Goal: Task Accomplishment & Management: Manage account settings

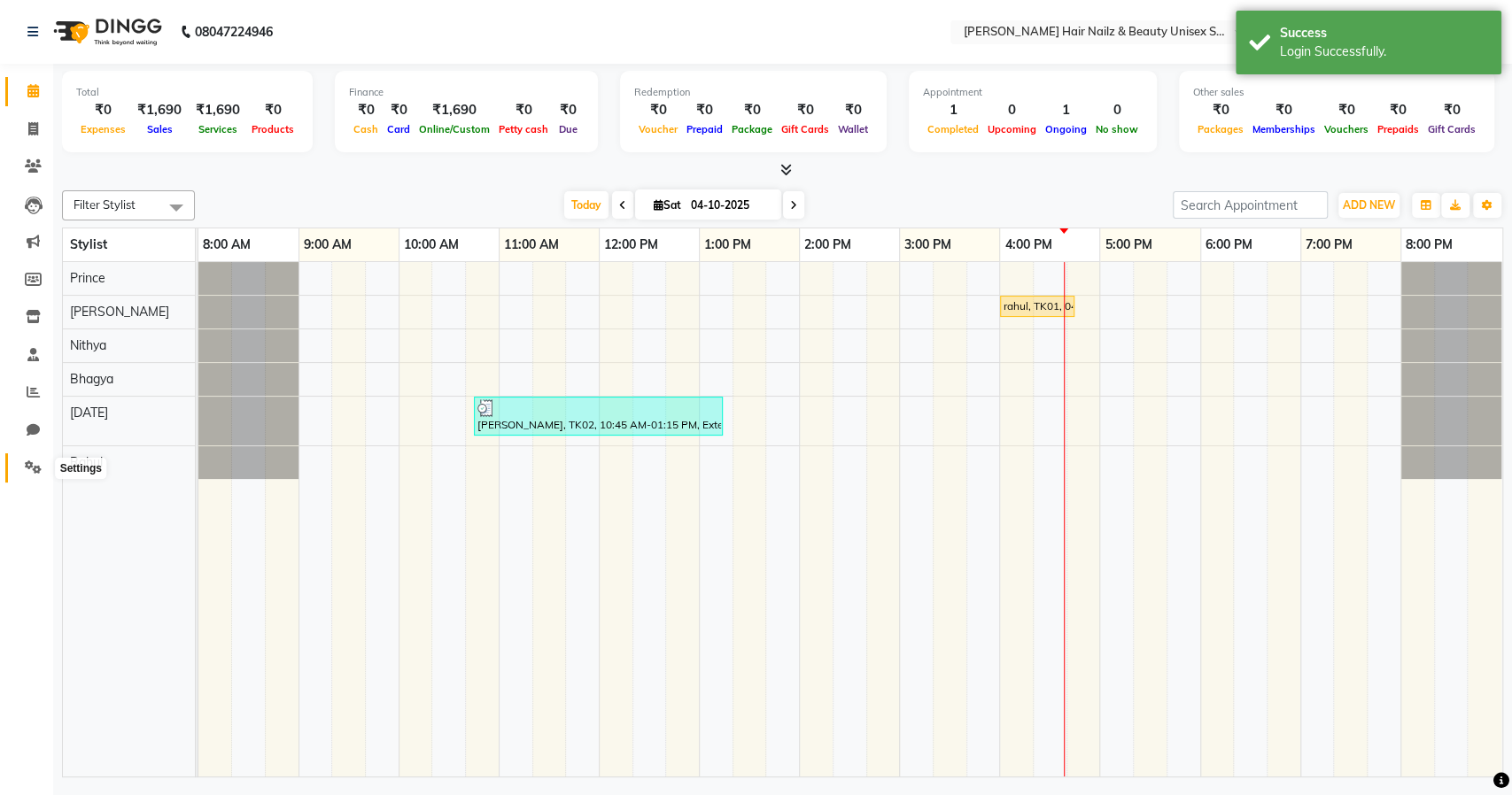
click at [31, 474] on icon at bounding box center [33, 467] width 16 height 13
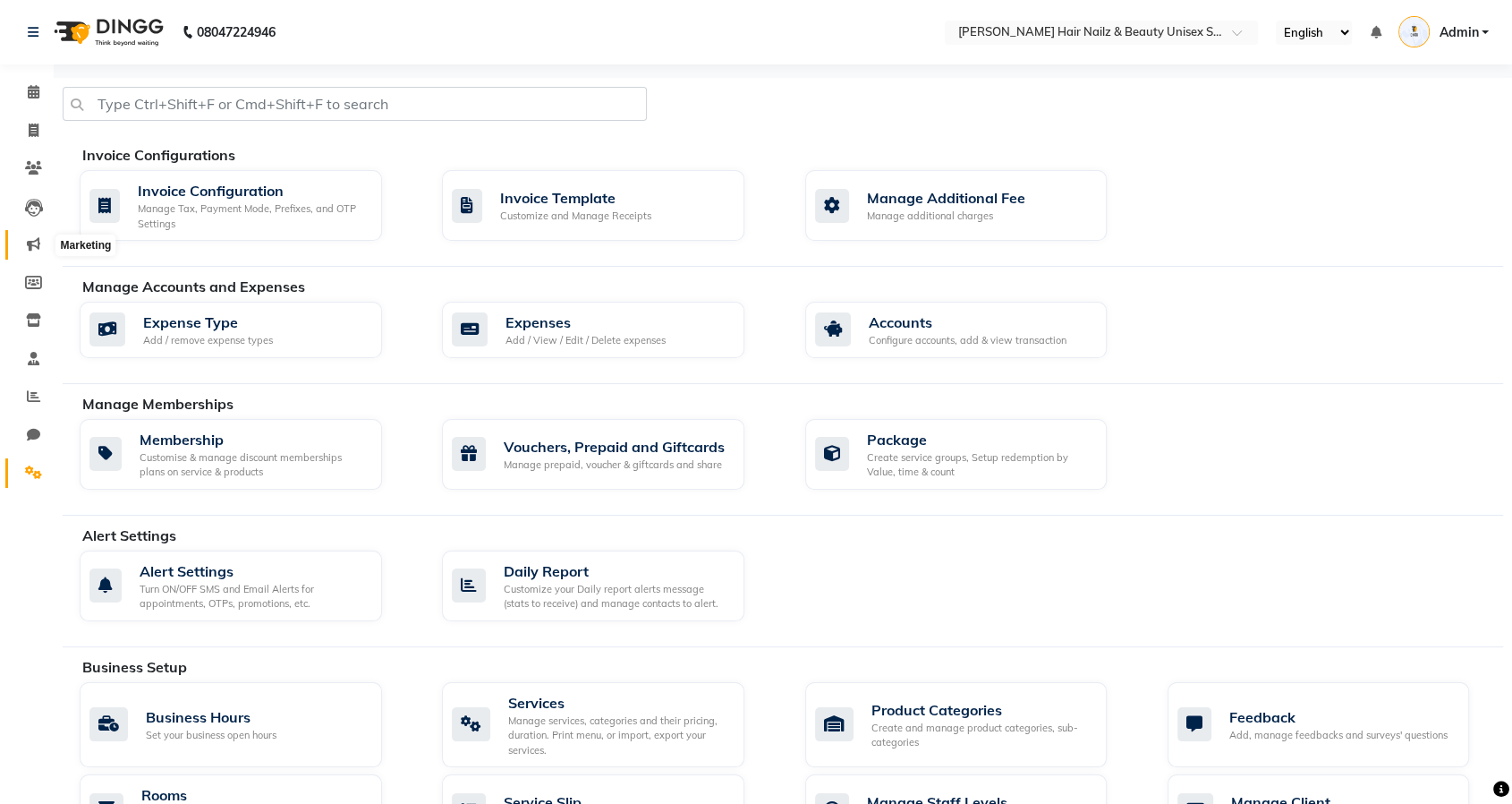
click at [33, 247] on icon at bounding box center [33, 244] width 13 height 13
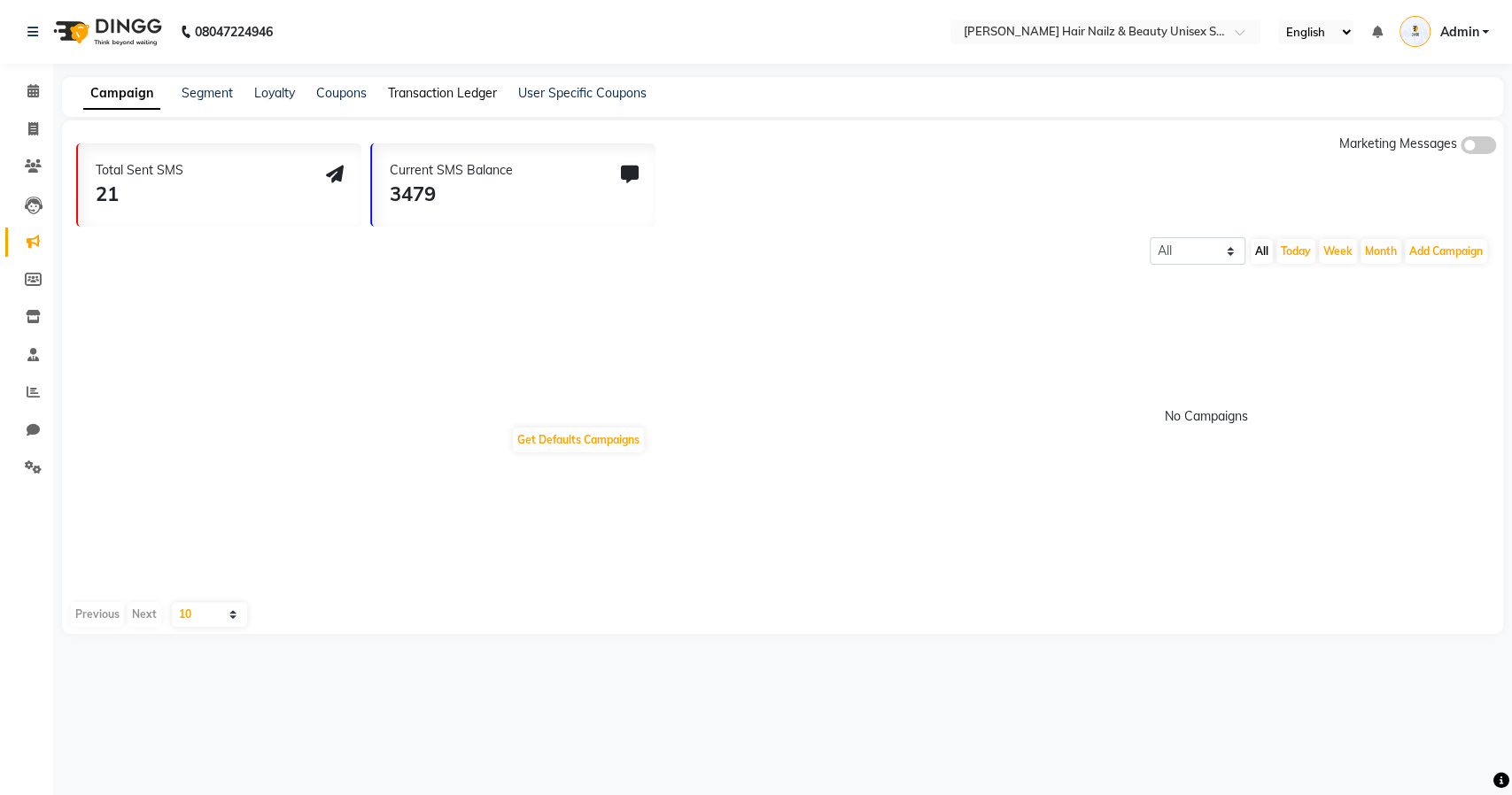
click at [421, 94] on link "Transaction Ledger" at bounding box center [442, 93] width 109 height 16
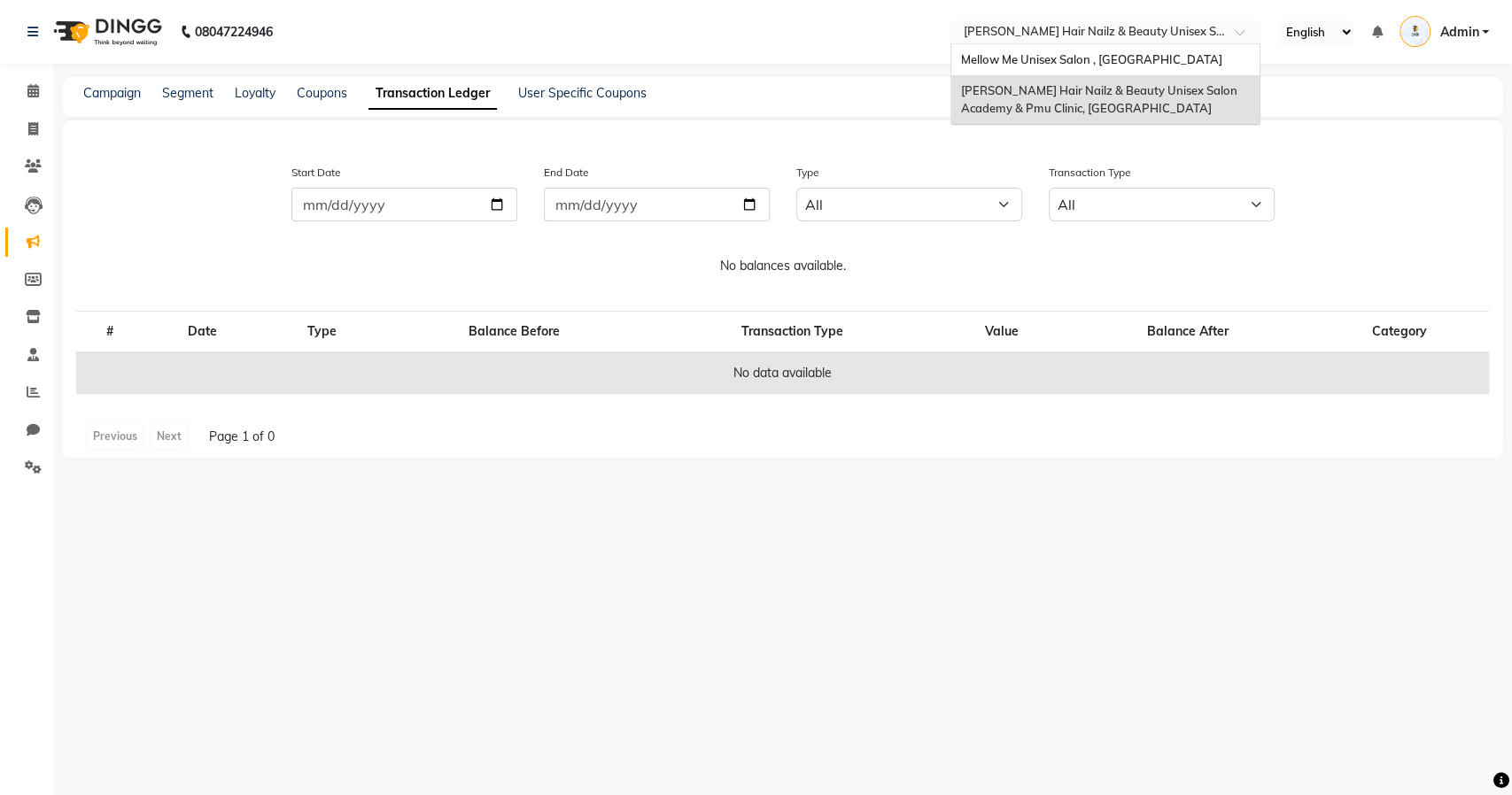
click at [1011, 35] on input "text" at bounding box center [1088, 33] width 257 height 17
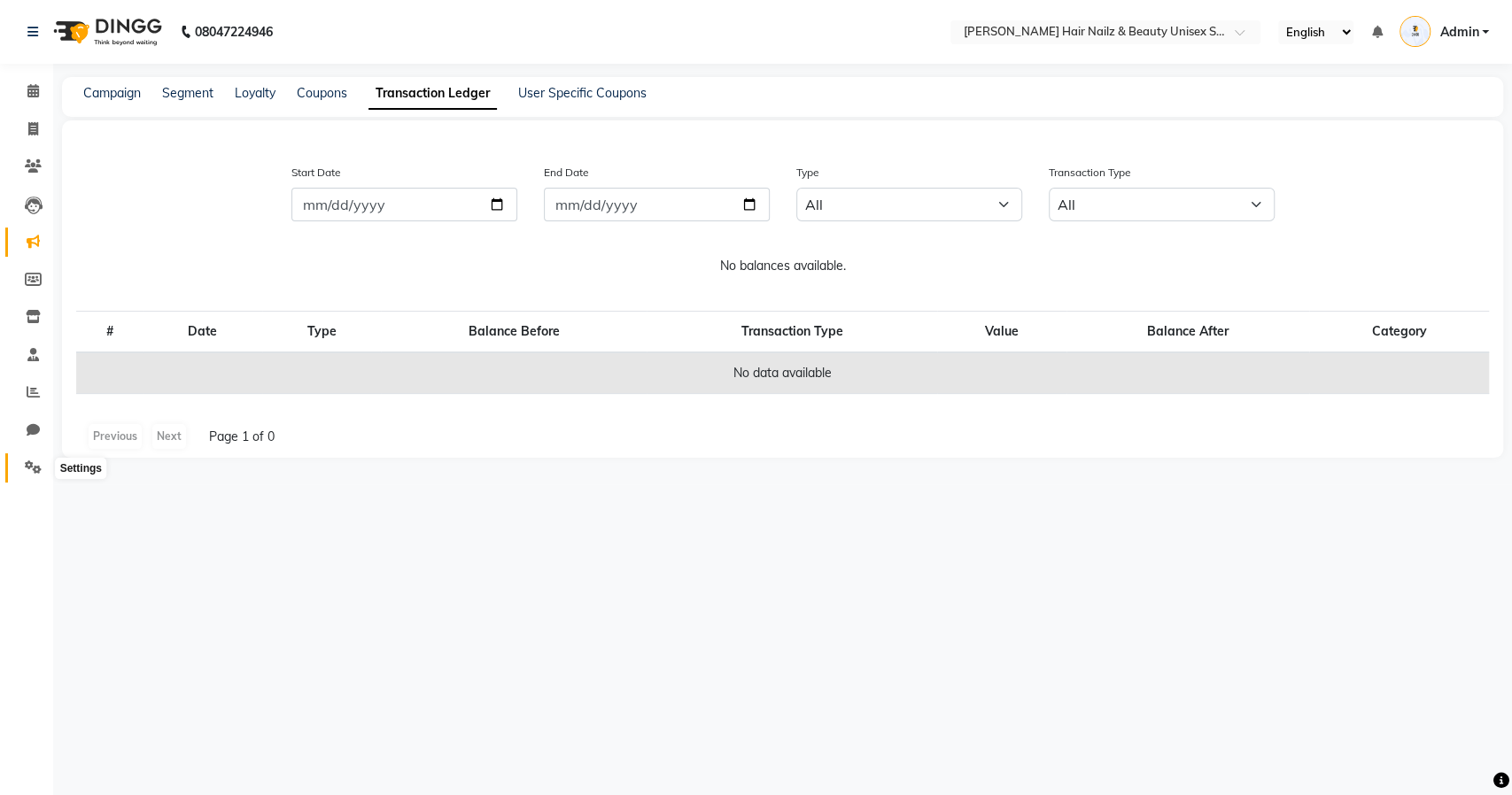
click at [38, 467] on icon at bounding box center [33, 467] width 16 height 13
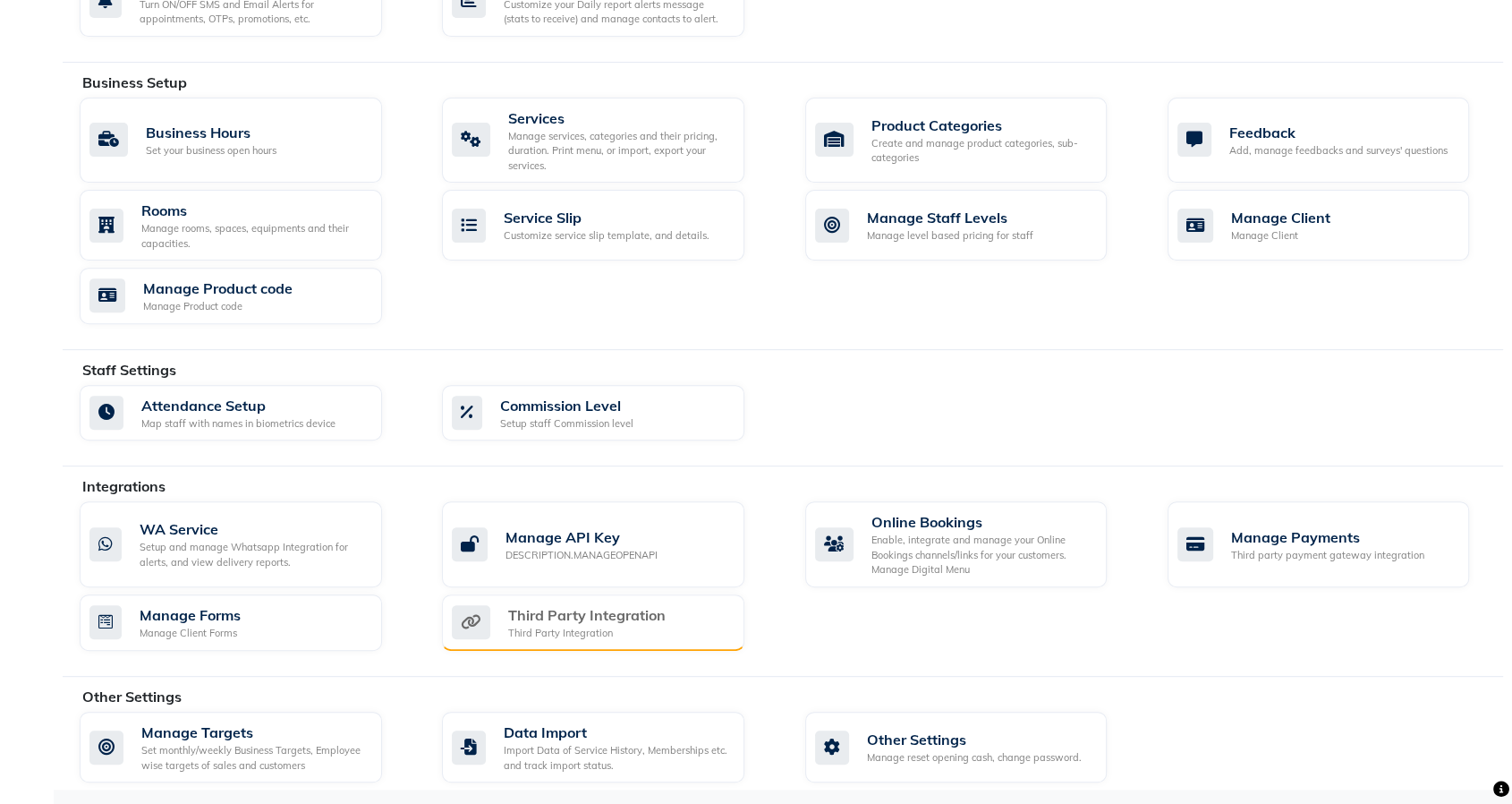
scroll to position [585, 0]
click at [626, 621] on div "Third Party Integration" at bounding box center [587, 613] width 157 height 21
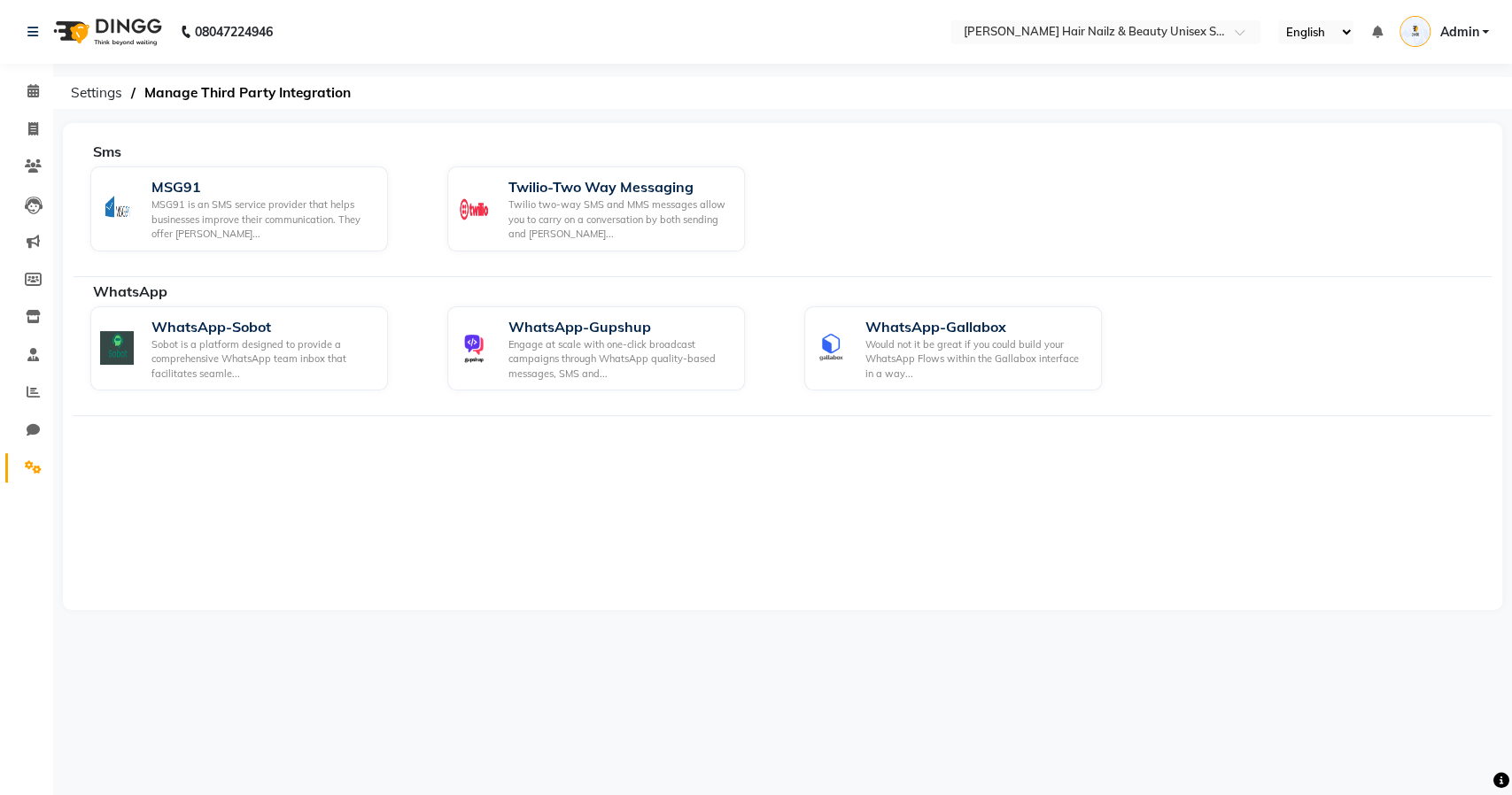
click at [567, 282] on div "WhatsApp" at bounding box center [798, 290] width 1412 height 21
click at [583, 361] on div "Engage at scale with one-click broadcast campaigns through WhatsApp quality-bas…" at bounding box center [619, 359] width 223 height 44
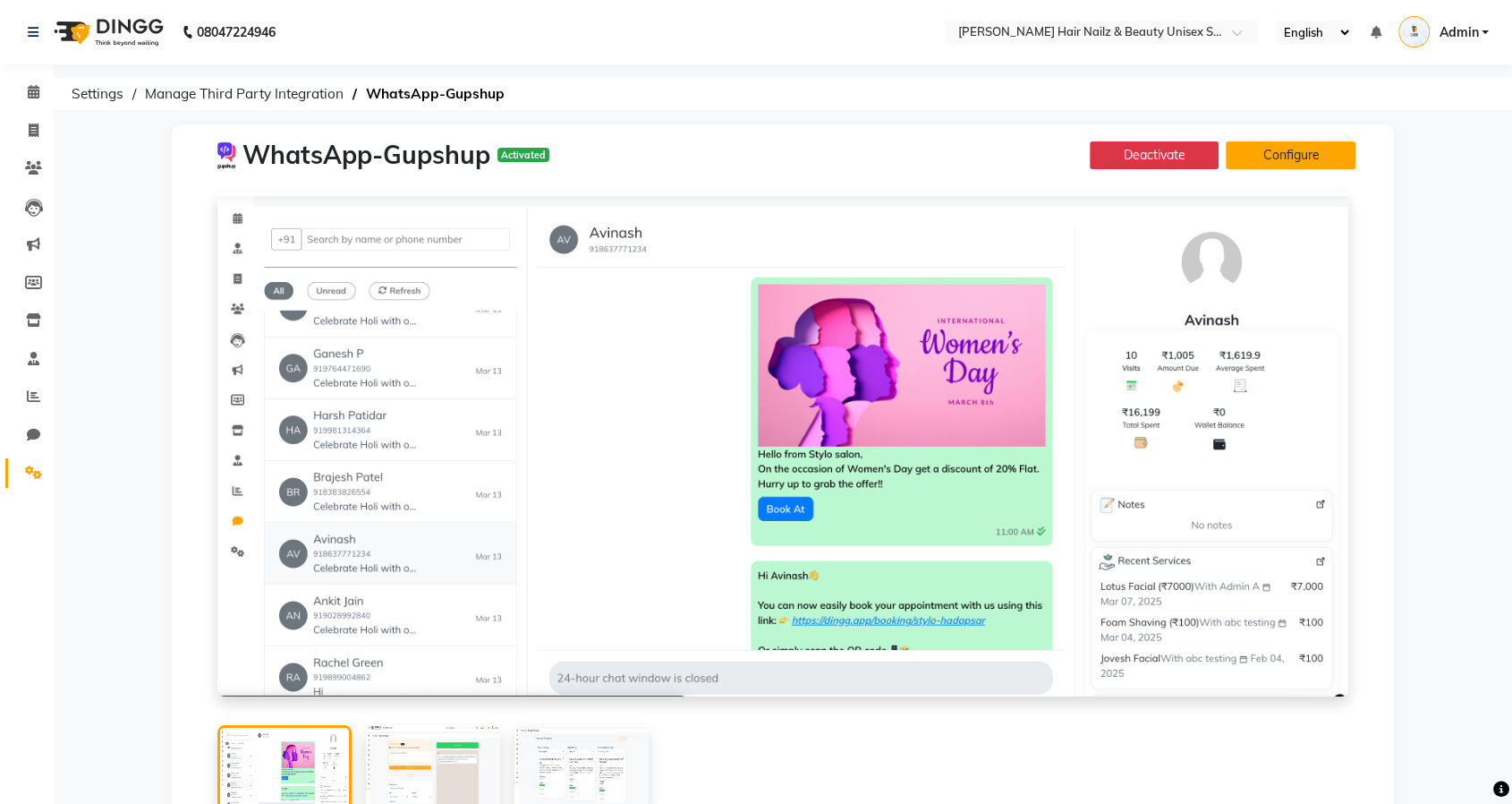
click at [1302, 153] on button "Configure" at bounding box center [1291, 156] width 130 height 28
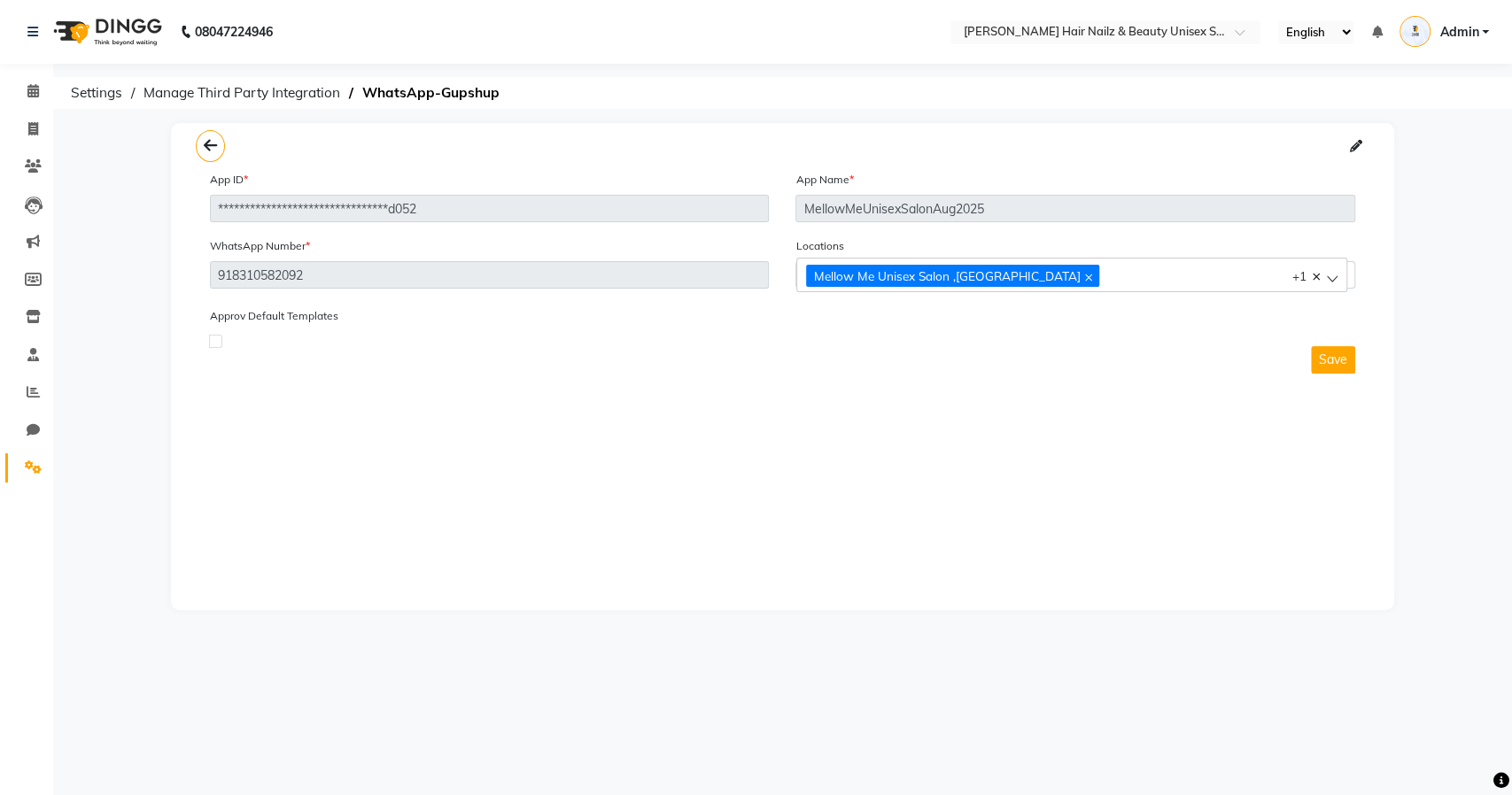
click at [1232, 279] on div "Mellow Me Unisex Salon ,Koramangala [PERSON_NAME] Hair Nailz & Beauty Unisex Sa…" at bounding box center [1063, 275] width 513 height 24
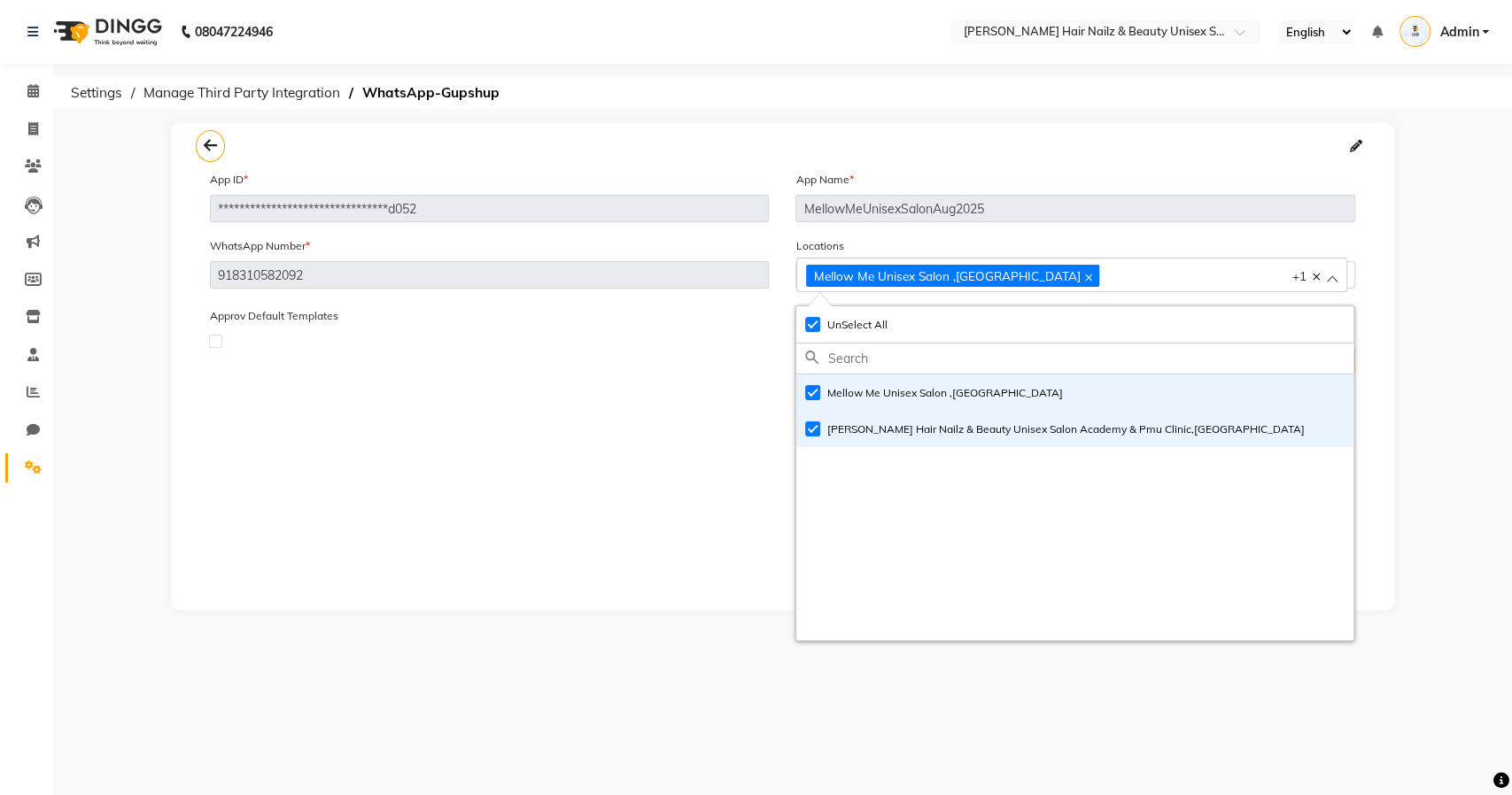
click at [590, 386] on div "**********" at bounding box center [783, 255] width 1223 height 265
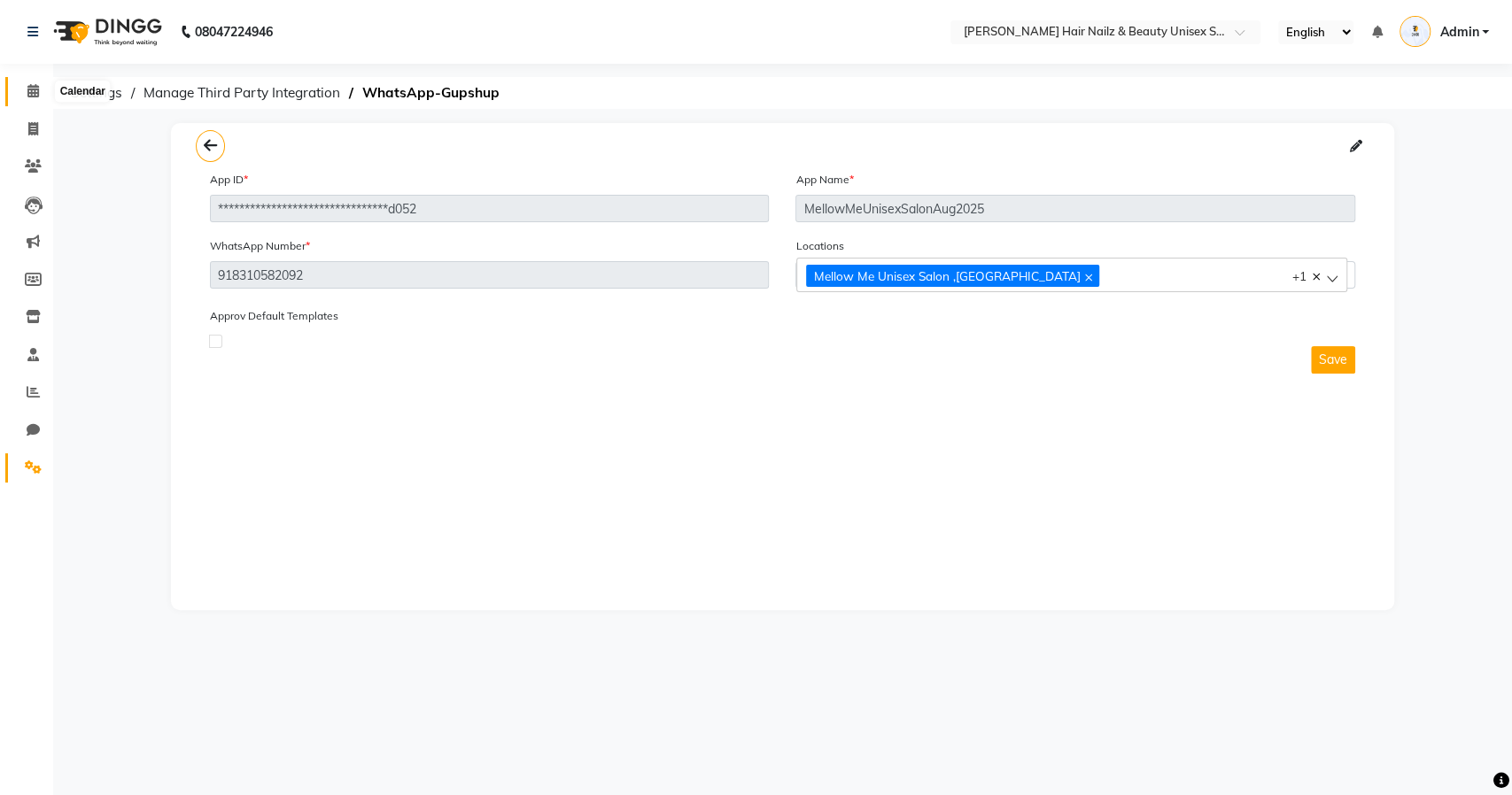
click at [26, 94] on span at bounding box center [33, 92] width 31 height 20
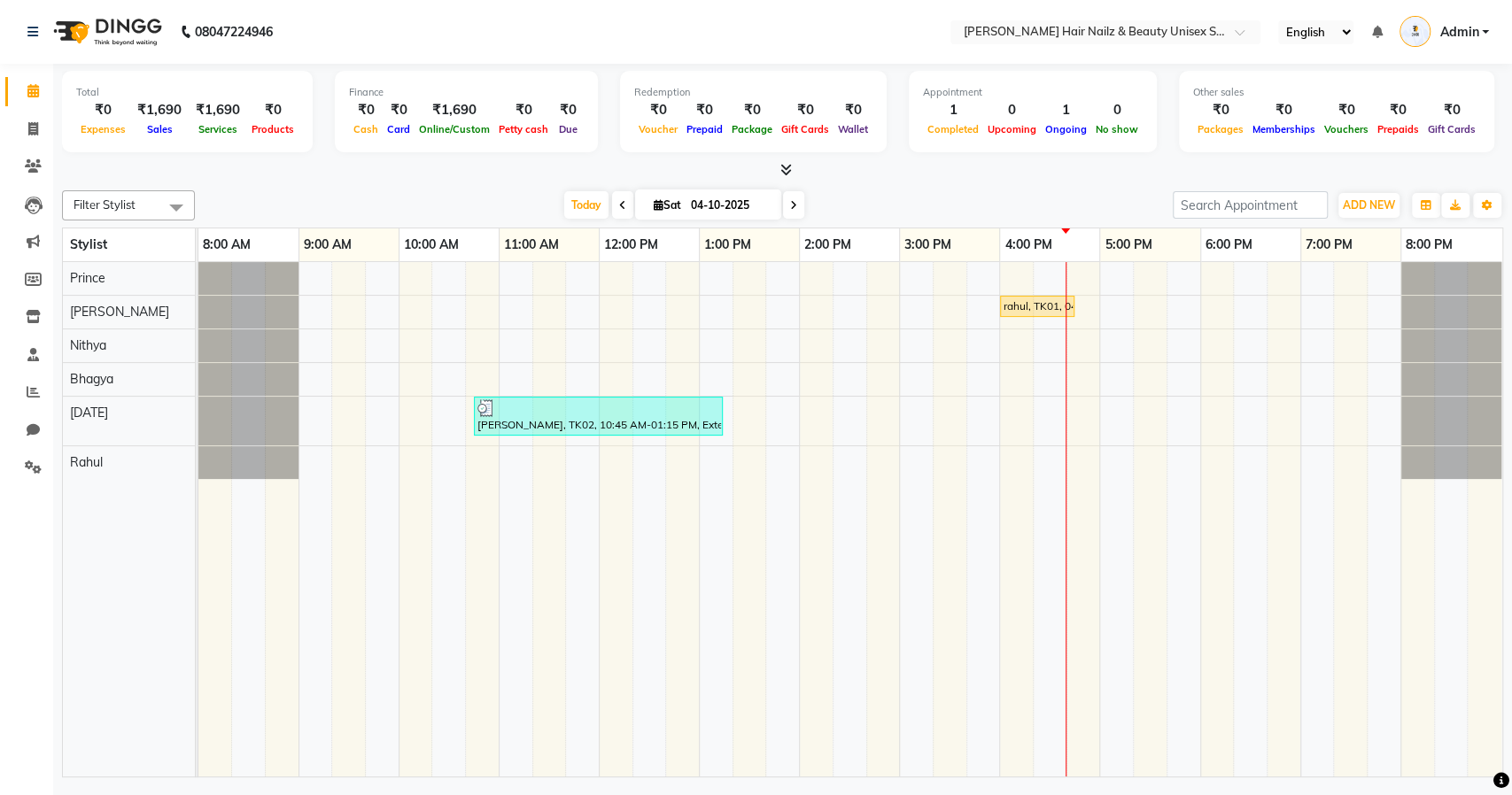
click at [598, 523] on td at bounding box center [615, 519] width 34 height 515
click at [879, 569] on td at bounding box center [882, 519] width 34 height 515
click at [912, 436] on div "rahul, TK01, 04:00 PM-04:45 PM, Nail Art-Marble Both Hand [PERSON_NAME], TK02, …" at bounding box center [850, 519] width 1304 height 515
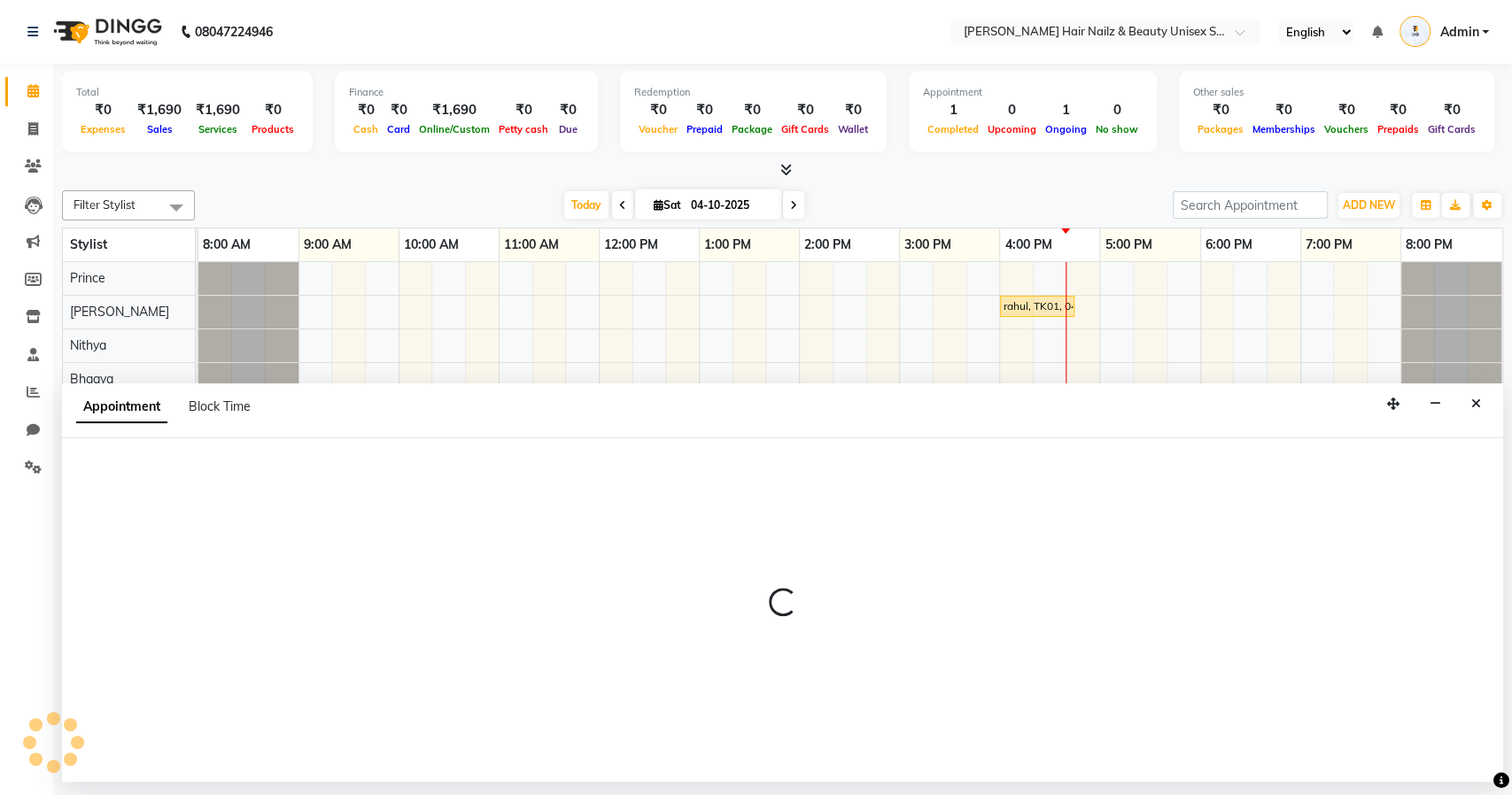
select select "93011"
select select "900"
select select "tentative"
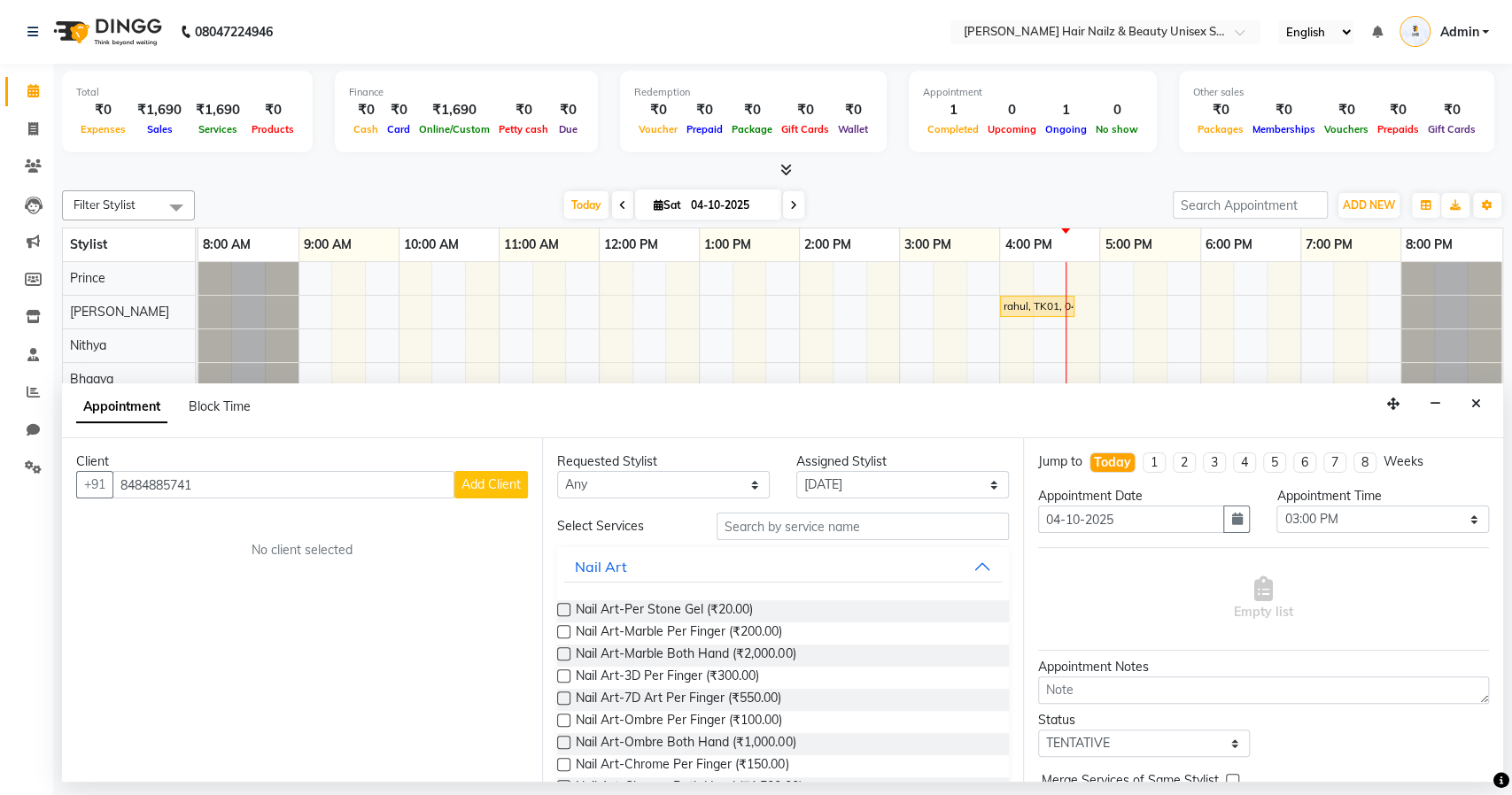
type input "8484885741"
click at [510, 490] on span "Add Client" at bounding box center [491, 484] width 60 height 16
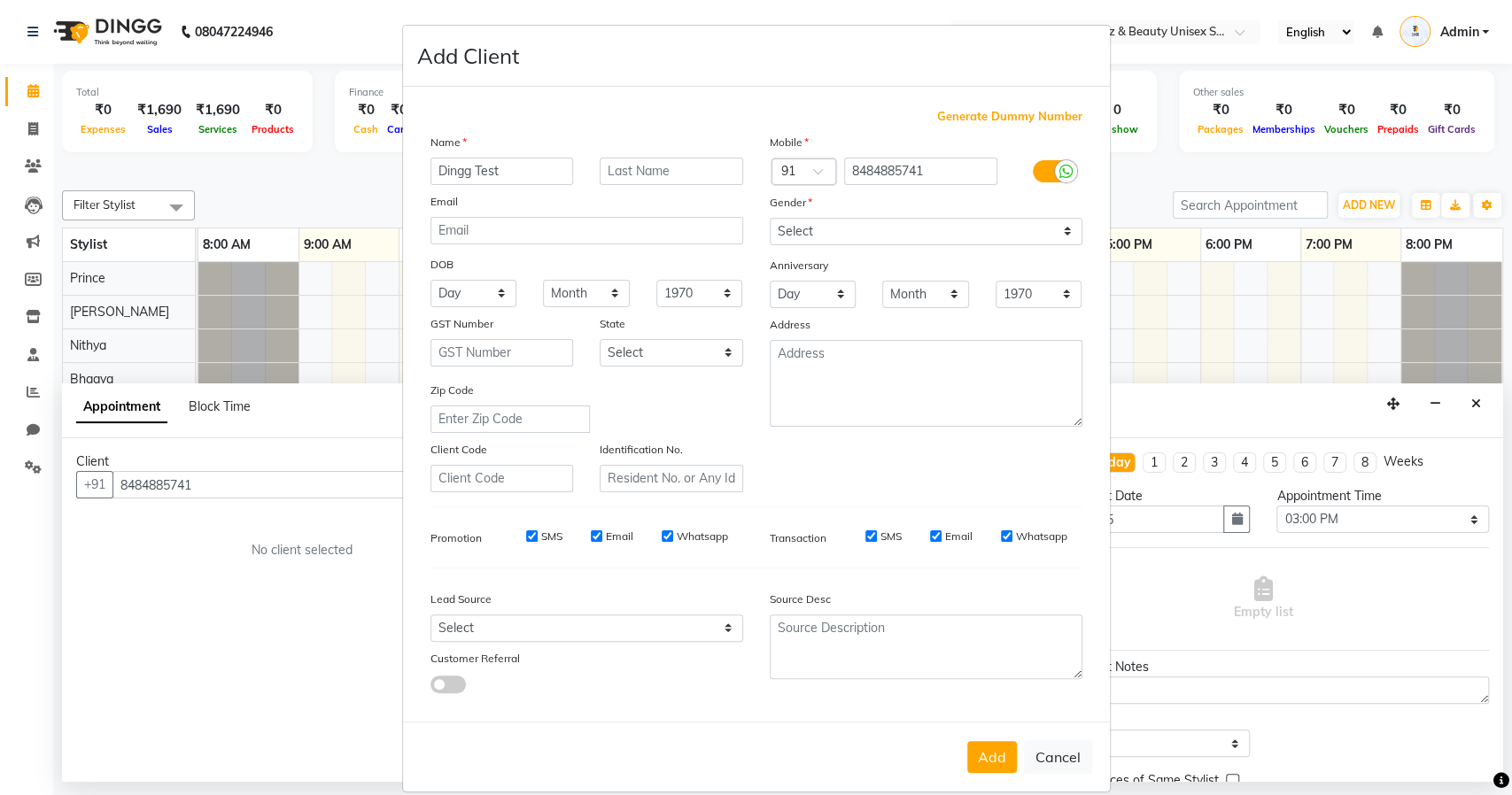
type input "Dingg Test"
drag, startPoint x: 811, startPoint y: 217, endPoint x: 806, endPoint y: 225, distance: 9.4
click at [811, 218] on select "Select [DEMOGRAPHIC_DATA] [DEMOGRAPHIC_DATA] Other Prefer Not To Say" at bounding box center [926, 232] width 312 height 27
select select "[DEMOGRAPHIC_DATA]"
click at [770, 218] on select "Select [DEMOGRAPHIC_DATA] [DEMOGRAPHIC_DATA] Other Prefer Not To Say" at bounding box center [926, 232] width 312 height 27
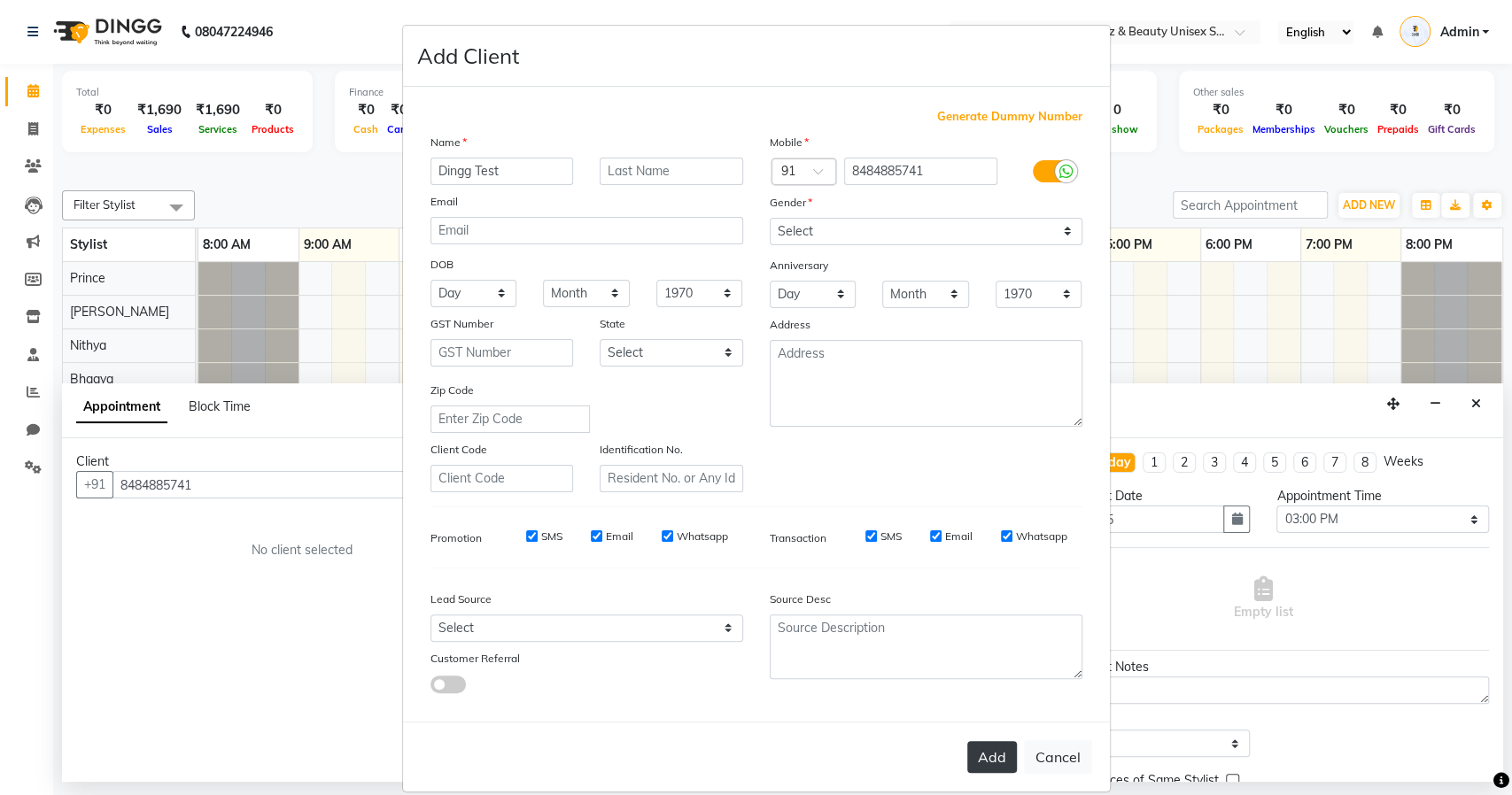
click at [984, 757] on button "Add" at bounding box center [992, 757] width 49 height 32
select select
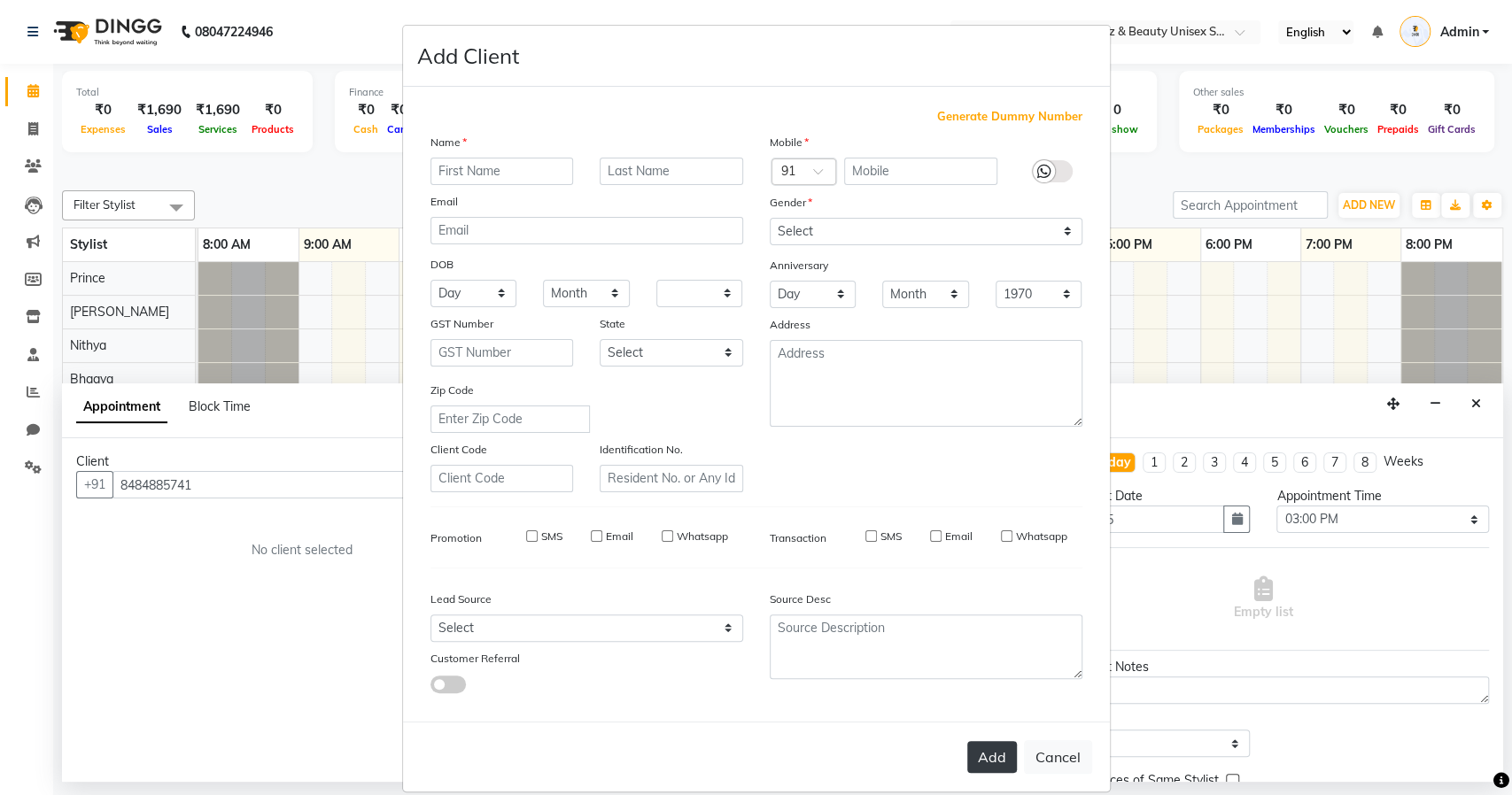
select select
checkbox input "false"
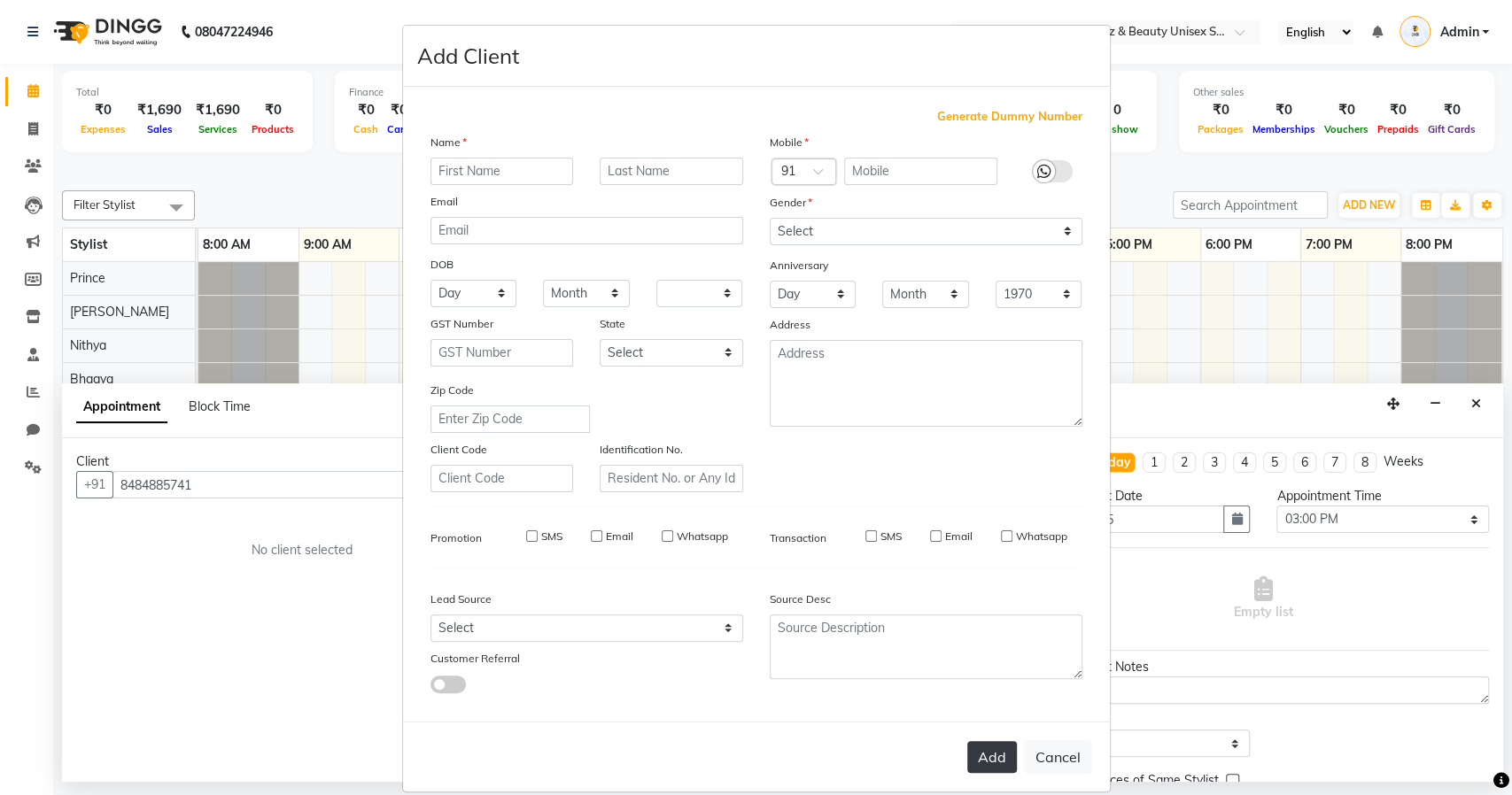
checkbox input "false"
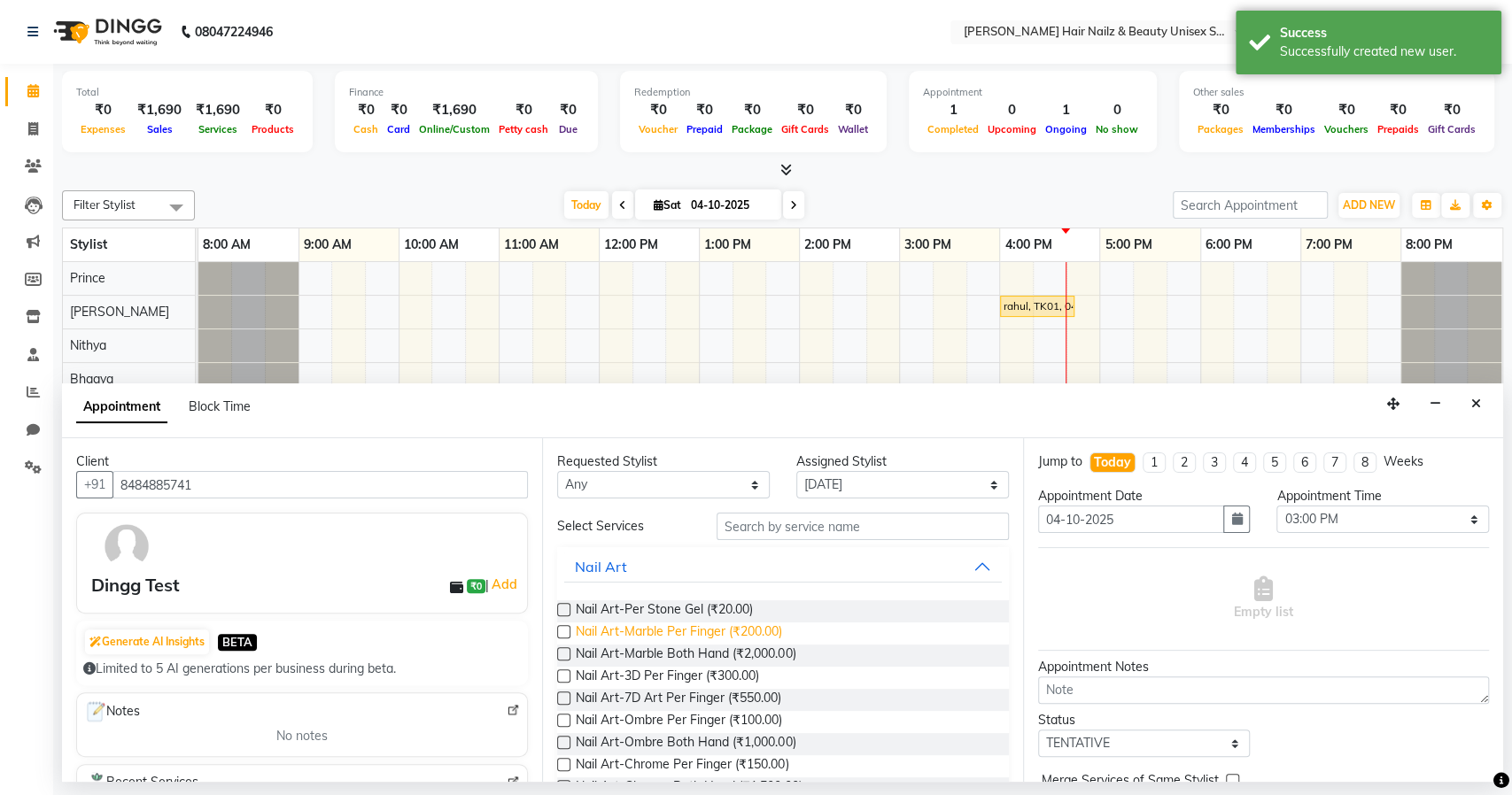
click at [767, 629] on span "Nail Art-Marble Per Finger (₹200.00)" at bounding box center [678, 633] width 206 height 22
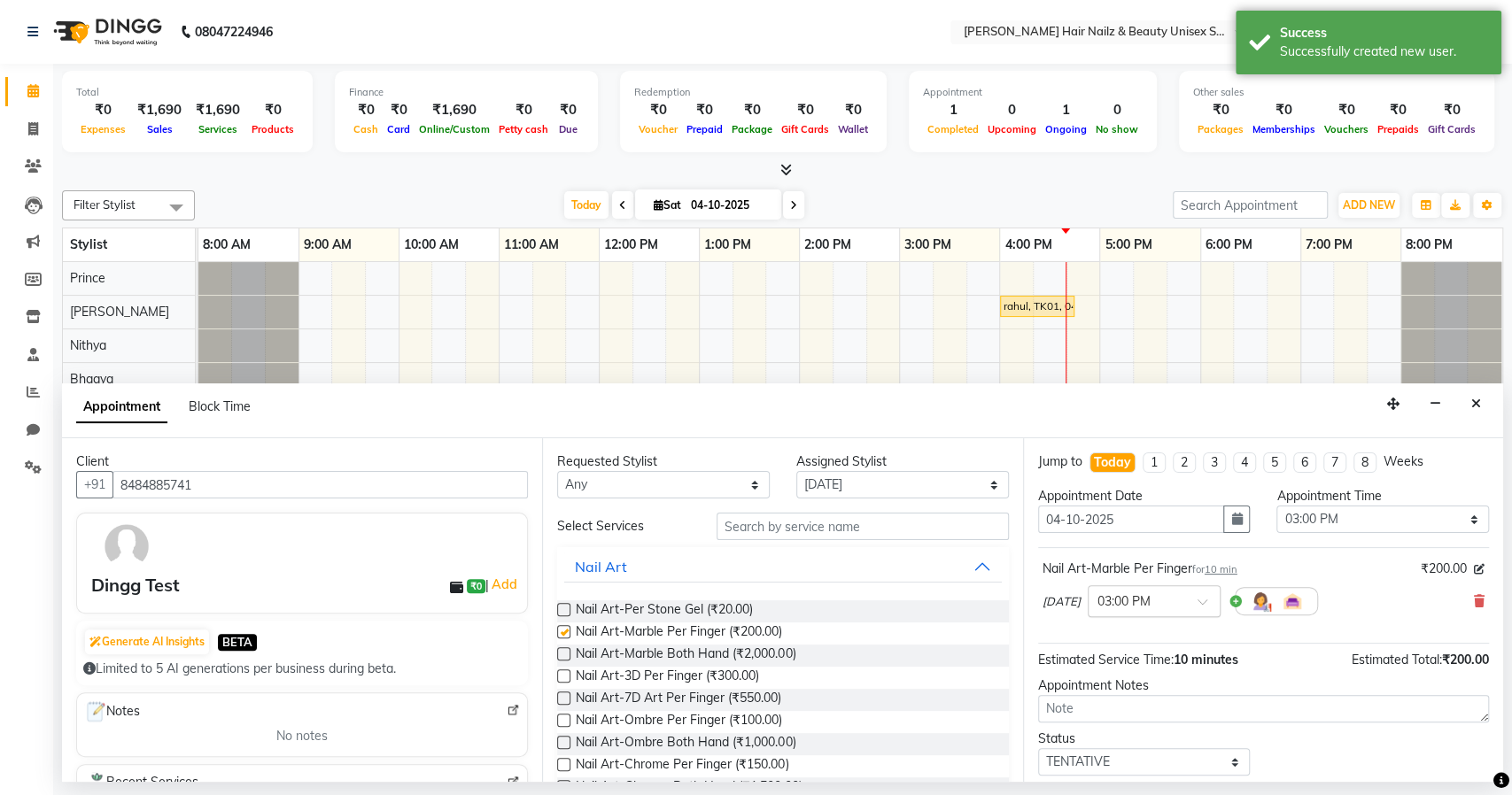
checkbox input "false"
click at [1322, 517] on select "Select 09:00 AM 09:15 AM 09:30 AM 09:45 AM 10:00 AM 10:15 AM 10:30 AM 10:45 AM …" at bounding box center [1383, 519] width 213 height 27
select select "1200"
click at [1276, 506] on select "Select 09:00 AM 09:15 AM 09:30 AM 09:45 AM 10:00 AM 10:15 AM 10:30 AM 10:45 AM …" at bounding box center [1383, 519] width 213 height 27
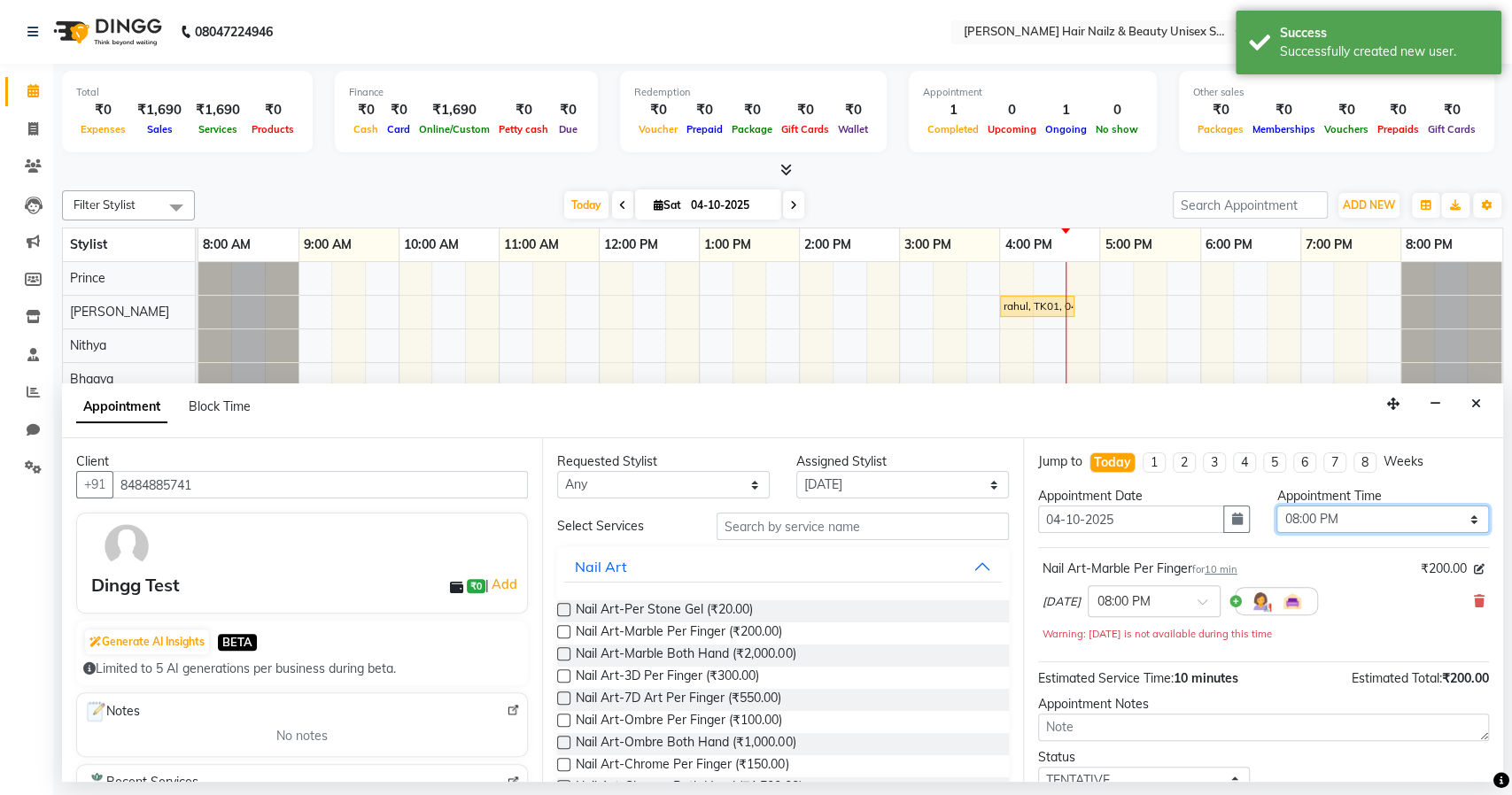
click at [1332, 517] on select "Select 09:00 AM 09:15 AM 09:30 AM 09:45 AM 10:00 AM 10:15 AM 10:30 AM 10:45 AM …" at bounding box center [1383, 519] width 213 height 27
click at [1276, 506] on select "Select 09:00 AM 09:15 AM 09:30 AM 09:45 AM 10:00 AM 10:15 AM 10:30 AM 10:45 AM …" at bounding box center [1383, 519] width 213 height 27
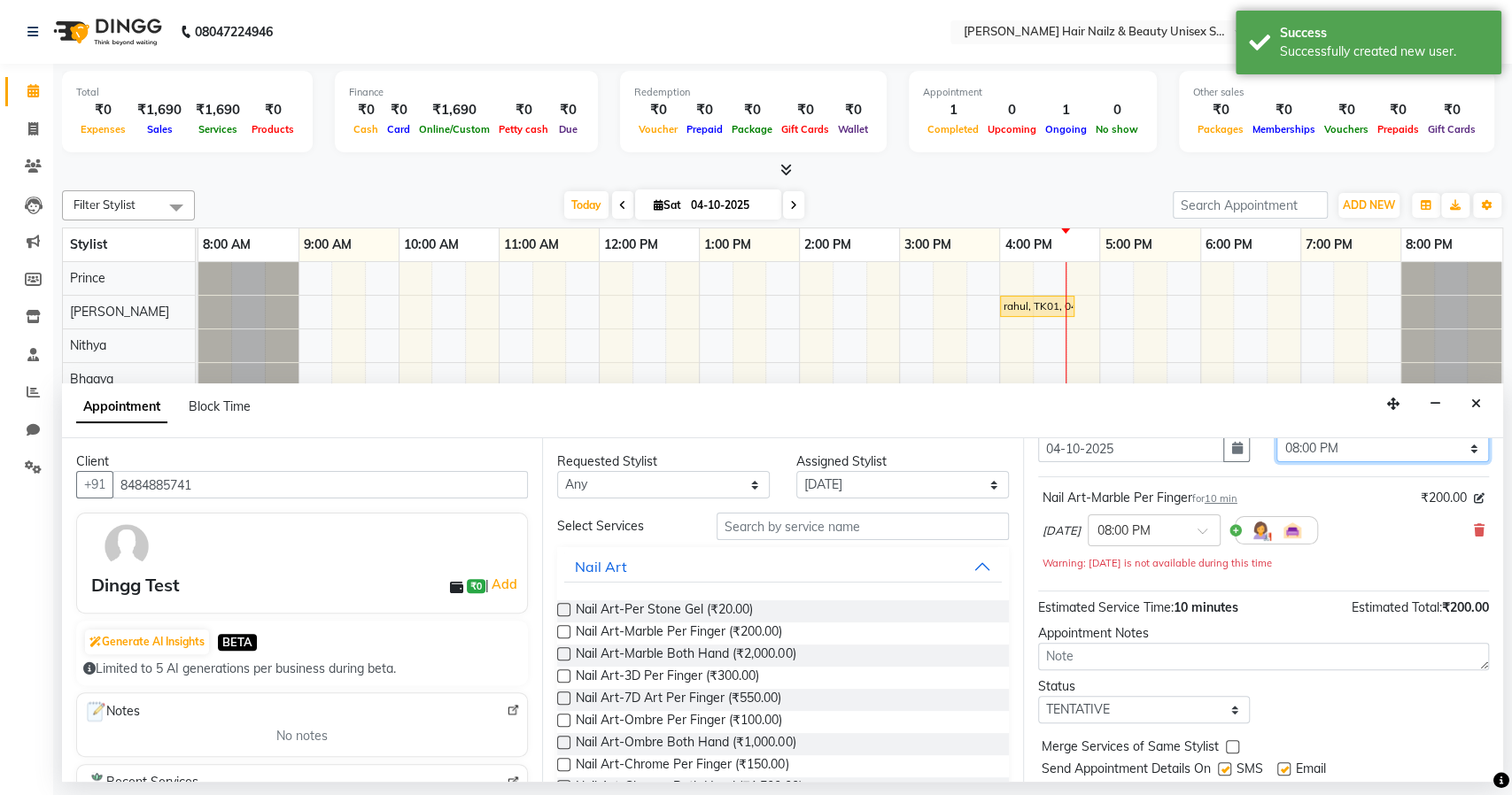
scroll to position [123, 0]
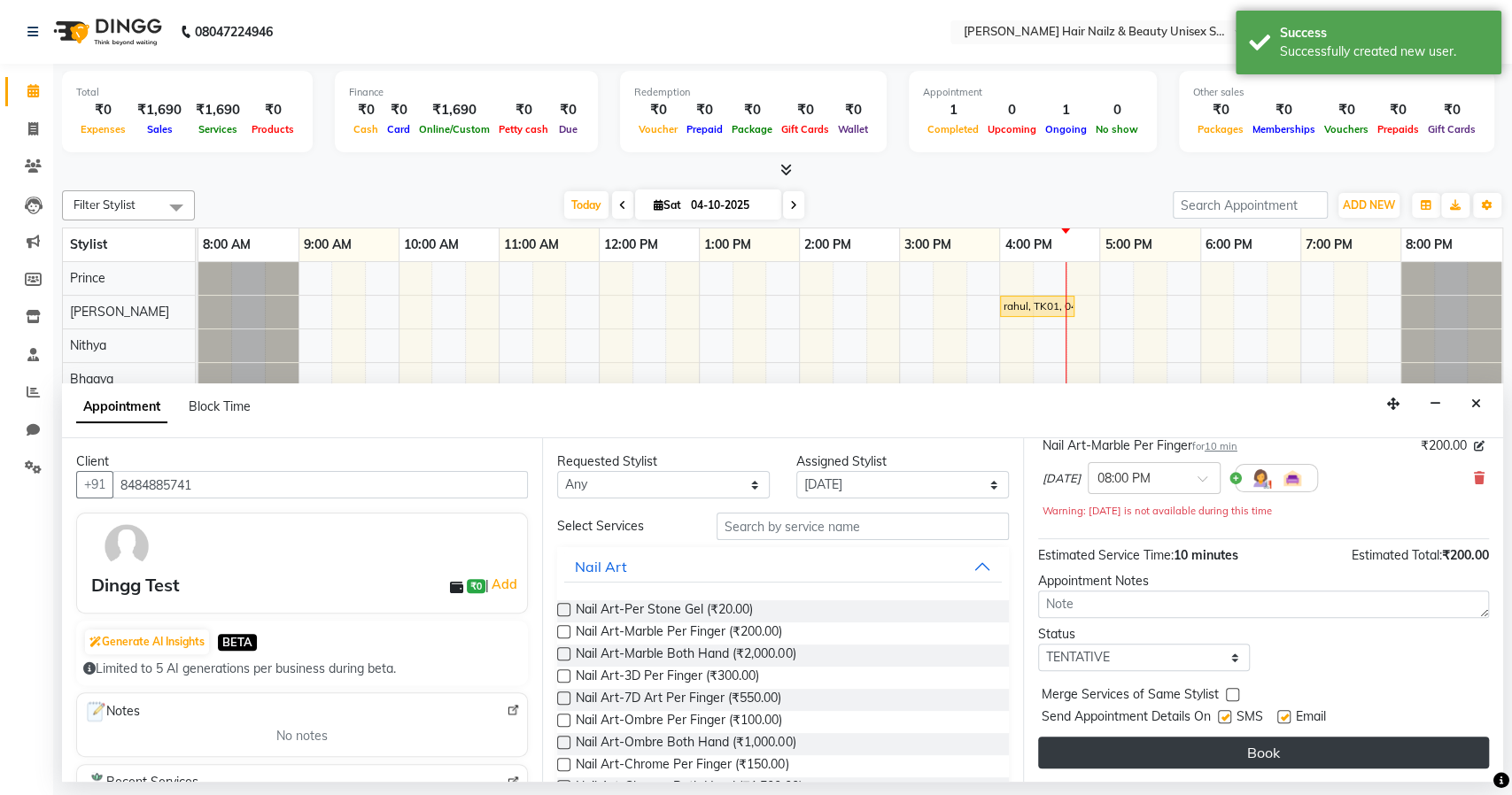
click at [1276, 749] on button "Book" at bounding box center [1264, 752] width 451 height 32
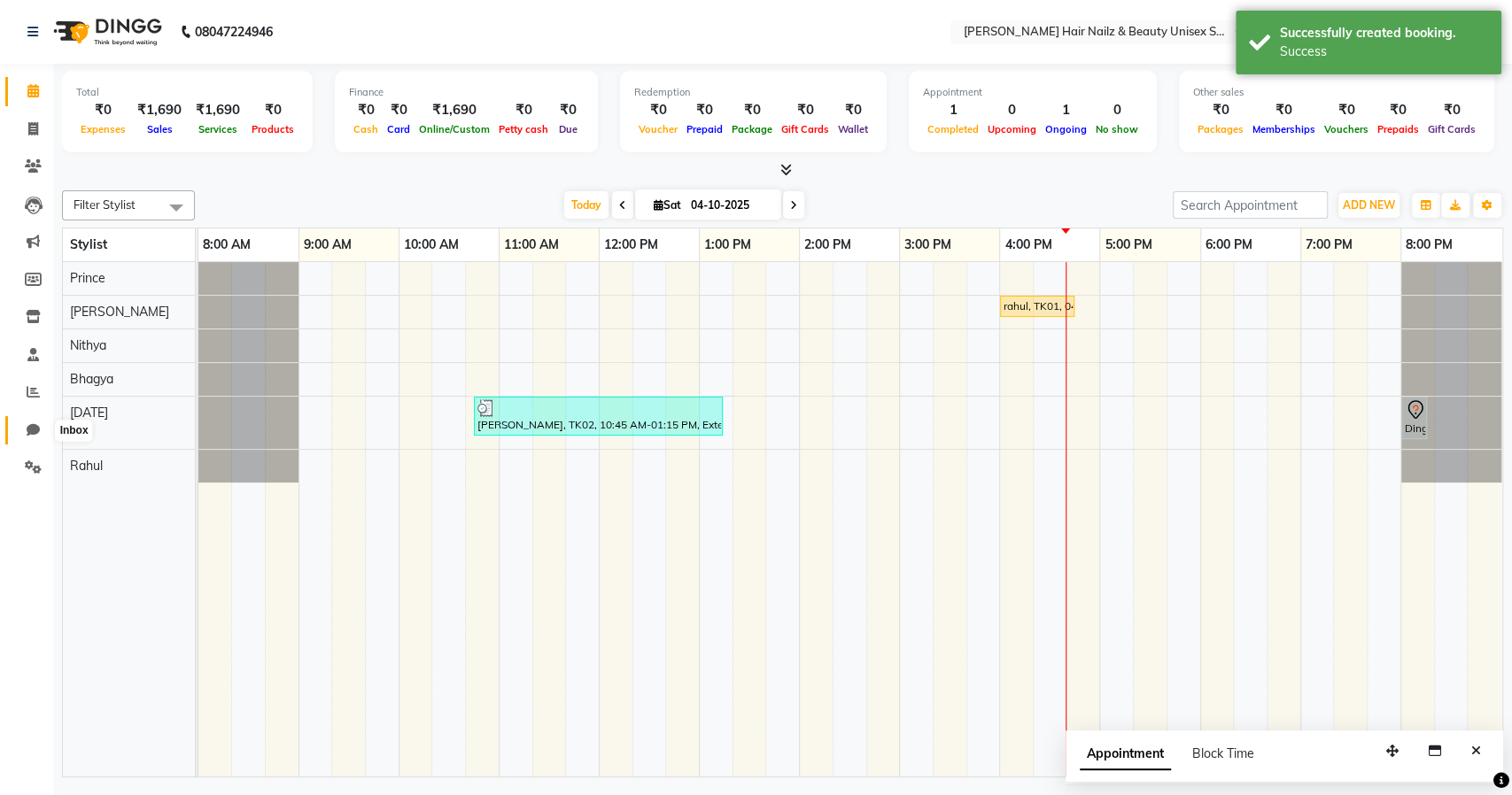
click at [29, 439] on span at bounding box center [33, 430] width 31 height 20
select select "100"
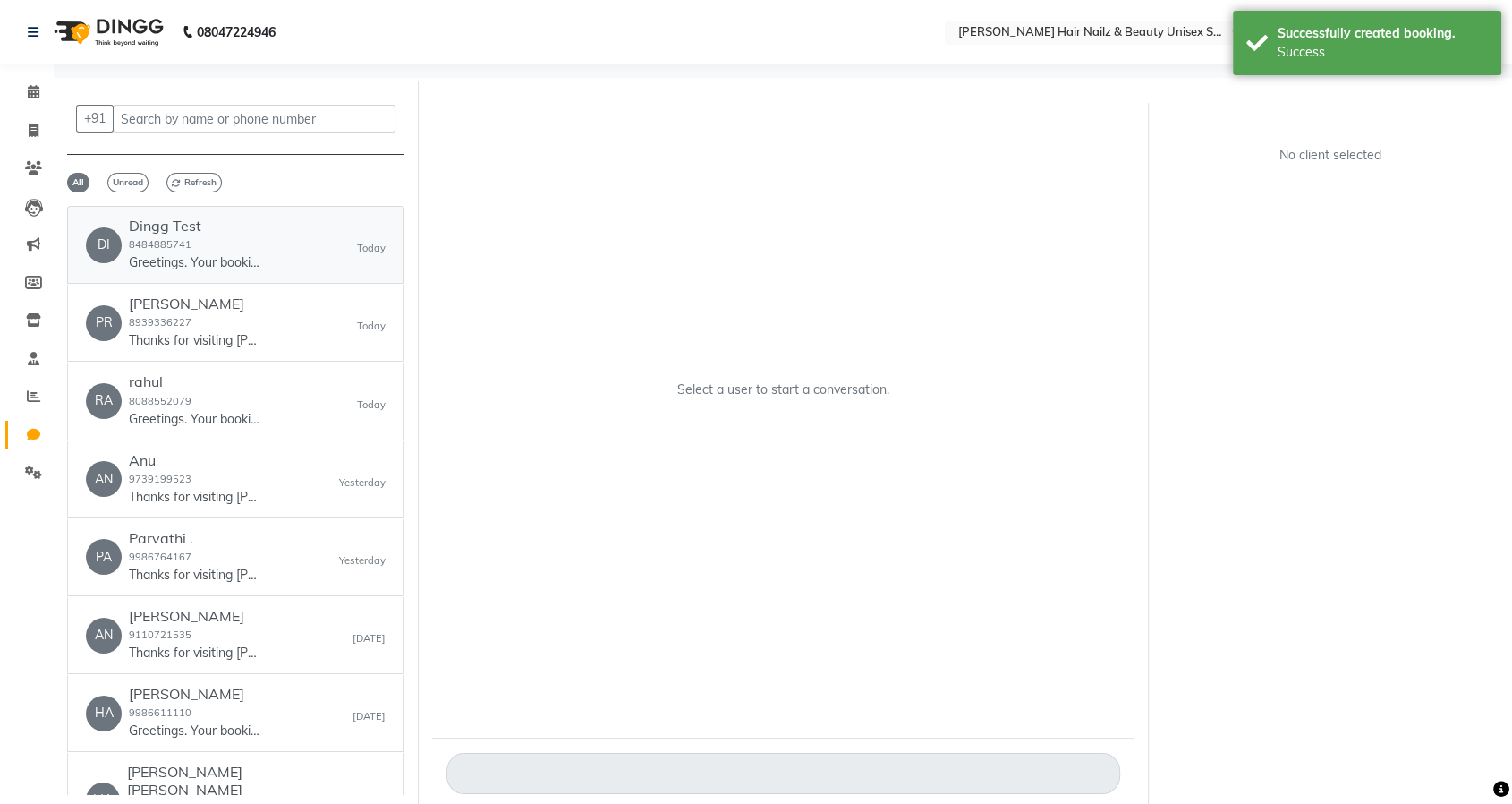
click at [172, 243] on small "8484885741" at bounding box center [160, 245] width 63 height 13
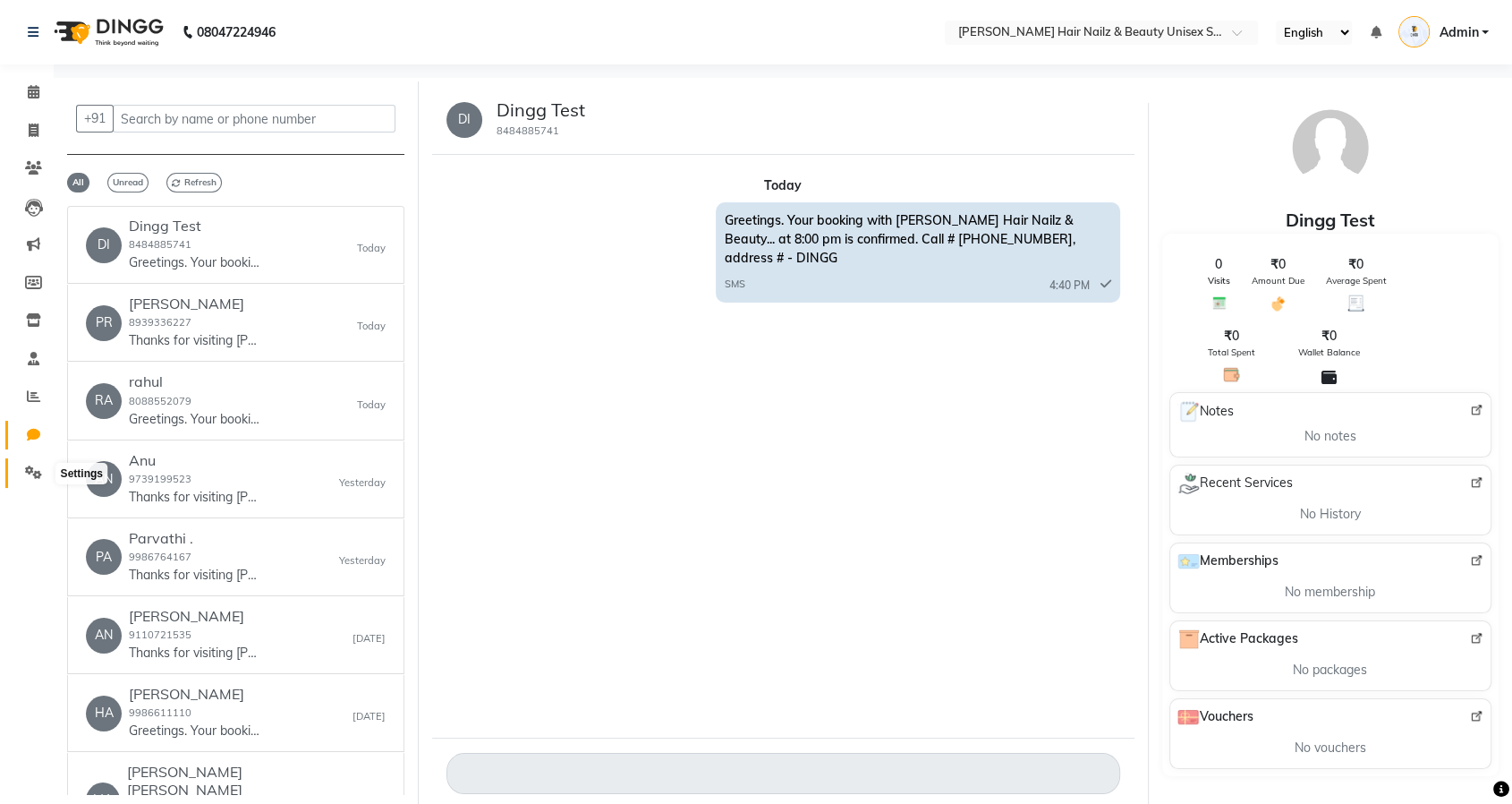
click at [36, 476] on icon at bounding box center [33, 472] width 17 height 13
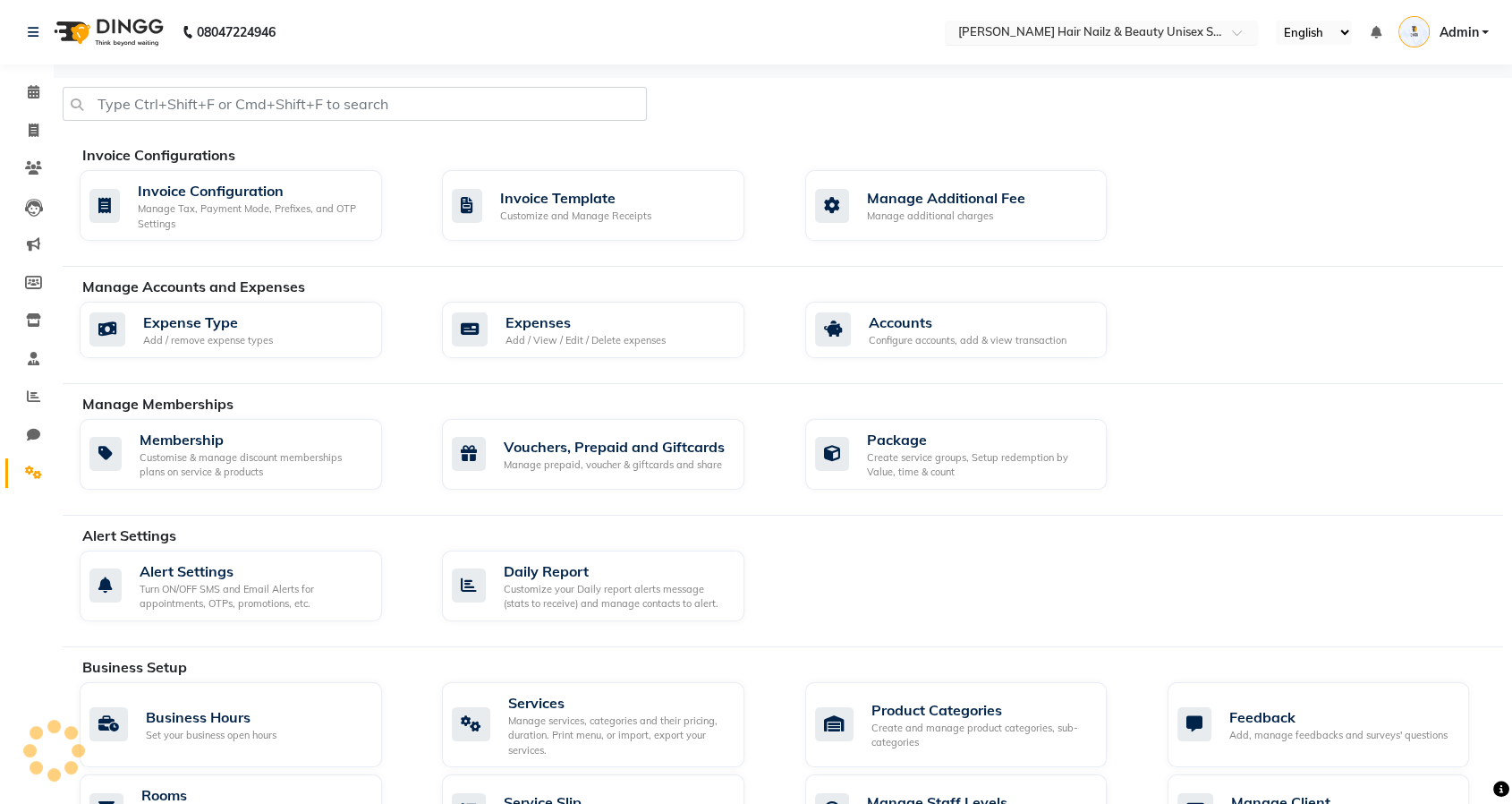
click at [1002, 25] on input "text" at bounding box center [1083, 33] width 259 height 18
click at [273, 601] on div "Turn ON/OFF SMS and Email Alerts for appointments, OTPs, promotions, etc." at bounding box center [254, 597] width 228 height 30
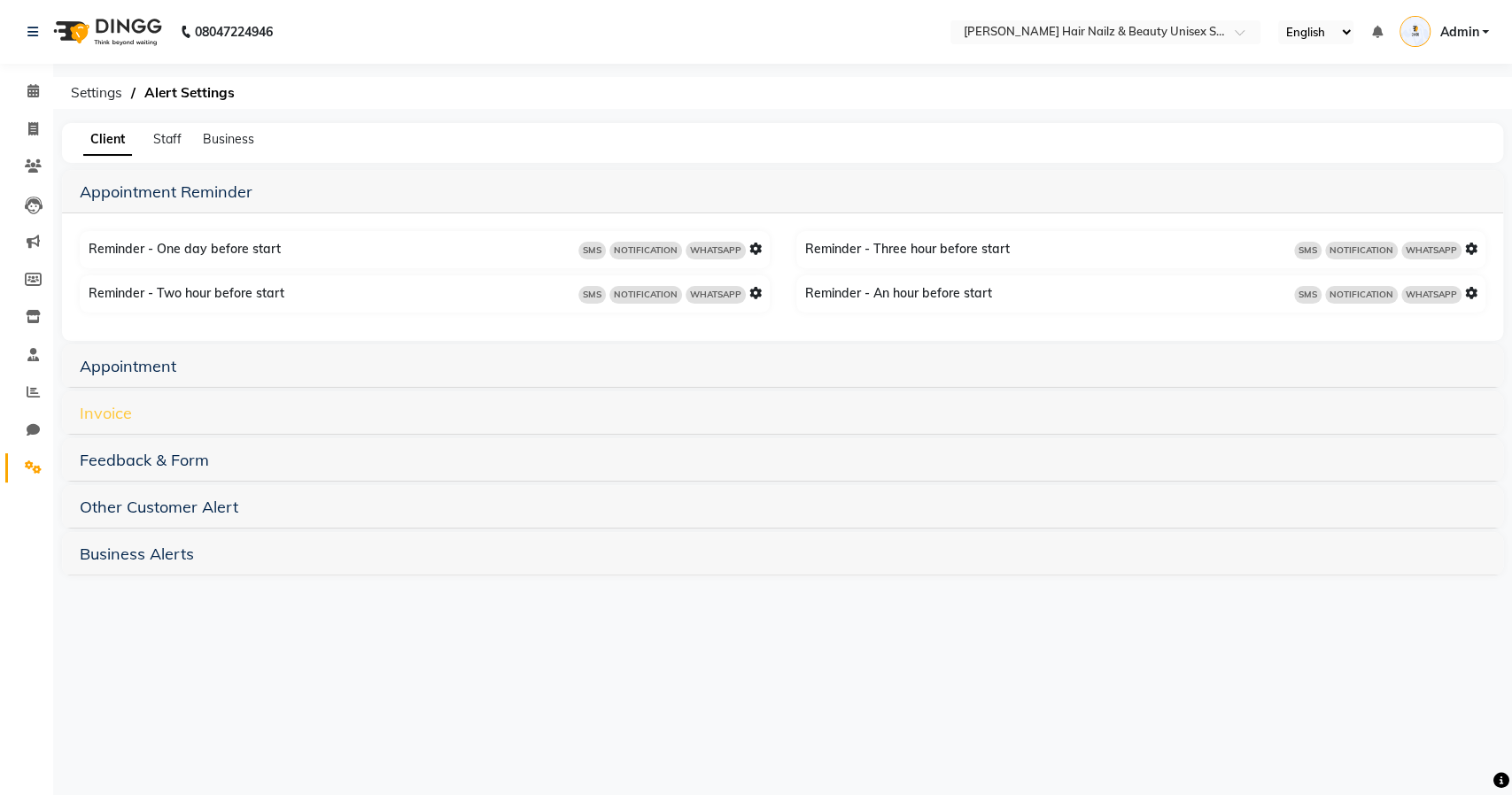
click at [106, 409] on link "Invoice" at bounding box center [105, 413] width 52 height 20
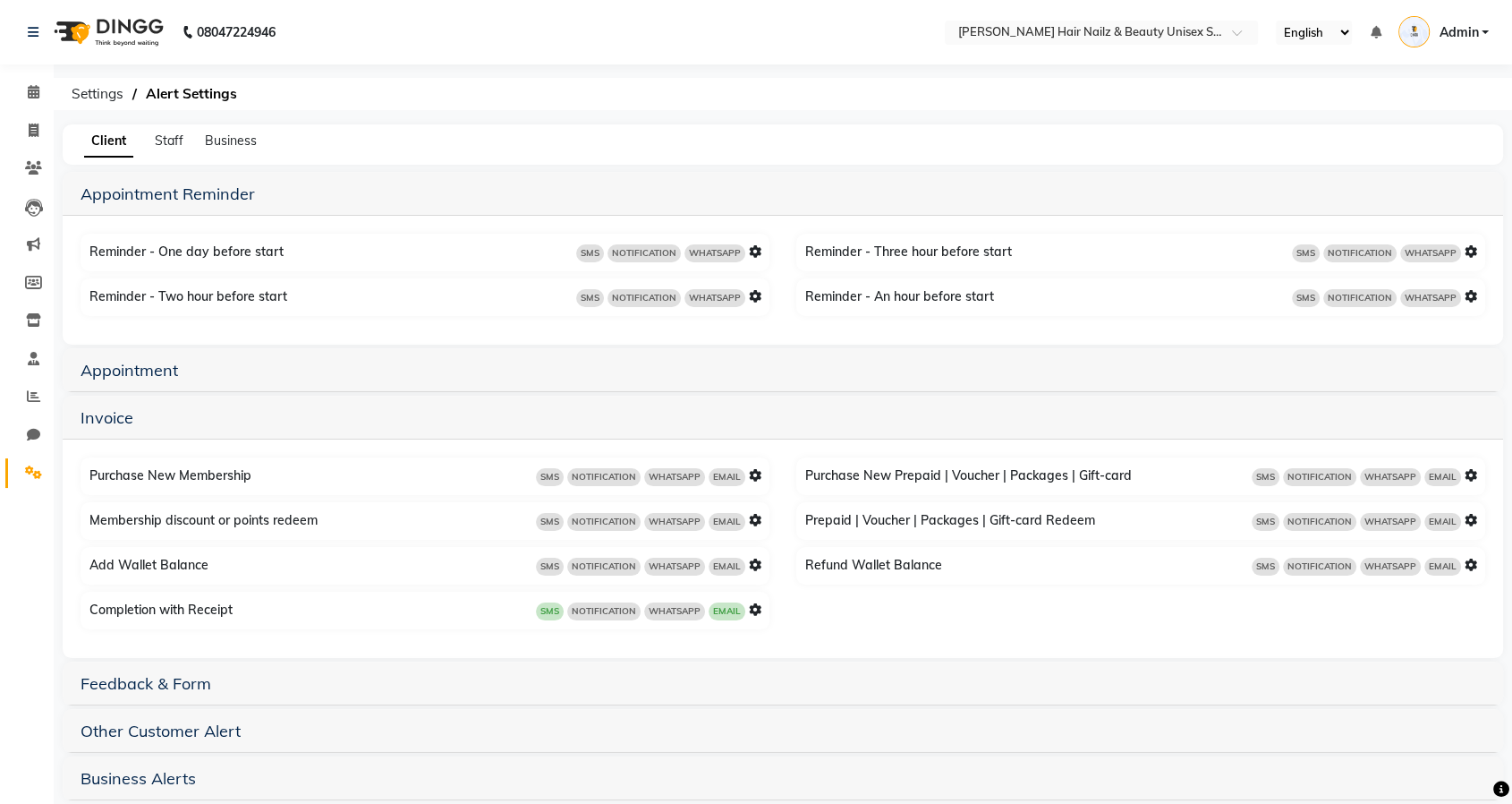
click at [758, 608] on icon at bounding box center [756, 609] width 13 height 13
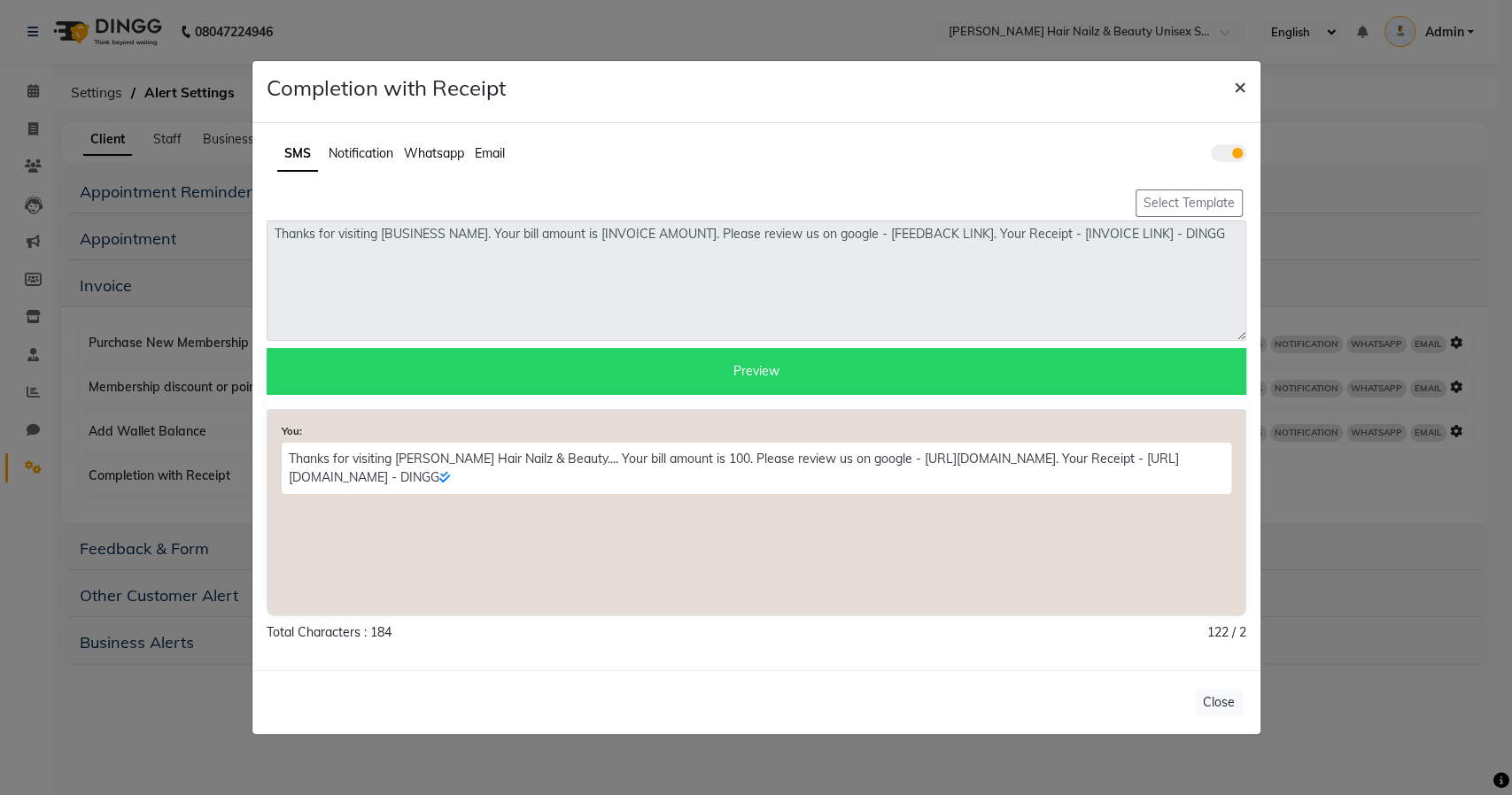
click at [1240, 83] on span "×" at bounding box center [1240, 85] width 13 height 27
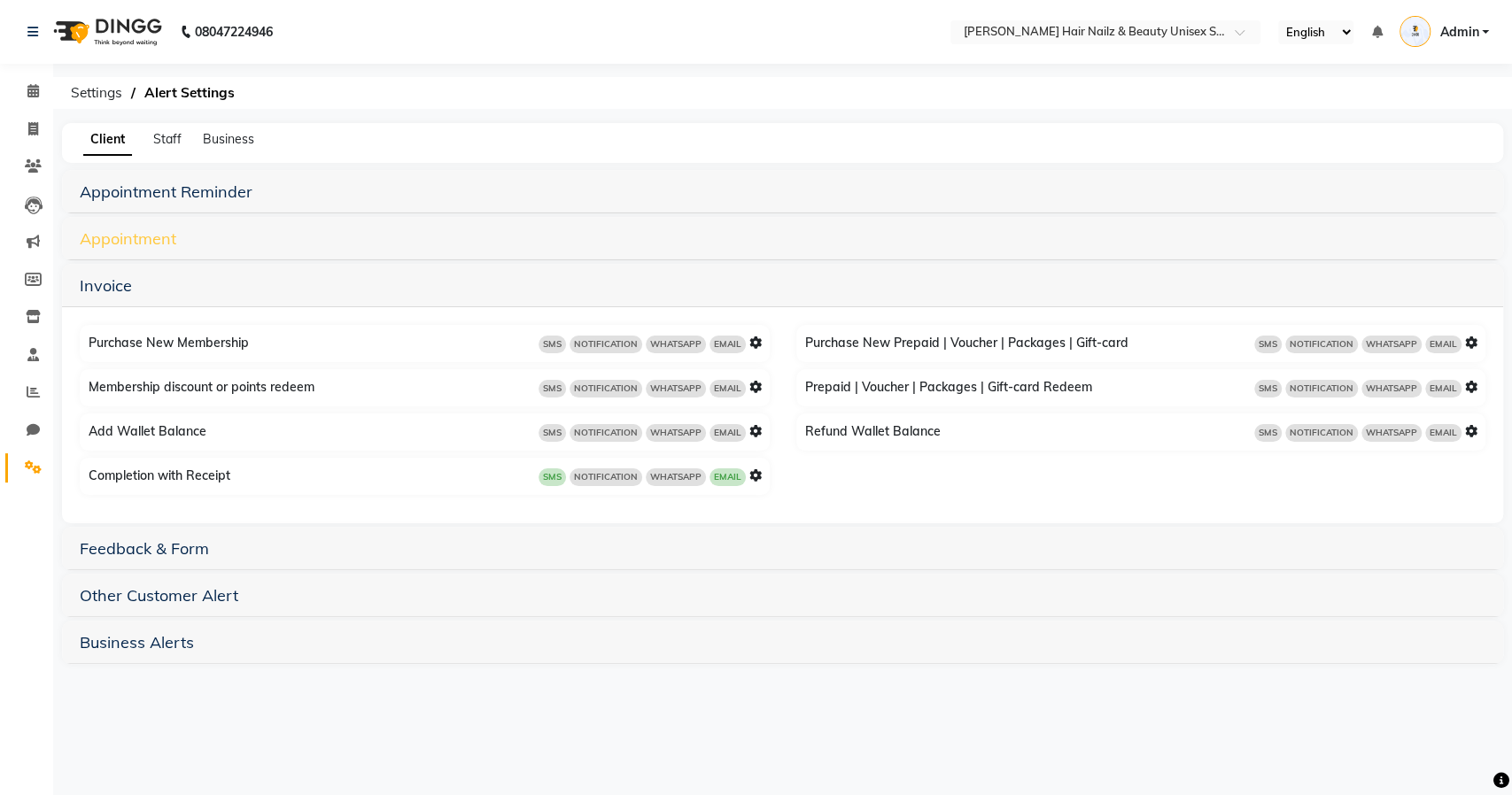
click at [109, 243] on link "Appointment" at bounding box center [127, 238] width 96 height 20
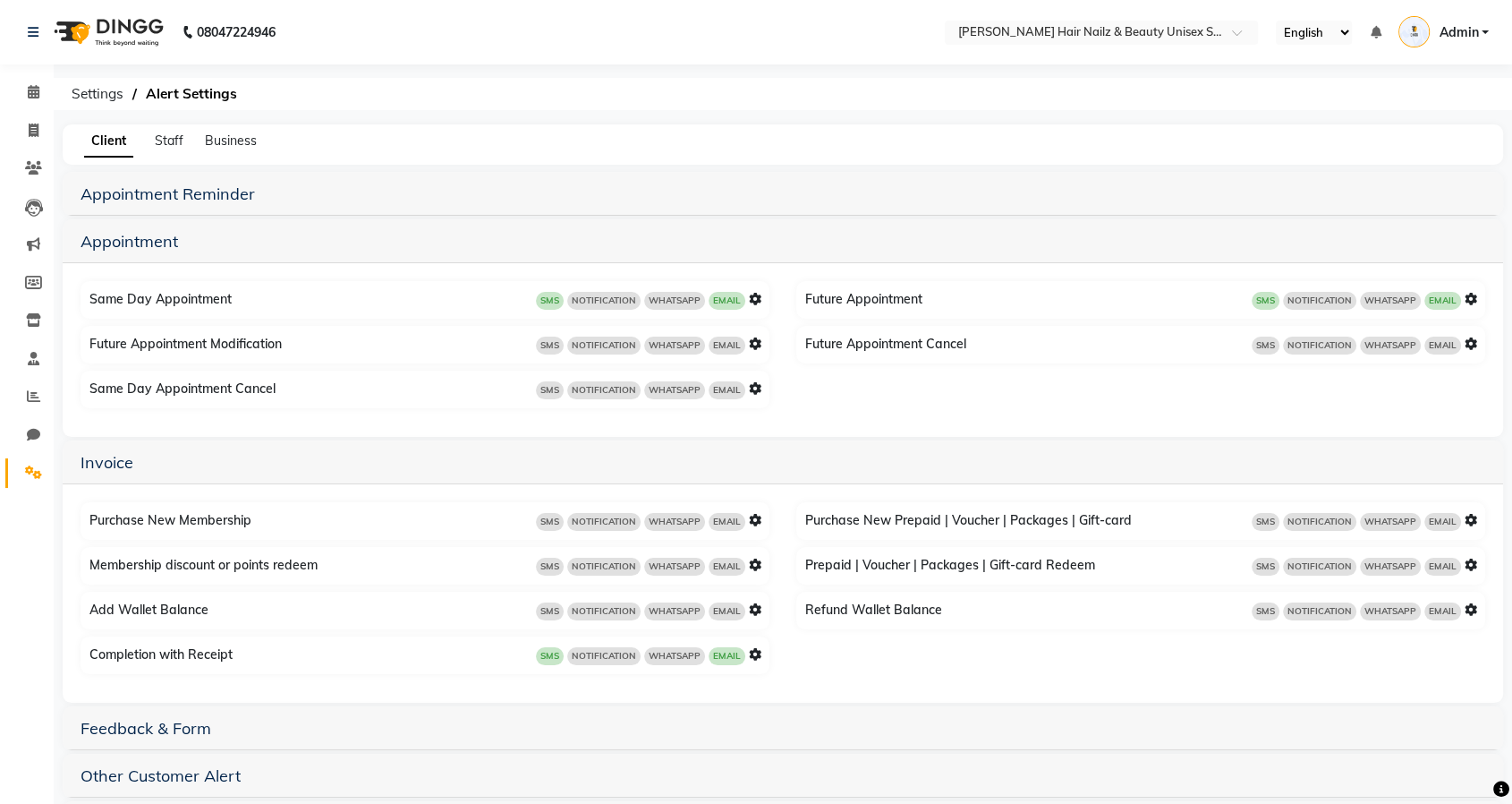
click at [754, 296] on icon at bounding box center [756, 299] width 13 height 13
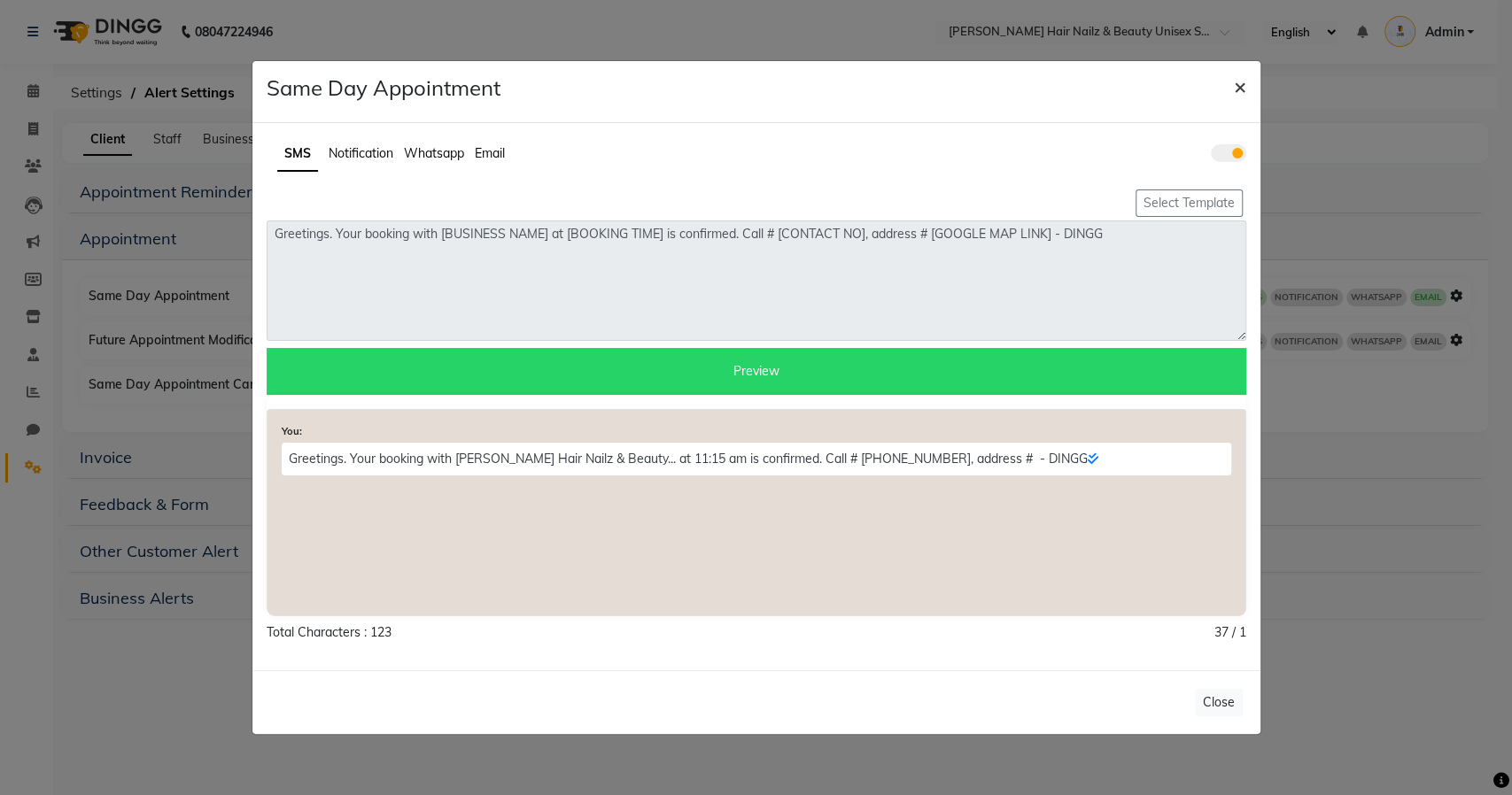
click at [1244, 74] on span "×" at bounding box center [1240, 85] width 13 height 27
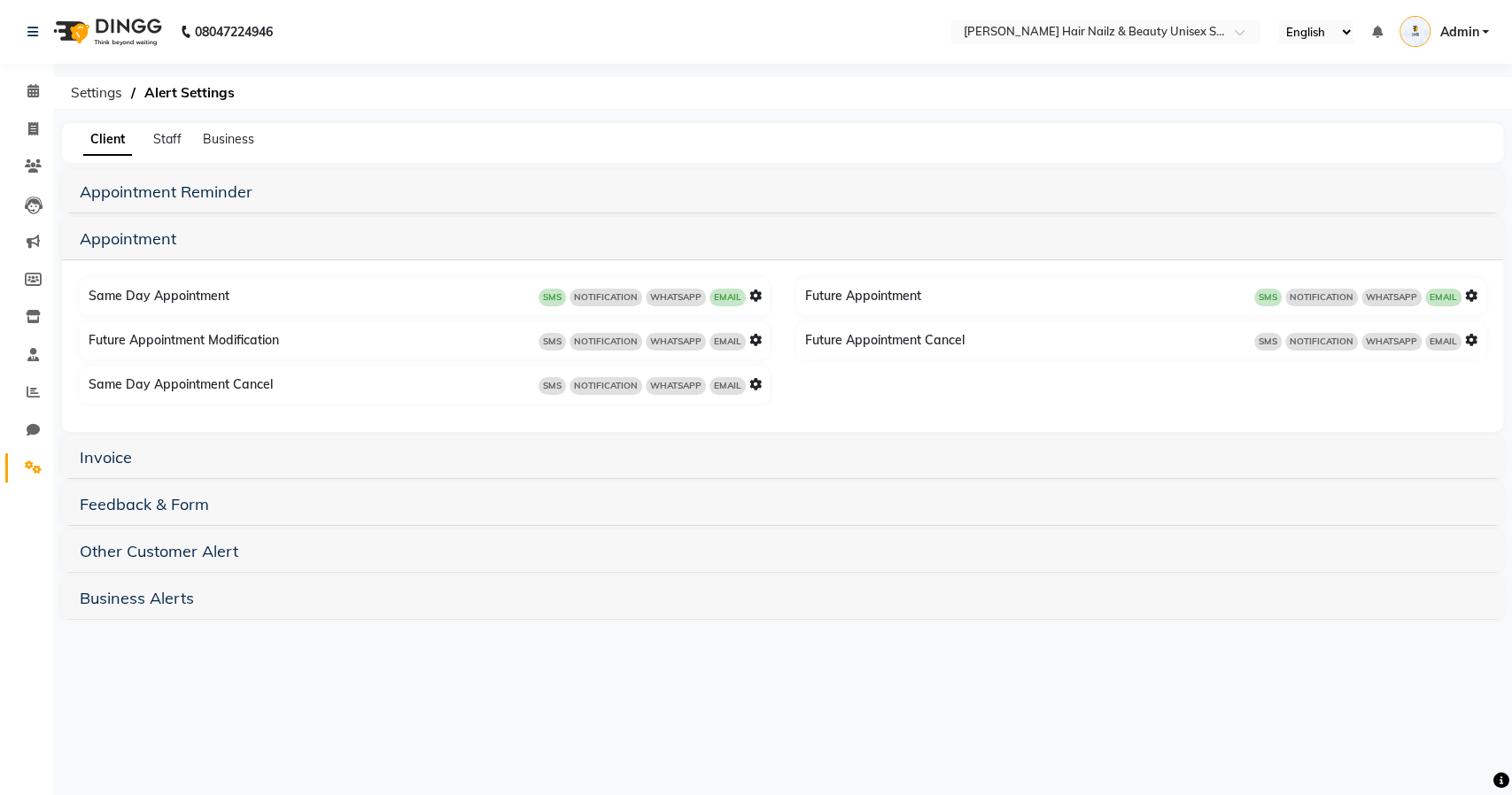
click at [1476, 295] on icon at bounding box center [1472, 296] width 13 height 13
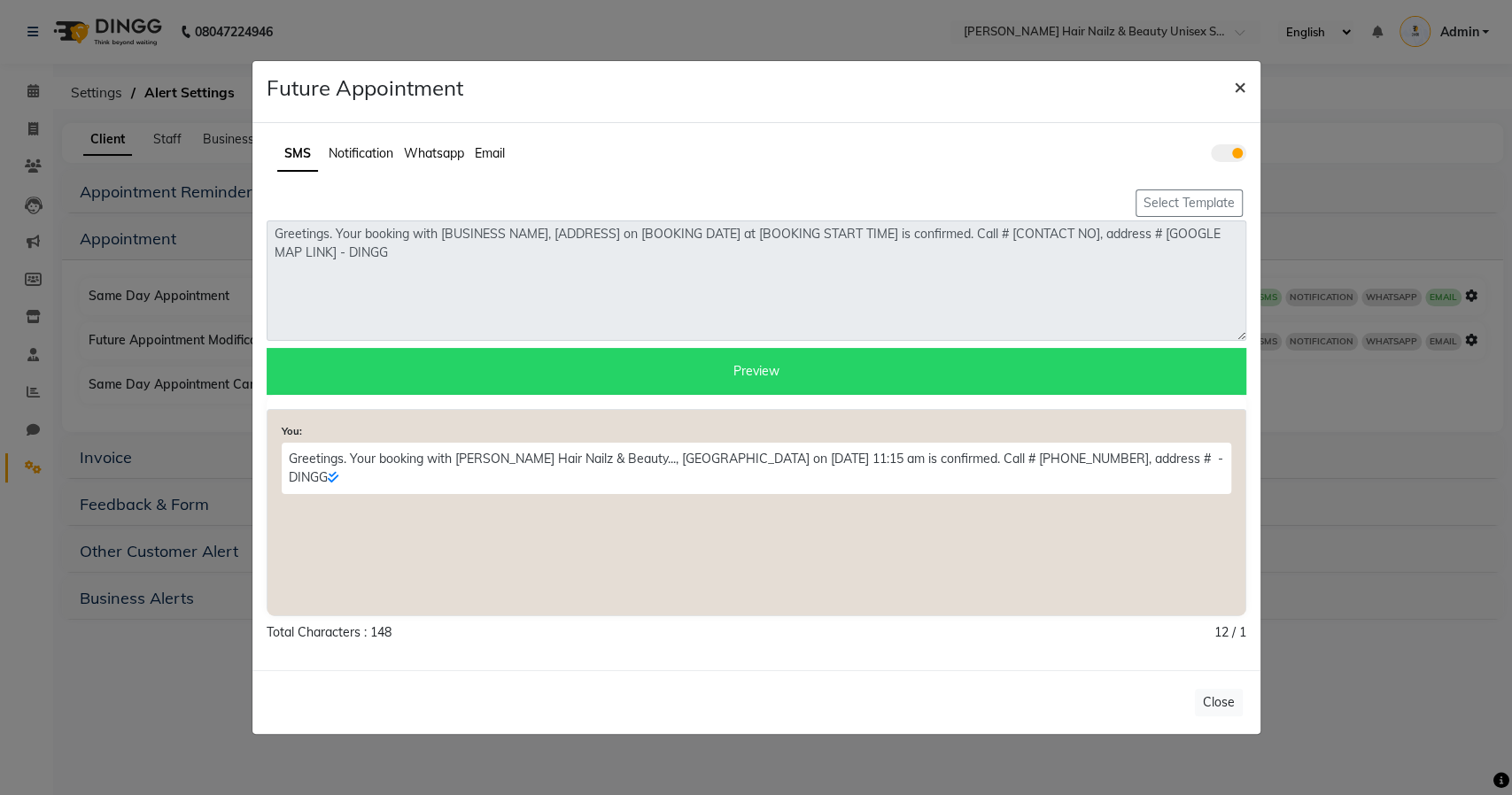
click at [1244, 88] on span "×" at bounding box center [1240, 85] width 13 height 27
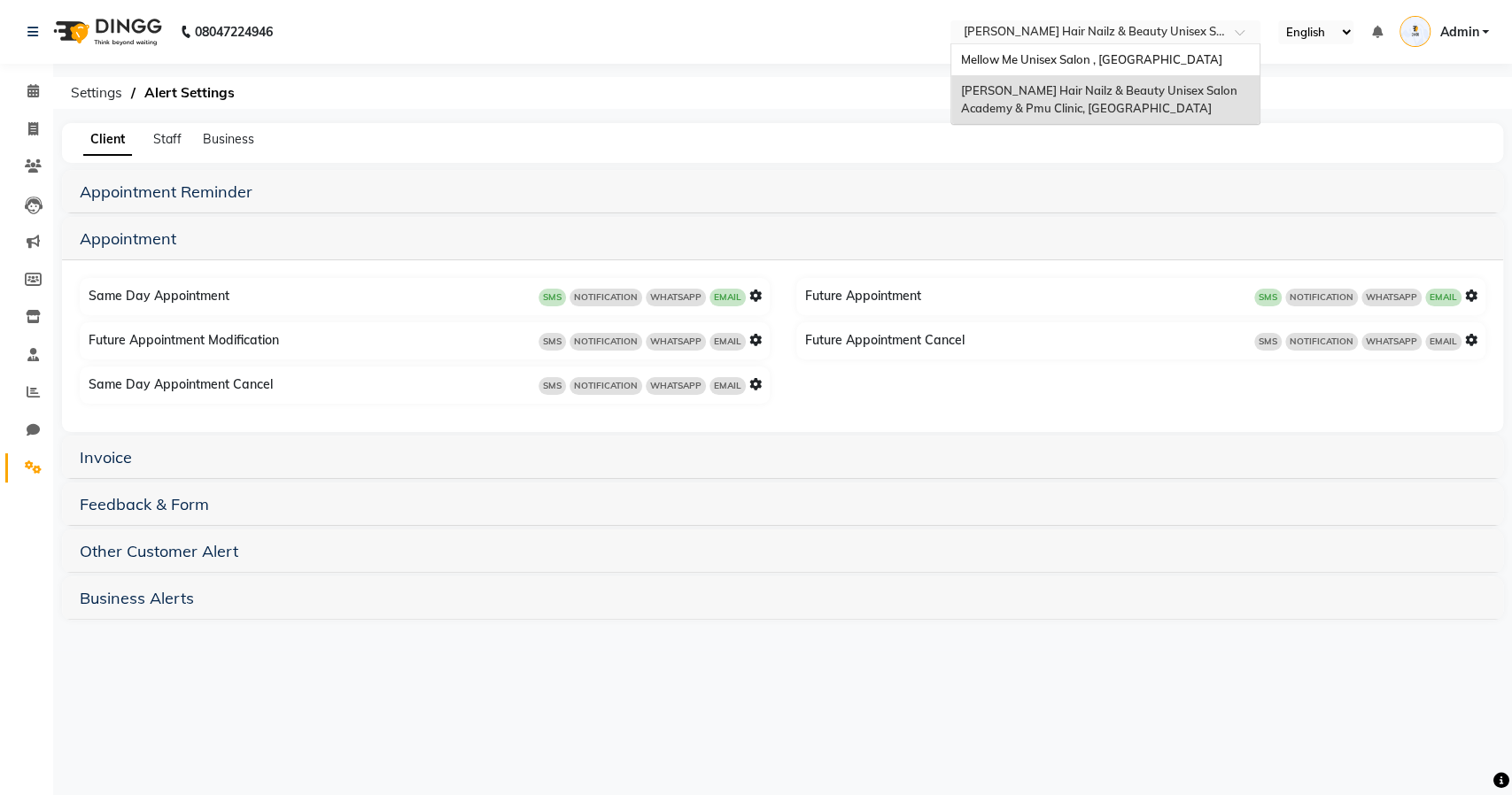
click at [1015, 26] on input "text" at bounding box center [1088, 33] width 257 height 17
click at [1022, 52] on span "Mellow Me Unisex Salon , [GEOGRAPHIC_DATA]" at bounding box center [1090, 59] width 261 height 14
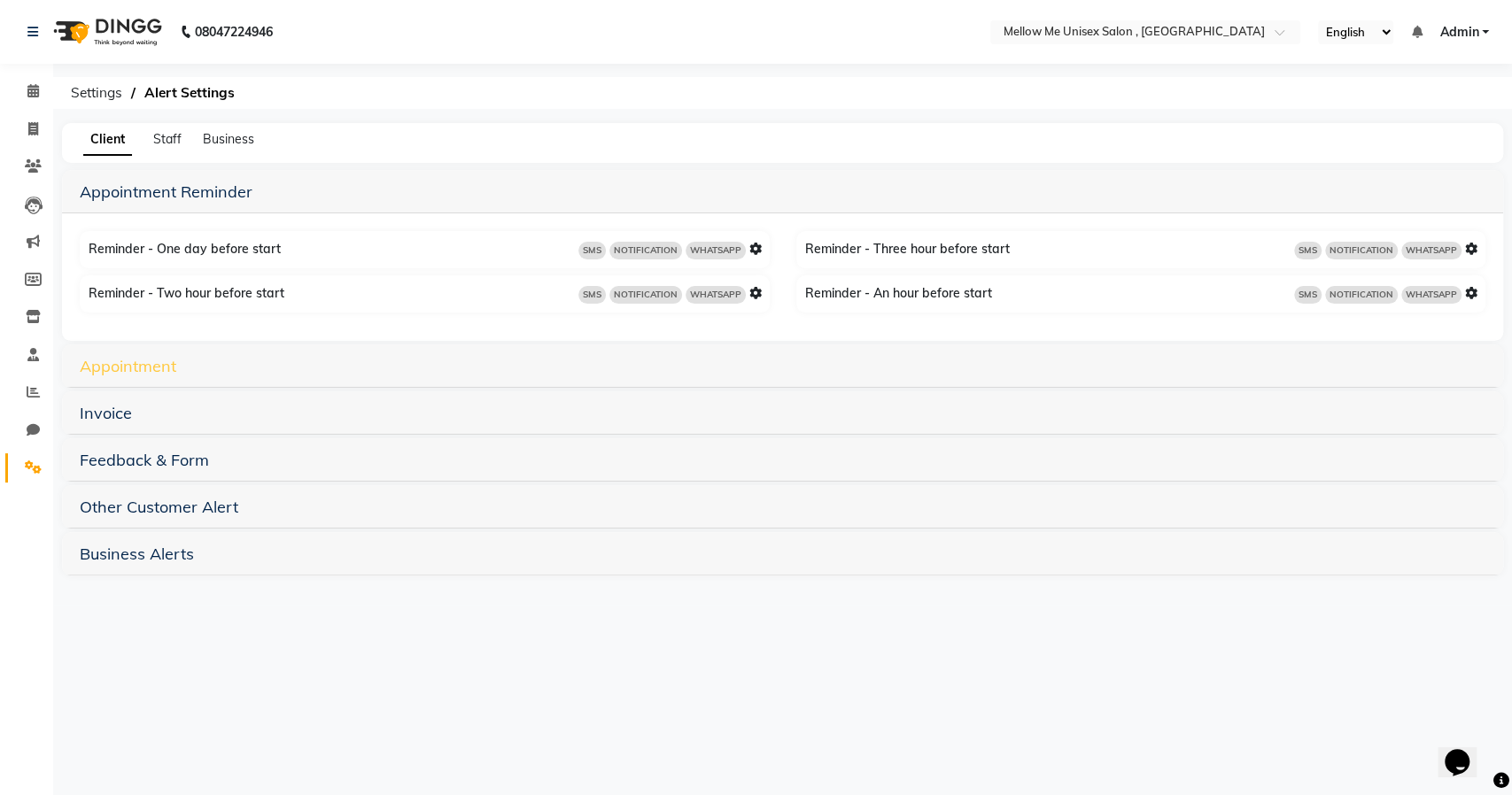
click at [156, 371] on link "Appointment" at bounding box center [127, 366] width 96 height 20
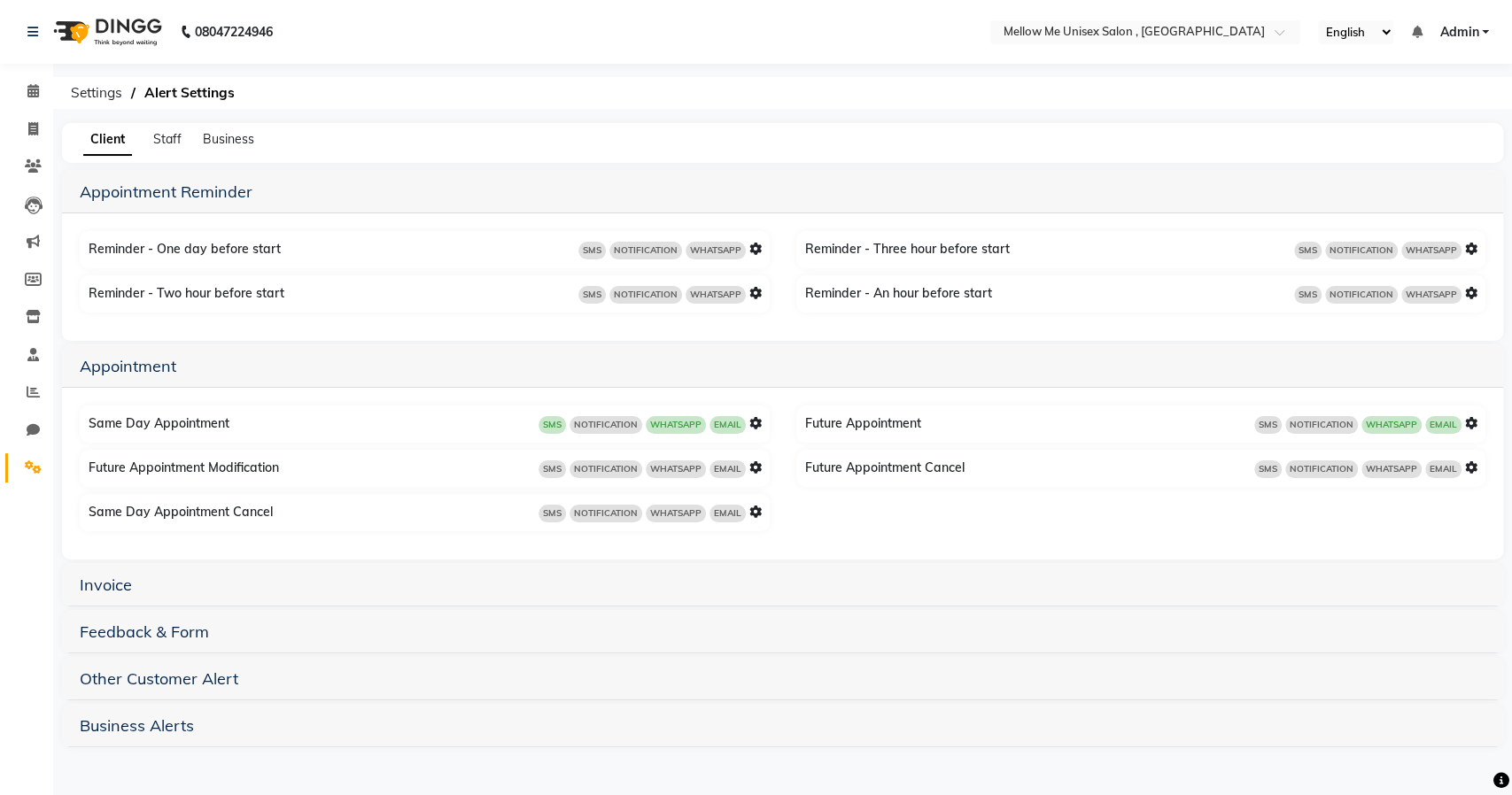
click at [754, 422] on icon at bounding box center [756, 423] width 13 height 13
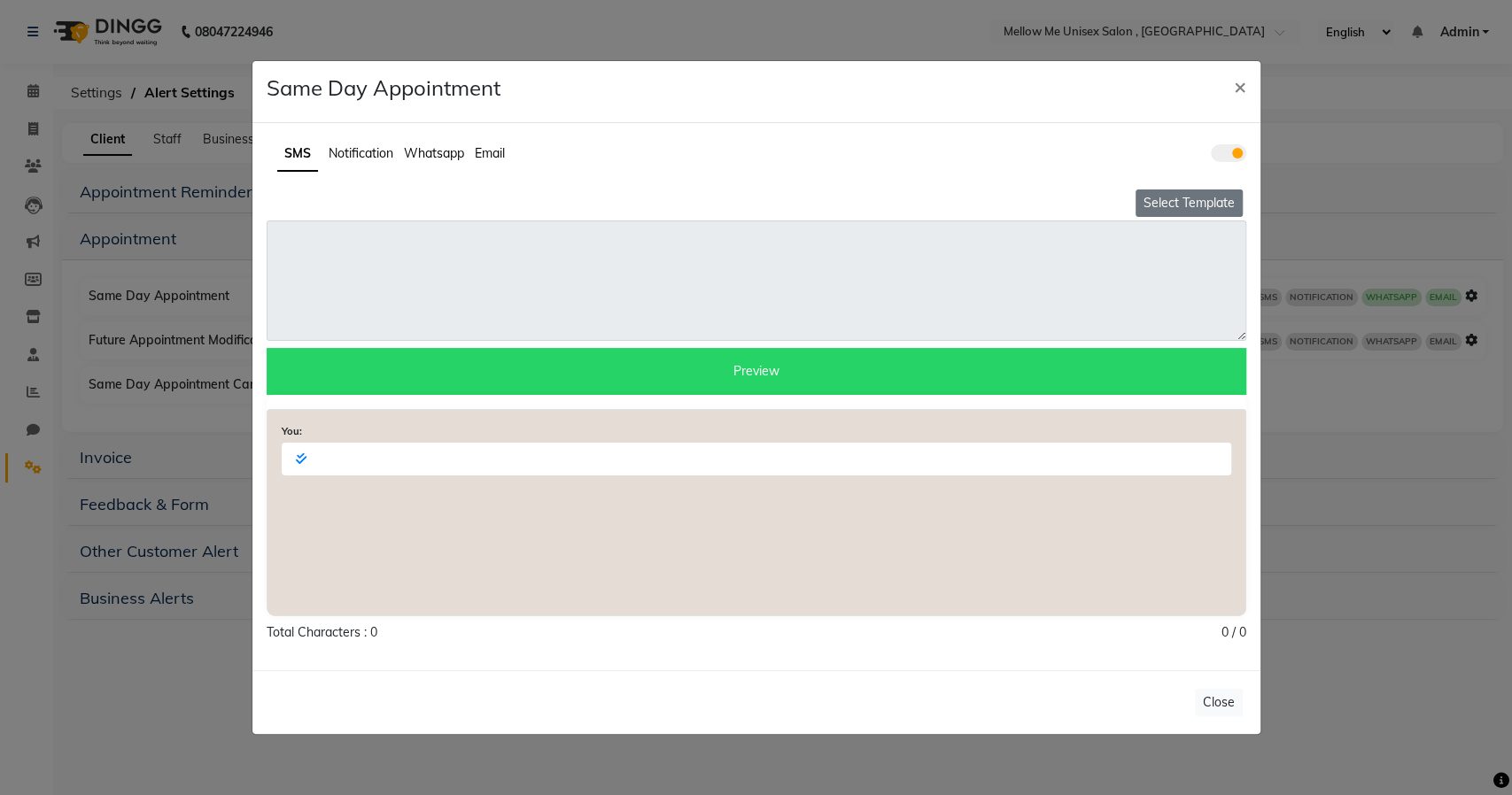
click at [1186, 200] on button "Select Template" at bounding box center [1189, 203] width 107 height 27
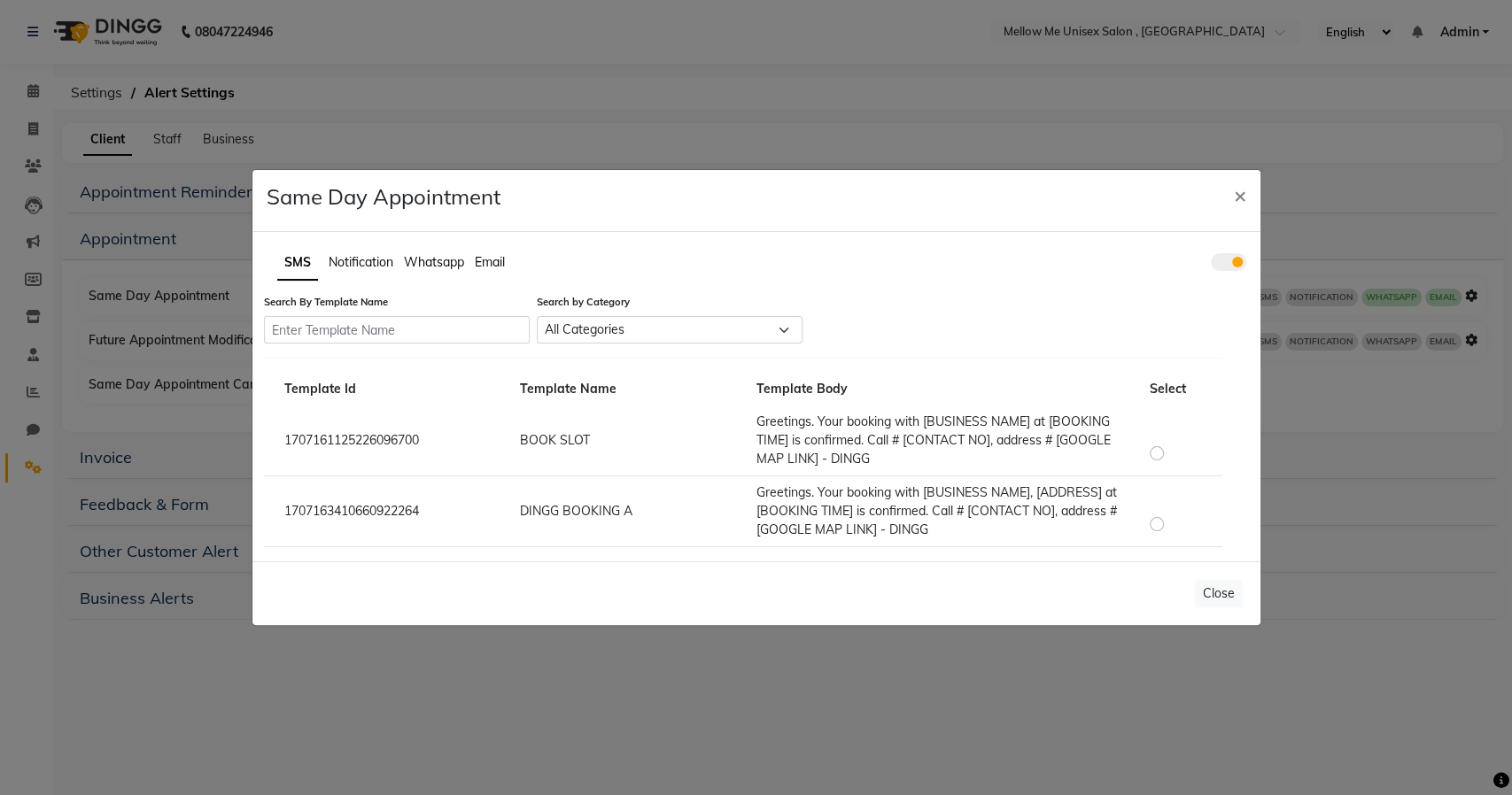
click at [1171, 441] on label at bounding box center [1171, 441] width 0 height 0
click at [1153, 451] on input "radio" at bounding box center [1159, 444] width 13 height 13
radio input "true"
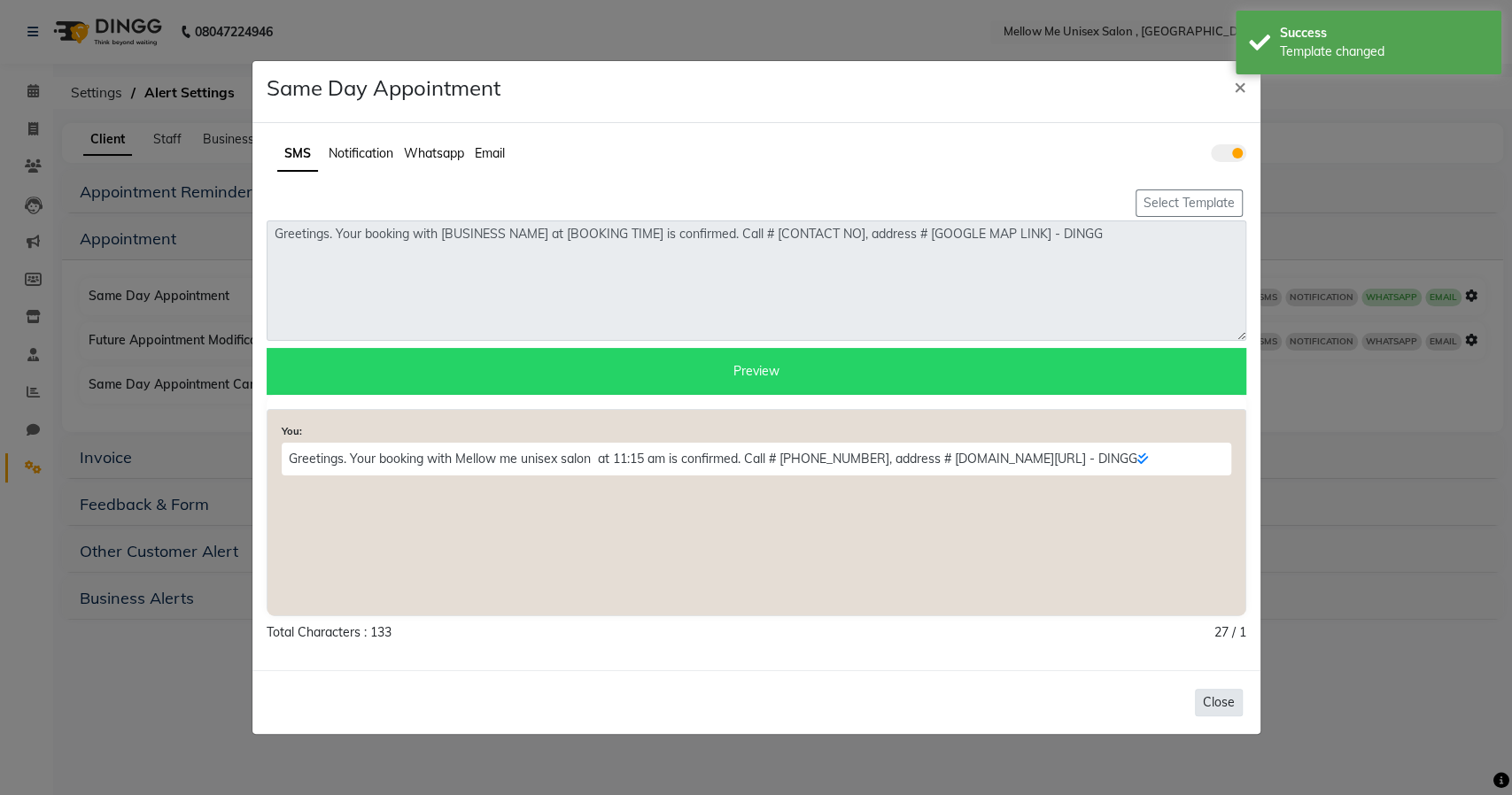
click at [1232, 699] on button "Close" at bounding box center [1219, 702] width 48 height 27
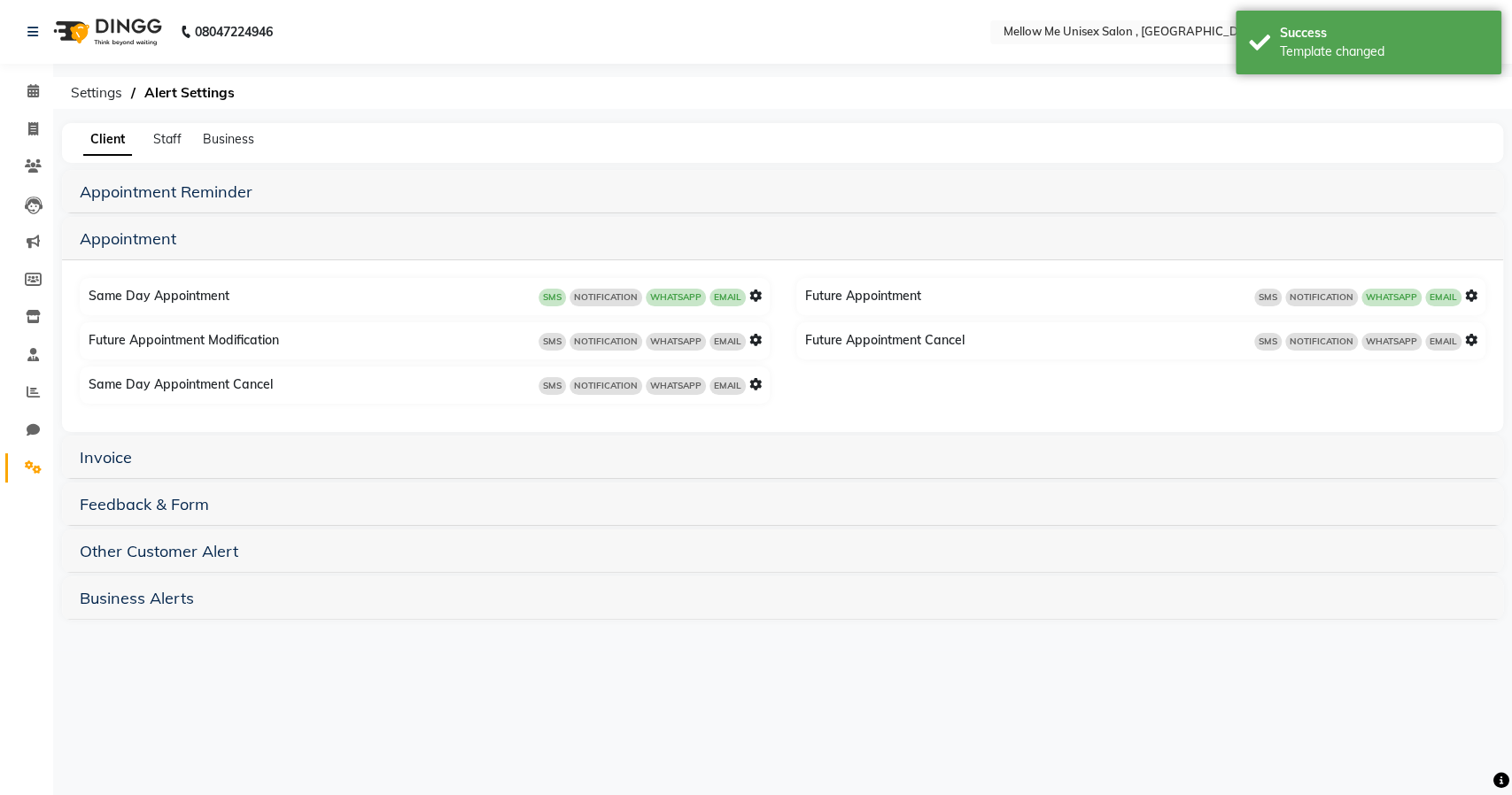
click at [1472, 296] on icon at bounding box center [1472, 296] width 13 height 13
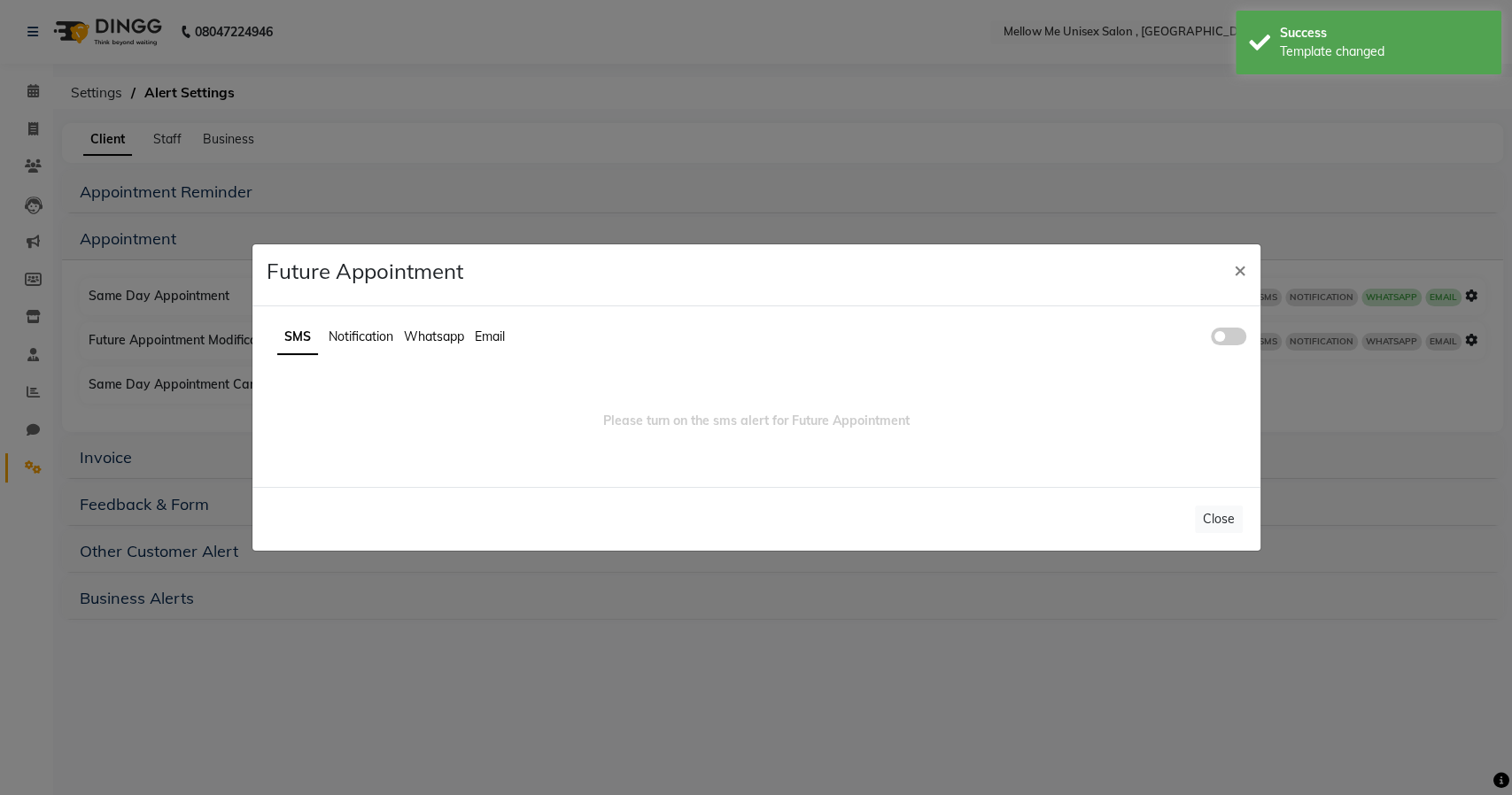
click at [1226, 326] on ul "SMS Notification Whatsapp Email" at bounding box center [756, 338] width 980 height 35
click at [1228, 332] on span at bounding box center [1228, 336] width 36 height 17
click at [1211, 339] on input "checkbox" at bounding box center [1211, 339] width 0 height 0
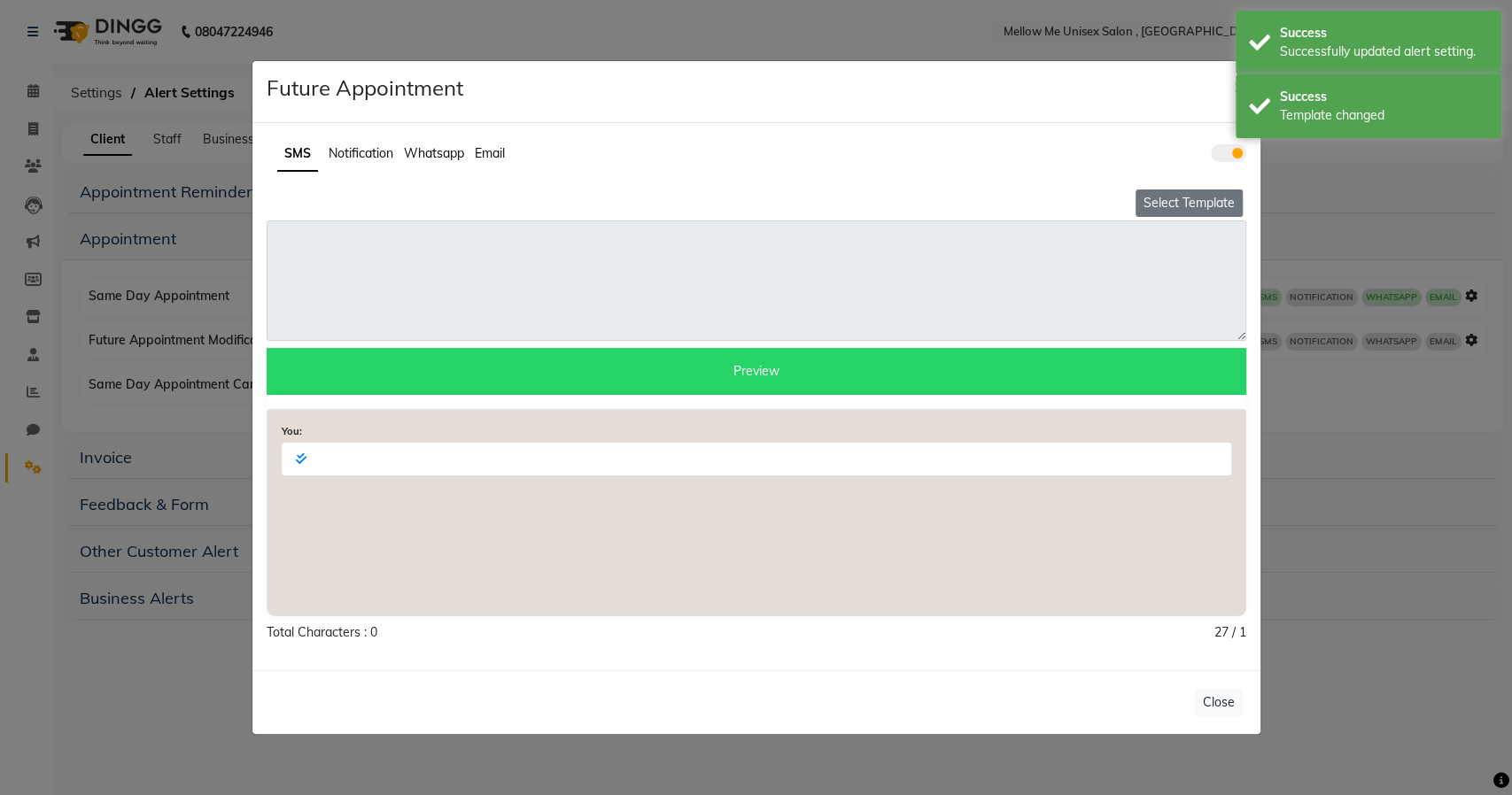
click at [1180, 205] on button "Select Template" at bounding box center [1189, 203] width 107 height 27
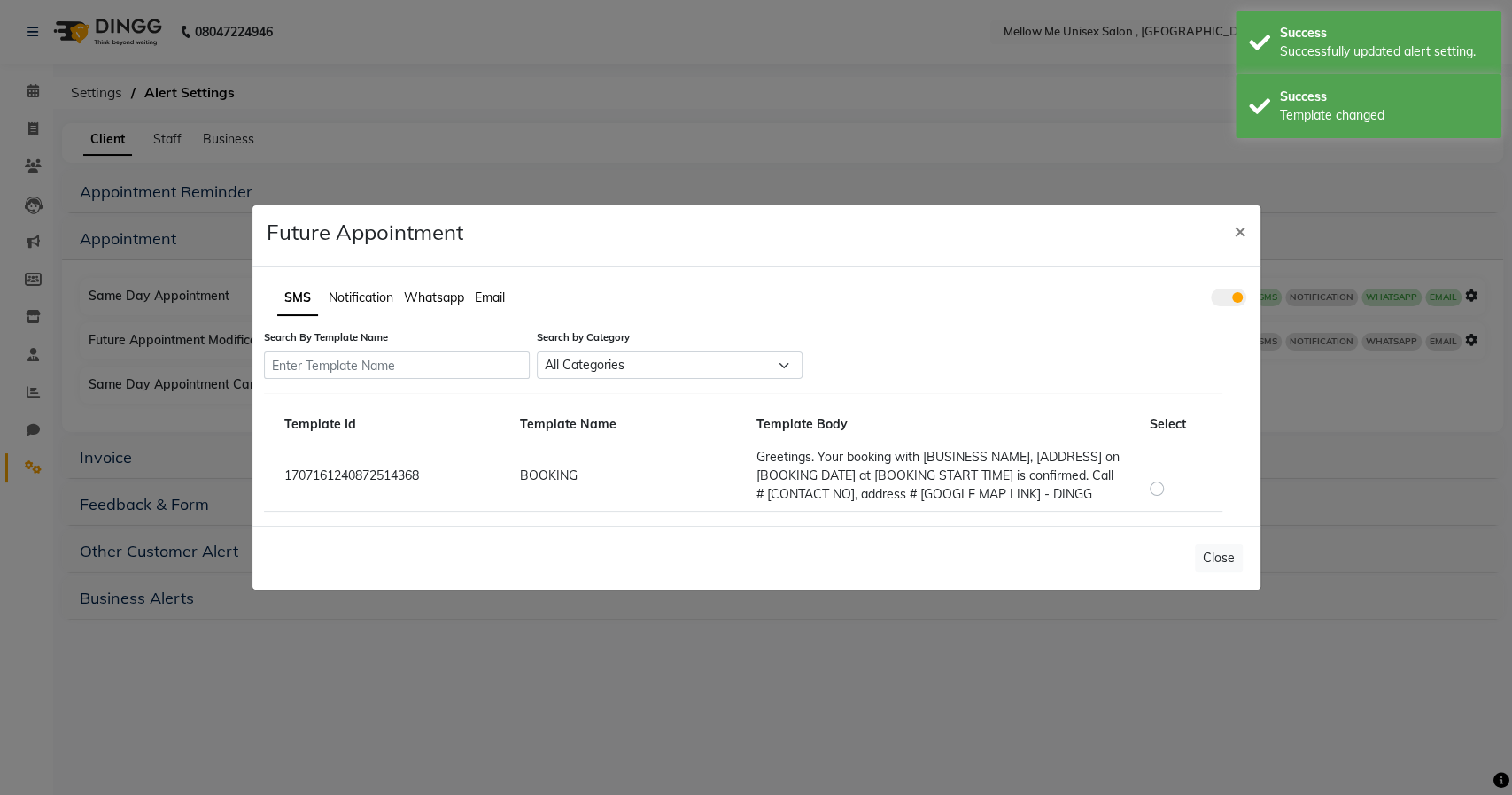
click at [1171, 477] on label at bounding box center [1171, 477] width 0 height 0
click at [1159, 484] on input "radio" at bounding box center [1159, 480] width 13 height 13
radio input "true"
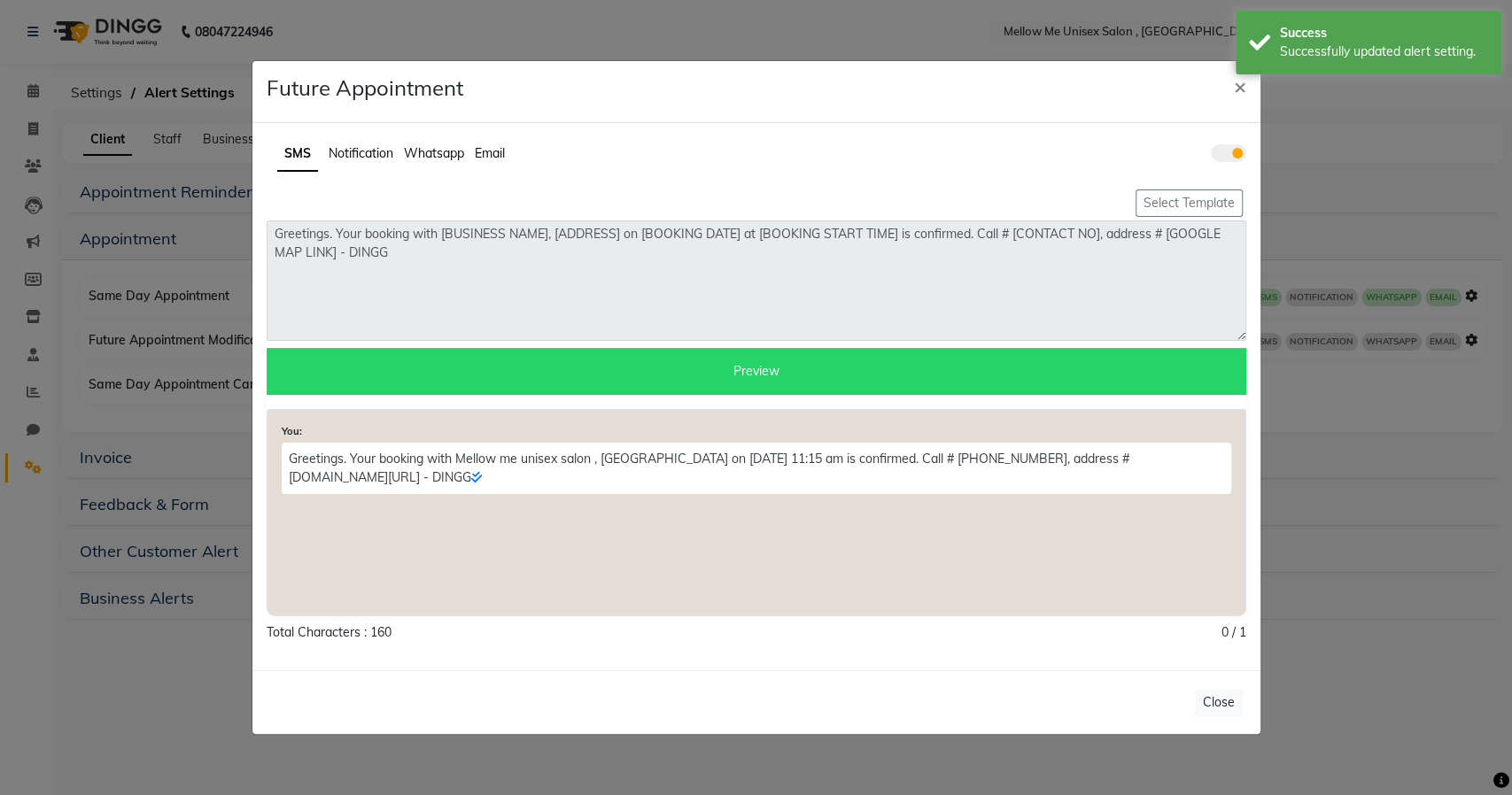
click at [1218, 707] on button "Close" at bounding box center [1219, 702] width 48 height 27
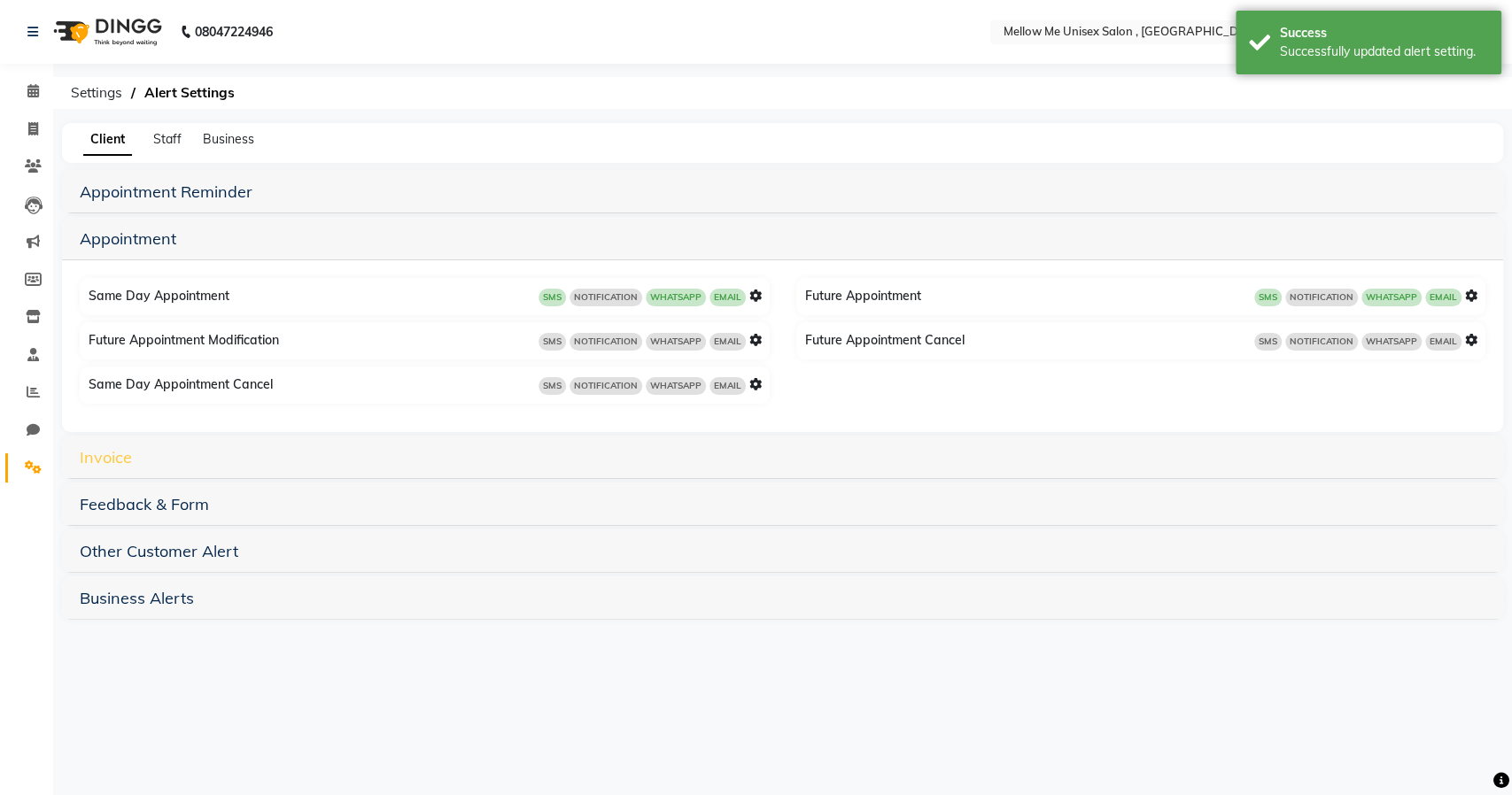
click at [111, 455] on link "Invoice" at bounding box center [105, 457] width 52 height 20
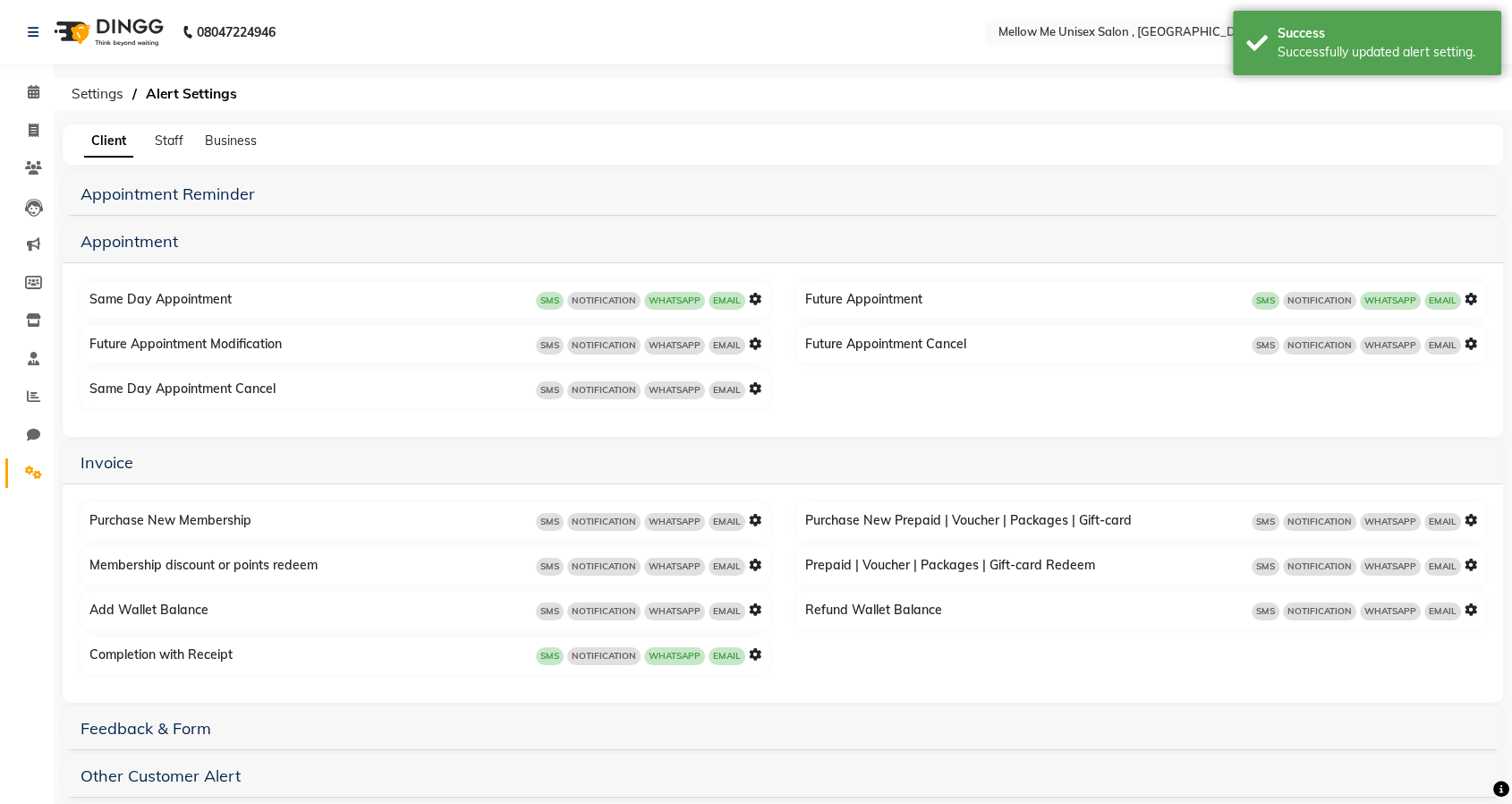
click at [758, 657] on icon at bounding box center [756, 655] width 13 height 13
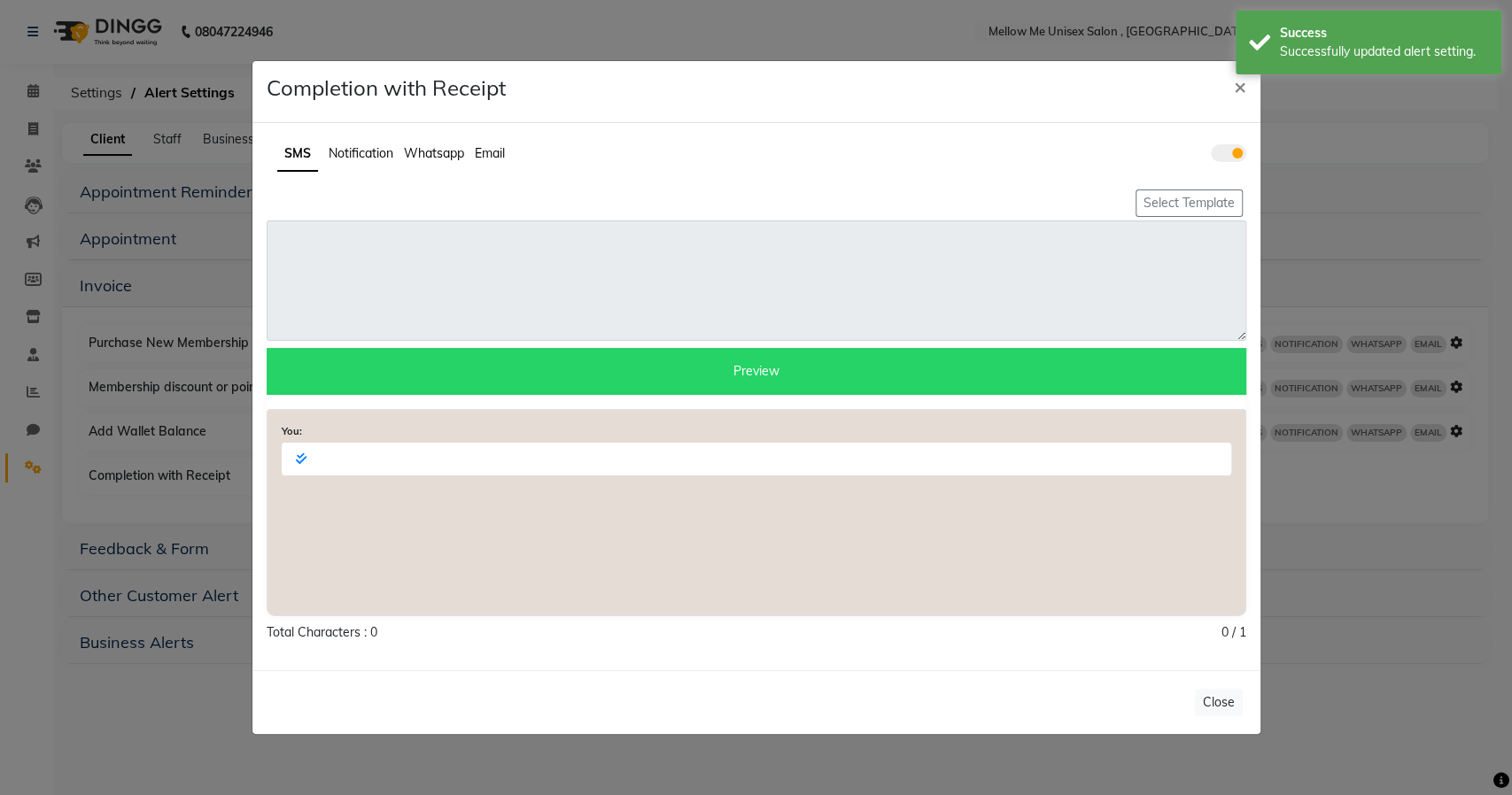
click at [1154, 203] on button "Select Template" at bounding box center [1189, 203] width 107 height 27
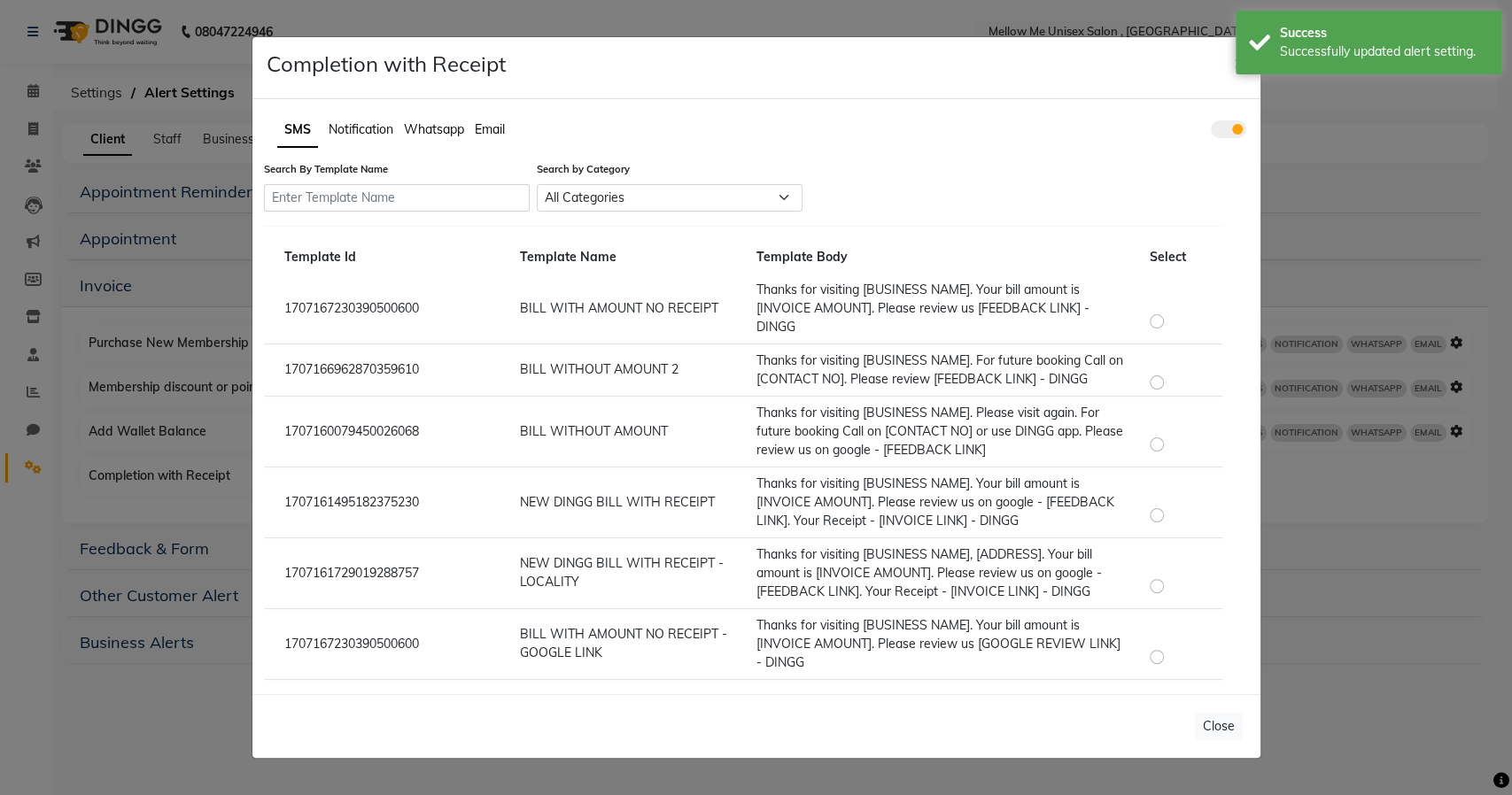
click at [1171, 574] on label at bounding box center [1171, 574] width 0 height 0
click at [1153, 581] on input "radio" at bounding box center [1159, 576] width 13 height 13
radio input "true"
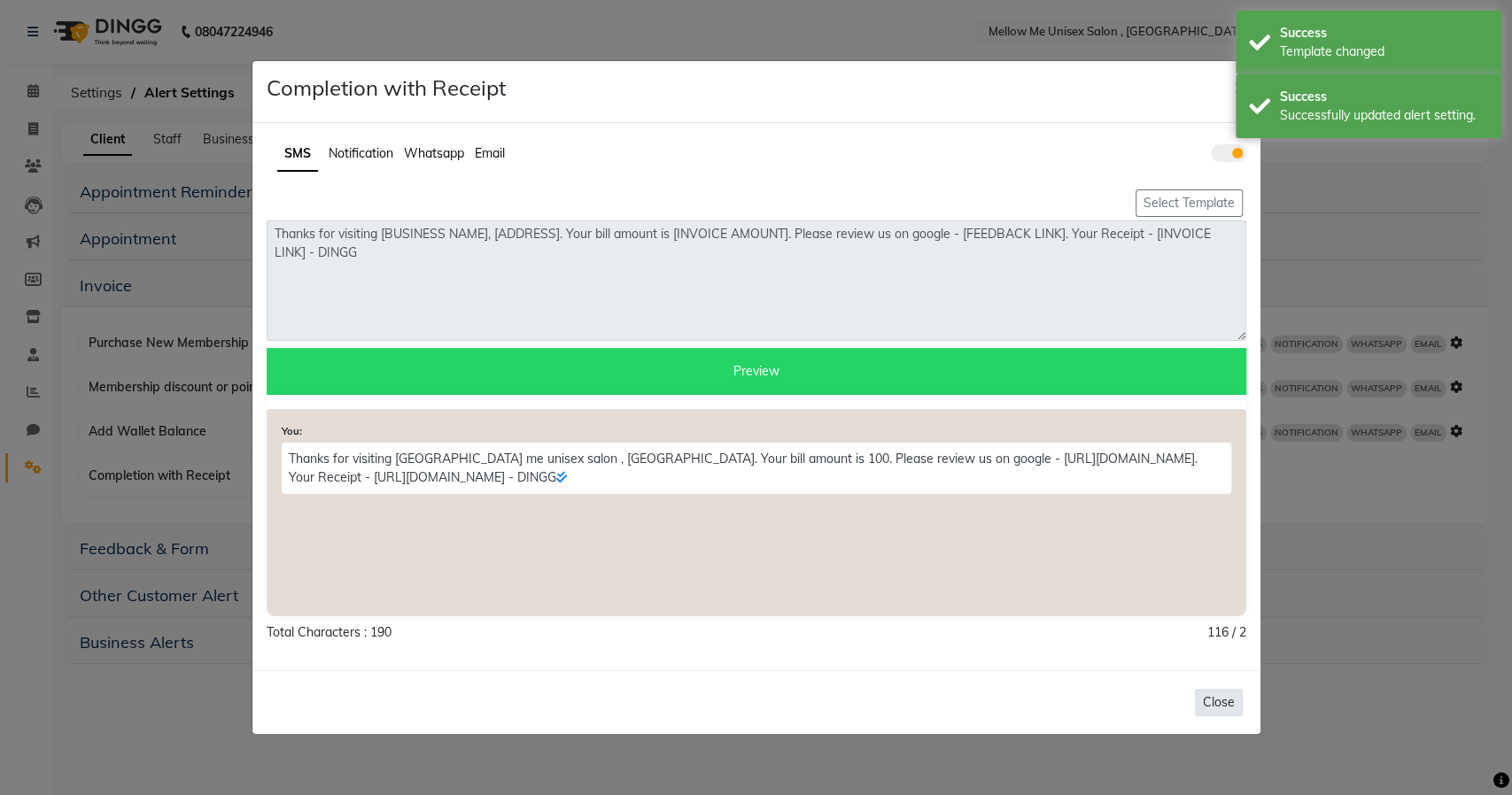
click at [1202, 702] on button "Close" at bounding box center [1219, 702] width 48 height 27
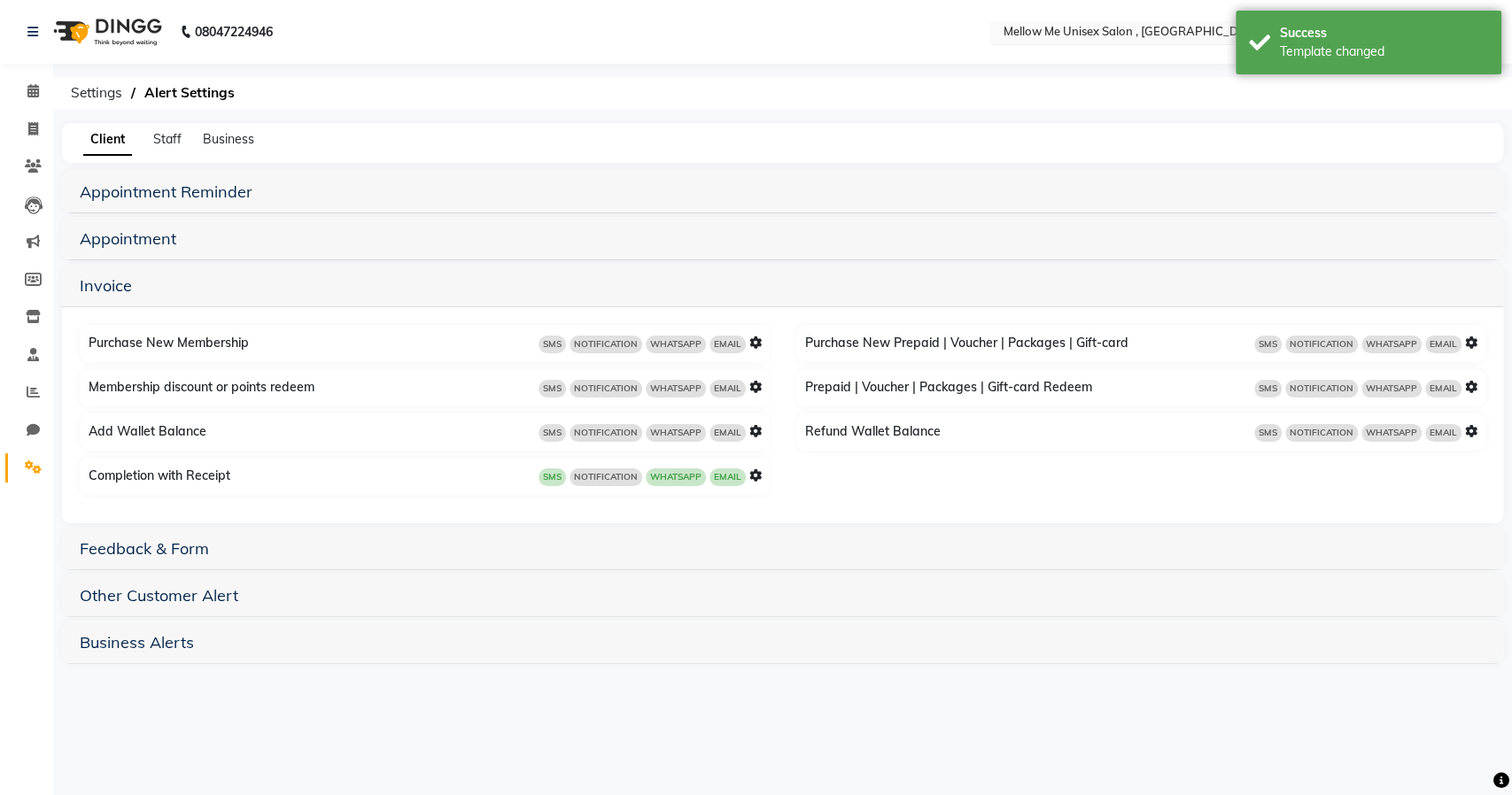
click at [1063, 38] on input "text" at bounding box center [1127, 33] width 257 height 17
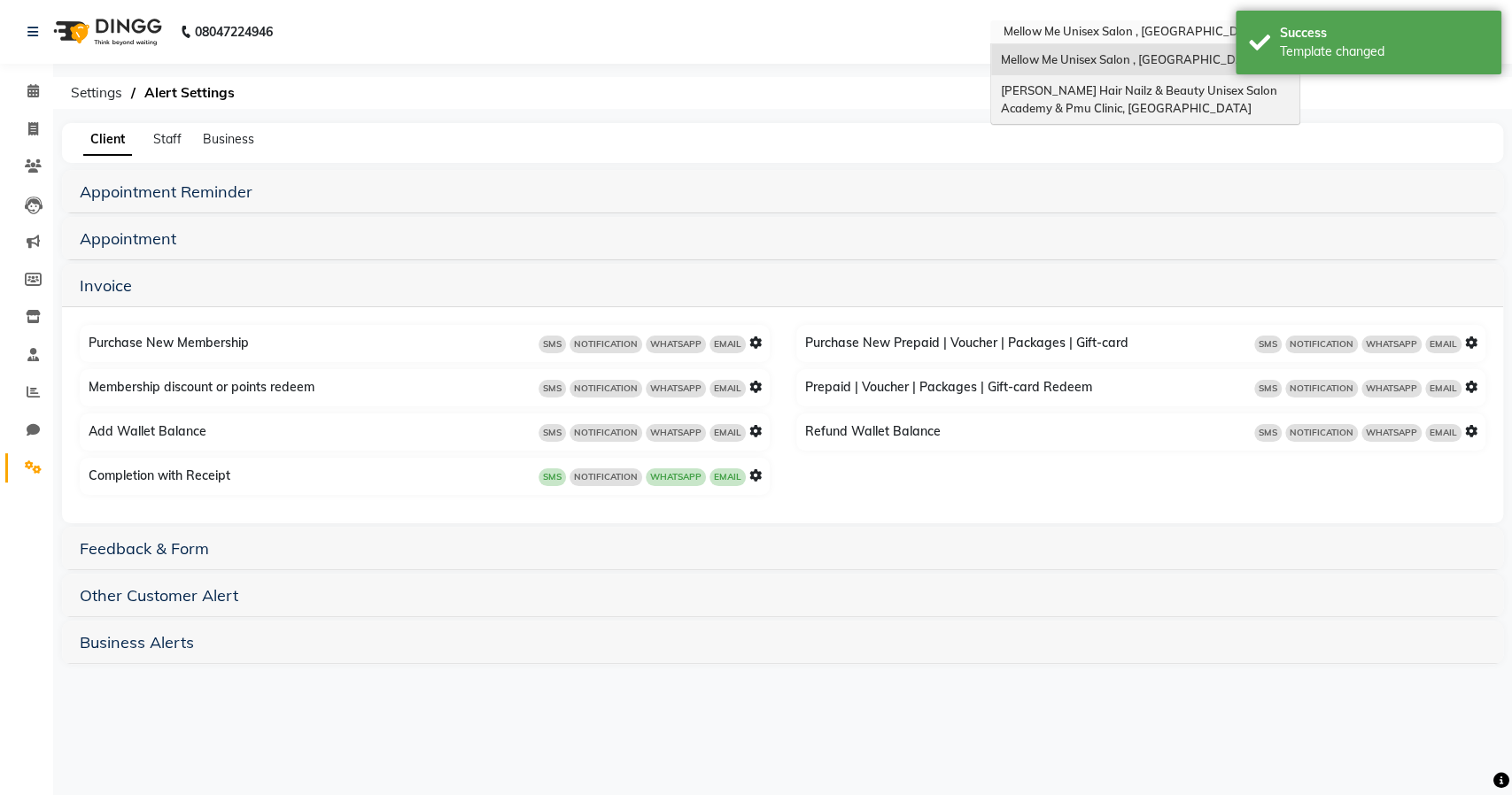
click at [1062, 85] on span "[PERSON_NAME] Hair Nailz & Beauty Unisex Salon Academy & Pmu Clinic, [GEOGRAPHI…" at bounding box center [1139, 99] width 279 height 32
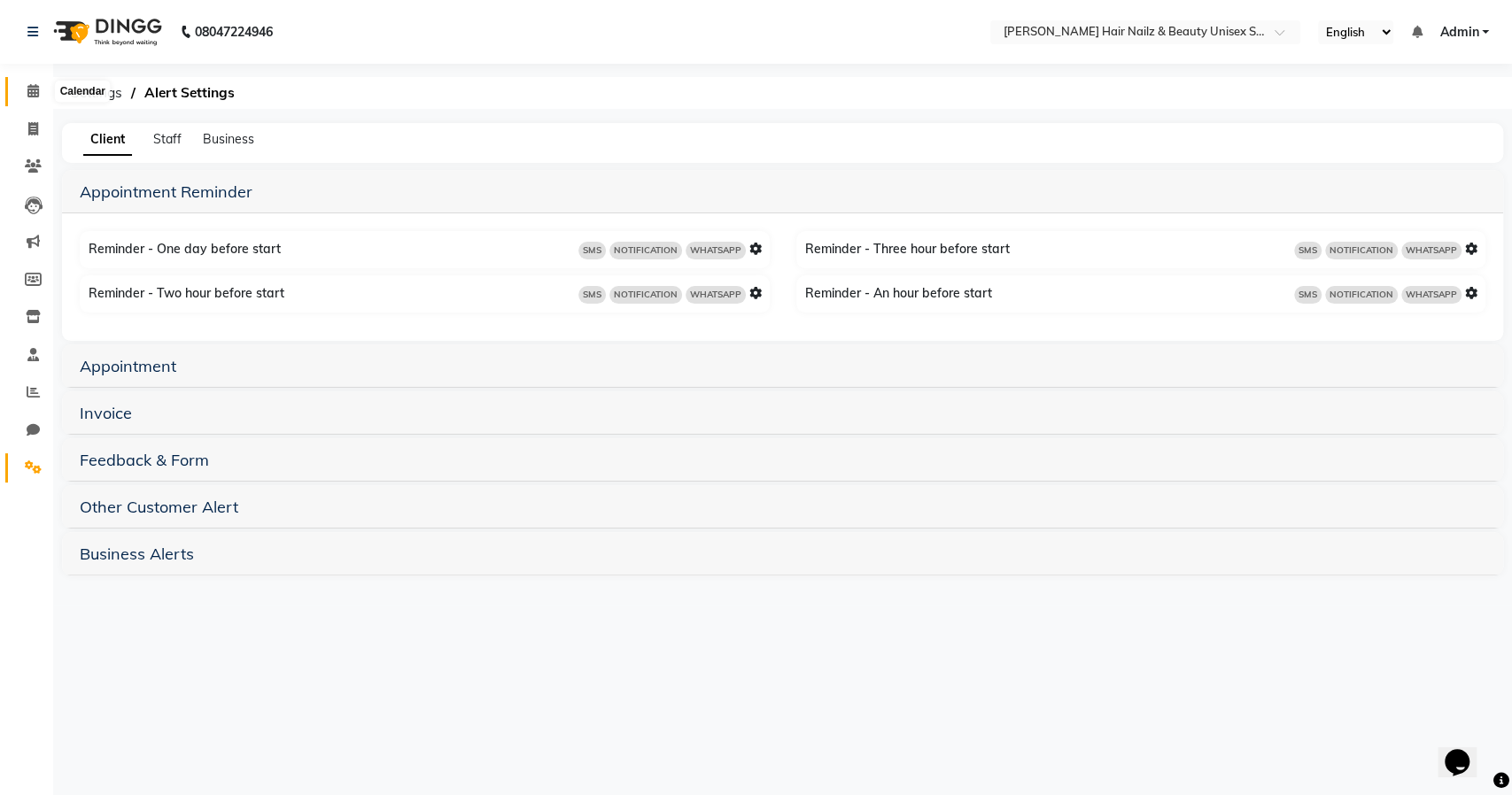
click at [28, 93] on icon at bounding box center [33, 91] width 12 height 13
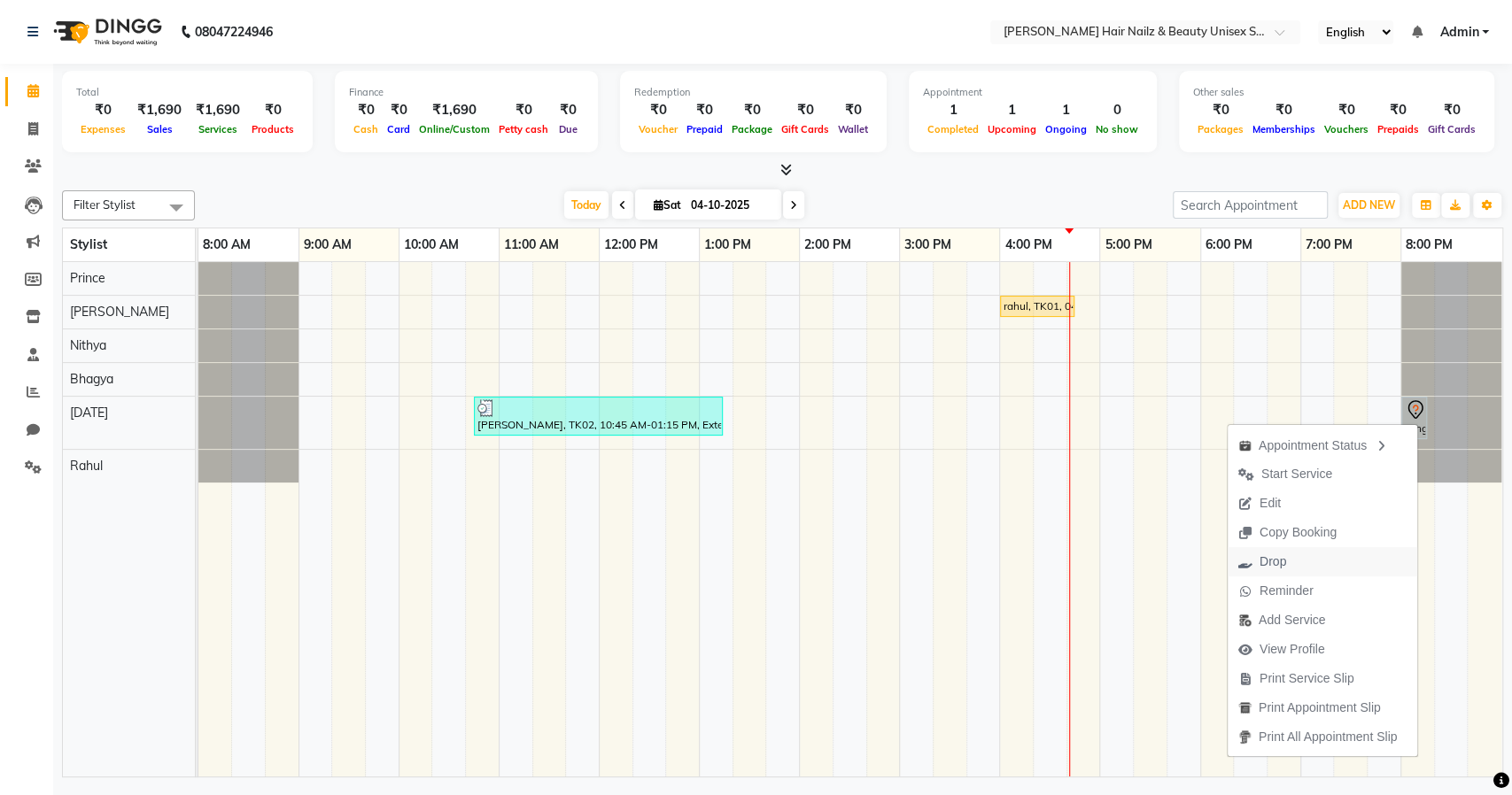
click at [1304, 553] on button "Drop" at bounding box center [1322, 561] width 190 height 29
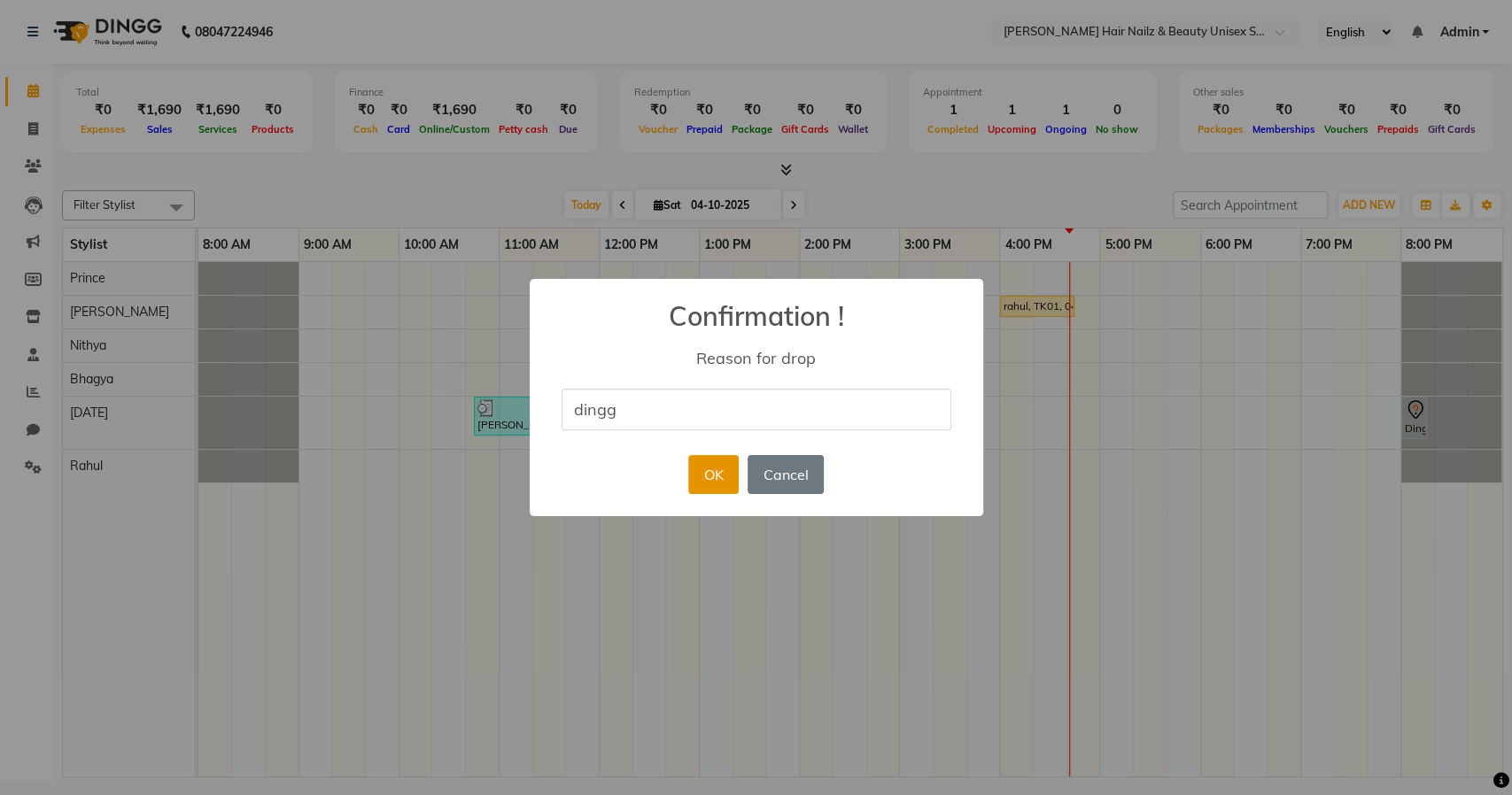
type input "dingg test"
click at [714, 475] on button "OK" at bounding box center [713, 474] width 50 height 39
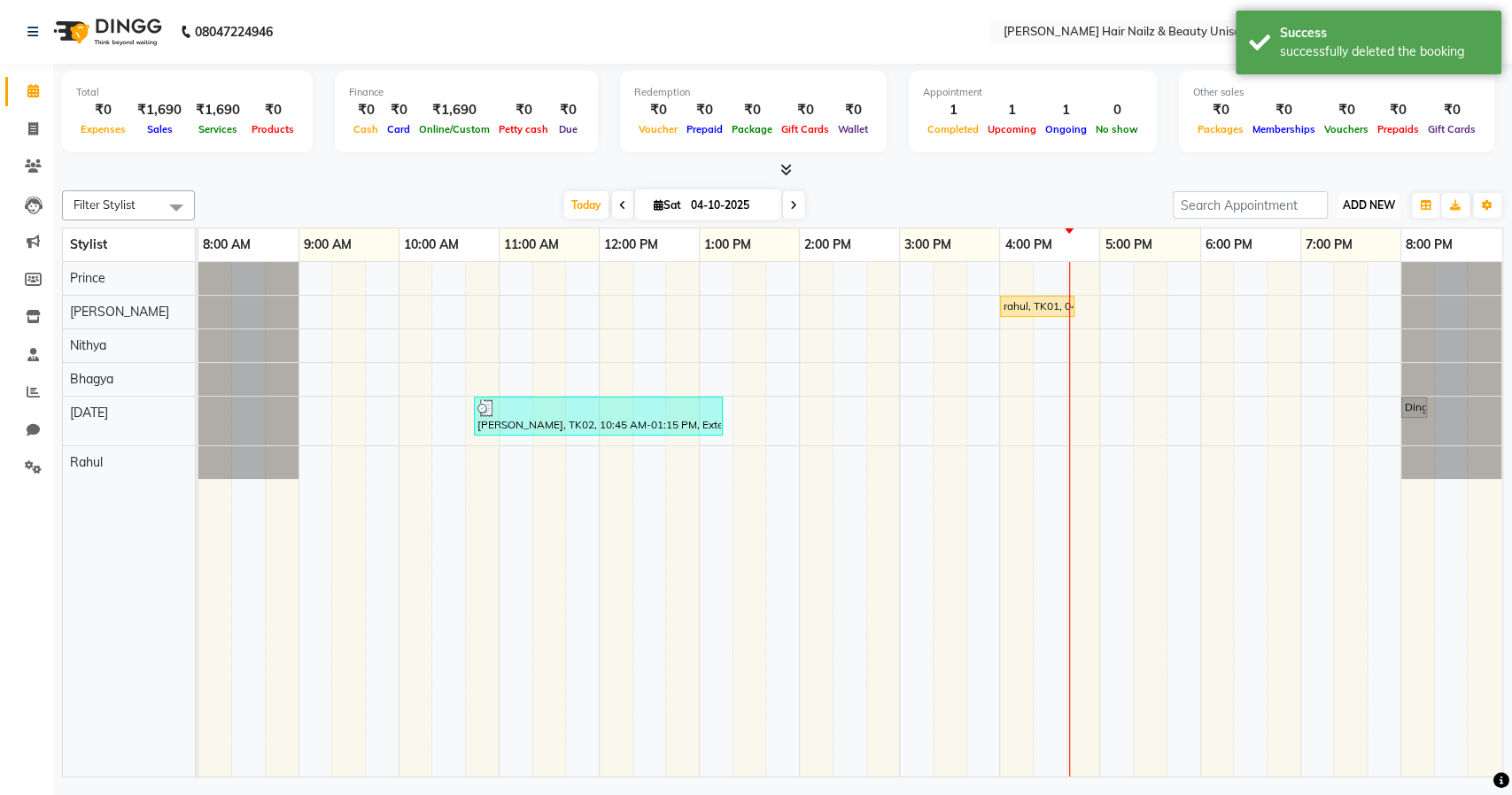
click at [1364, 206] on span "ADD NEW" at bounding box center [1368, 205] width 52 height 13
click at [1335, 243] on button "Add Appointment" at bounding box center [1328, 238] width 140 height 23
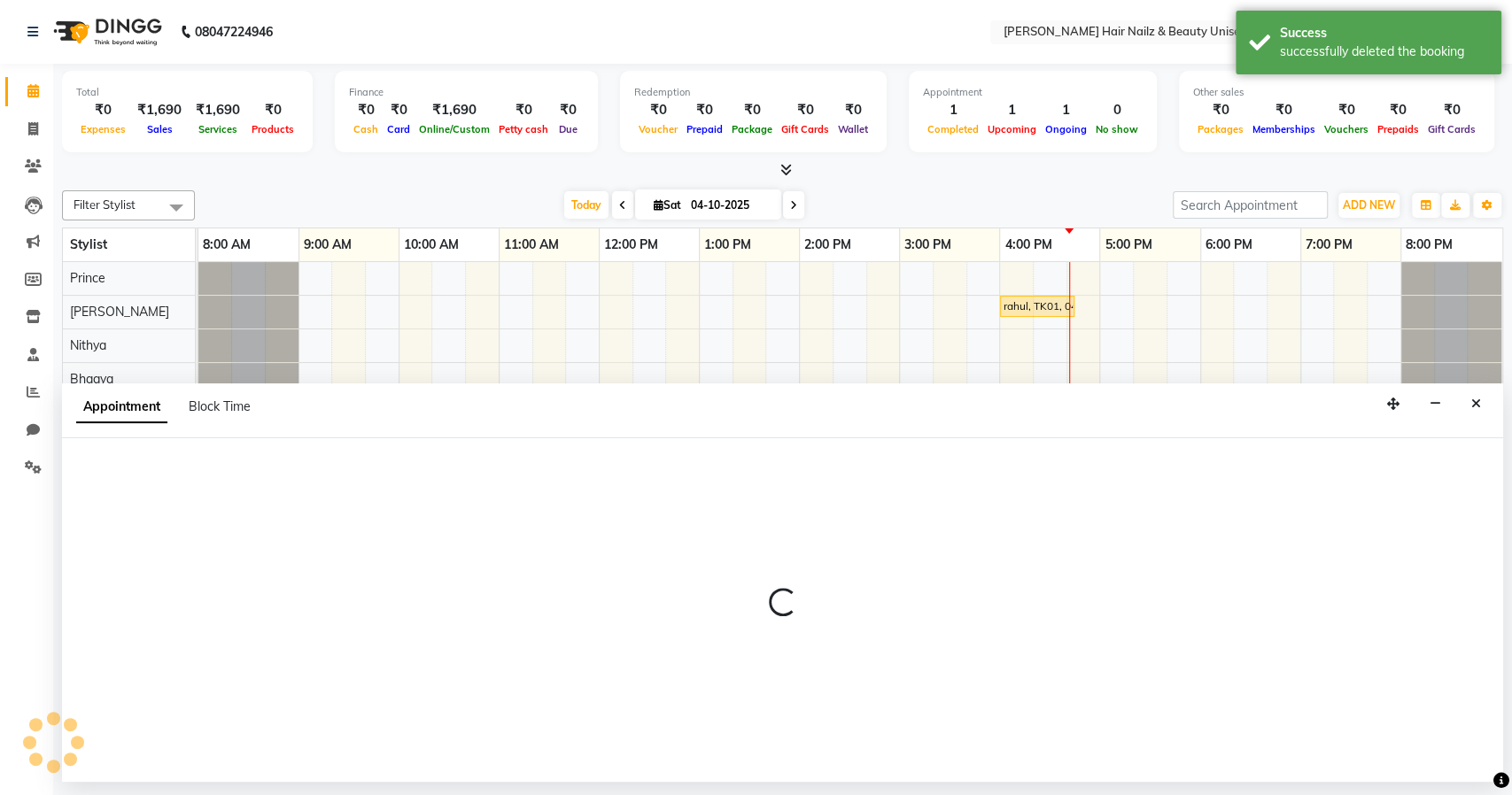
select select "540"
select select "tentative"
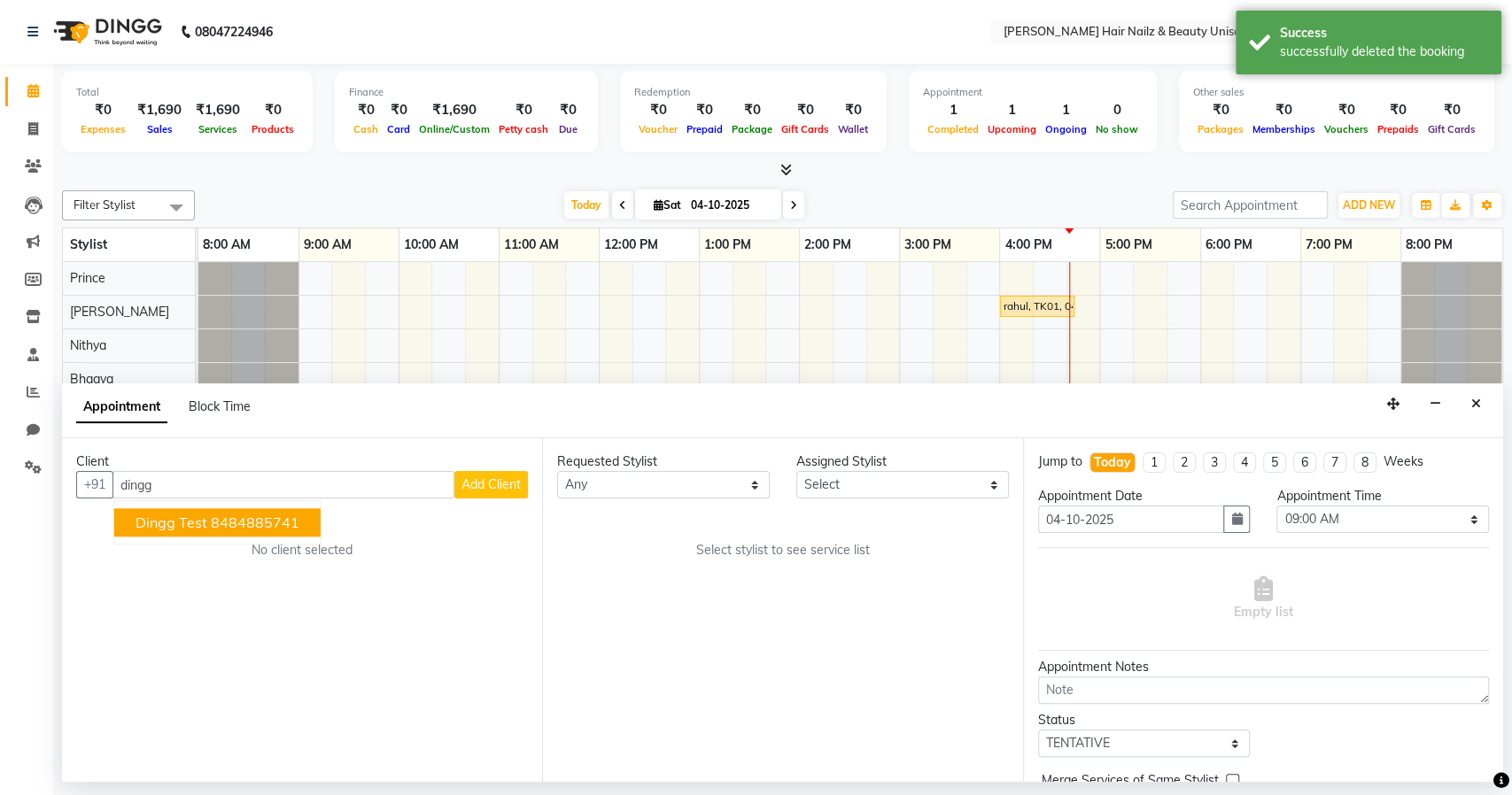
click at [203, 519] on span "Dingg Test" at bounding box center [171, 523] width 71 height 17
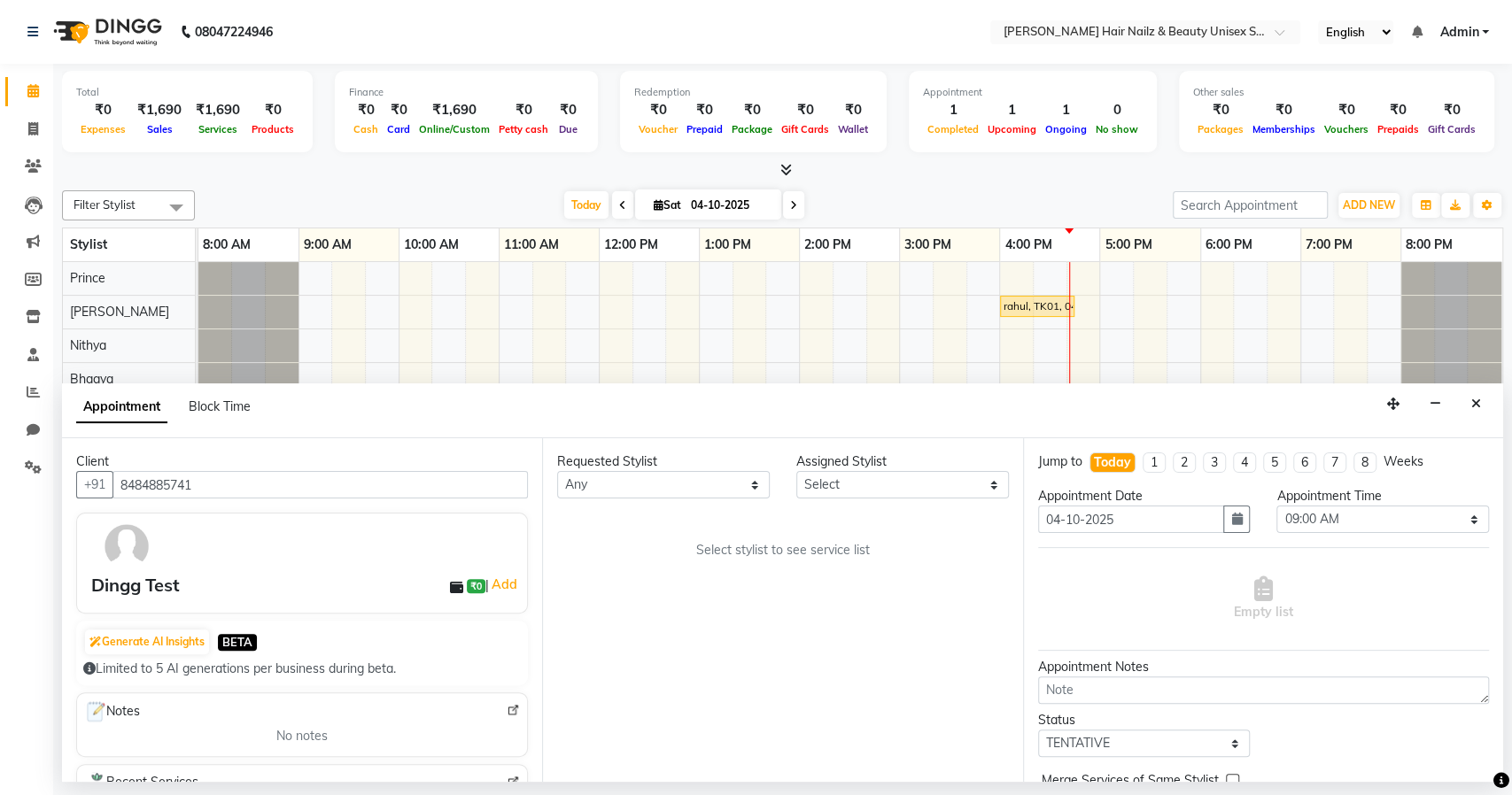
type input "8484885741"
click at [747, 484] on select "Any Bhagya Bushra Easter Nithya Prince Rahul" at bounding box center [663, 485] width 213 height 27
select select "93008"
click at [557, 471] on select "Any Bhagya Bushra Easter Nithya Prince Rahul" at bounding box center [663, 485] width 213 height 27
select select "93008"
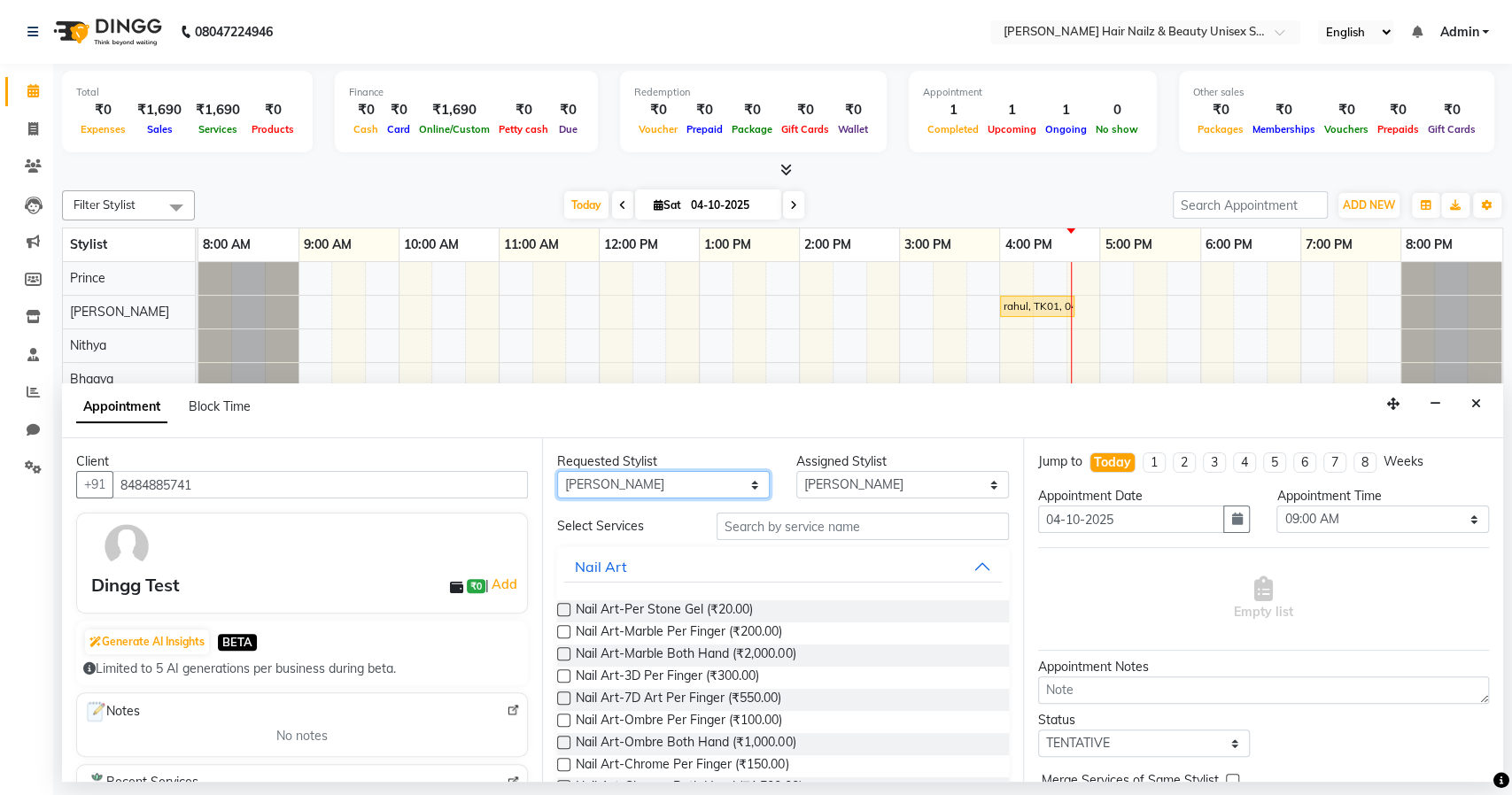
click at [679, 485] on select "Any Bhagya Bushra Easter Nithya Prince Rahul" at bounding box center [663, 485] width 213 height 27
select select "93012"
click at [557, 471] on select "Any Bhagya Bushra Easter Nithya Prince Rahul" at bounding box center [663, 485] width 213 height 27
select select "93012"
click at [768, 634] on span "Nail Art-Marble Per Finger (₹200.00)" at bounding box center [678, 633] width 206 height 22
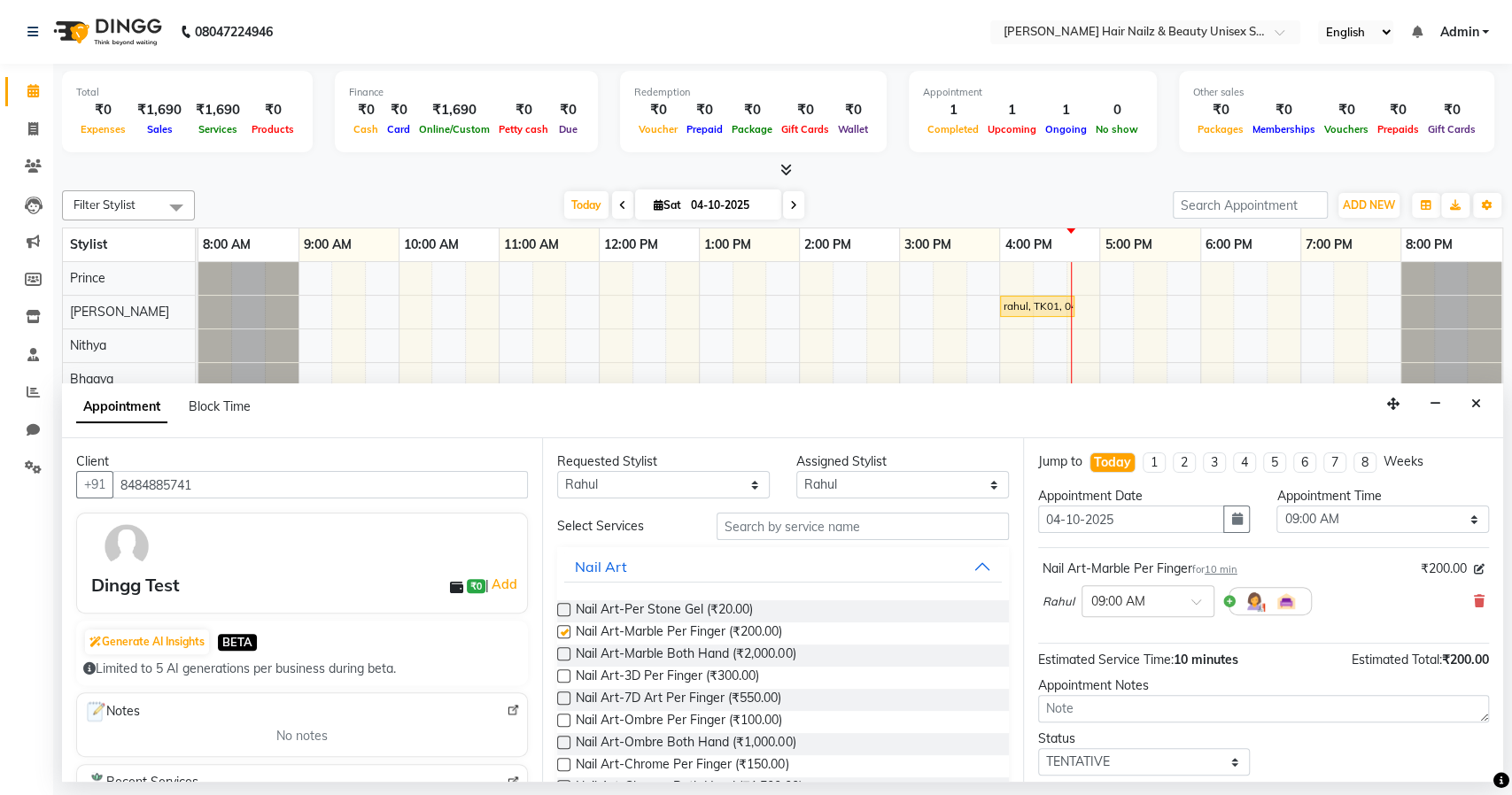
checkbox input "false"
click at [1353, 506] on select "Select 09:00 AM 09:15 AM 09:30 AM 09:45 AM 10:00 AM 10:15 AM 10:30 AM 10:45 AM …" at bounding box center [1383, 519] width 213 height 27
click at [1349, 506] on select "Select 09:00 AM 09:15 AM 09:30 AM 09:45 AM 10:00 AM 10:15 AM 10:30 AM 10:45 AM …" at bounding box center [1383, 519] width 213 height 27
select select "1200"
click at [1276, 506] on select "Select 09:00 AM 09:15 AM 09:30 AM 09:45 AM 10:00 AM 10:15 AM 10:30 AM 10:45 AM …" at bounding box center [1383, 519] width 213 height 27
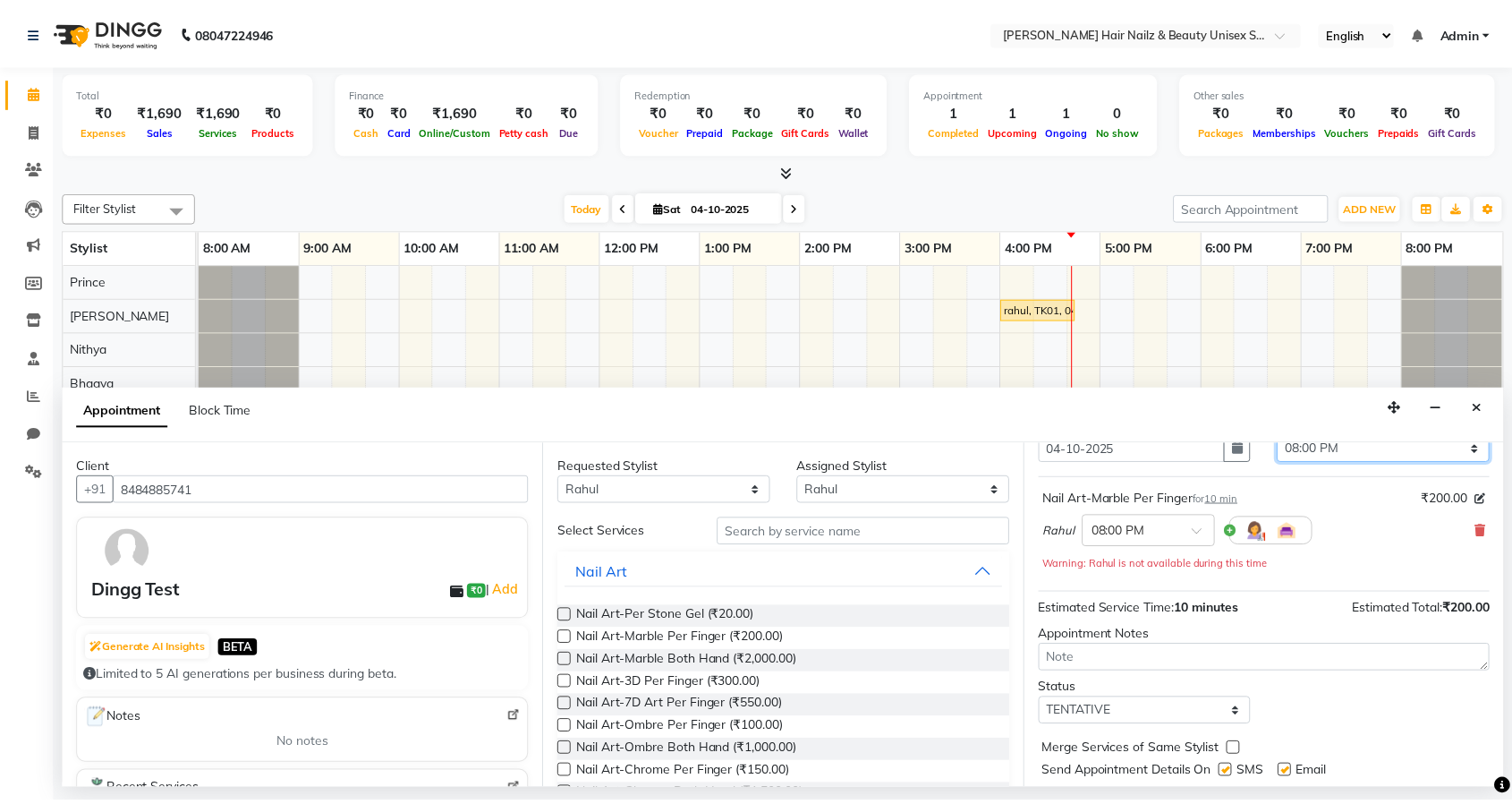
scroll to position [124, 0]
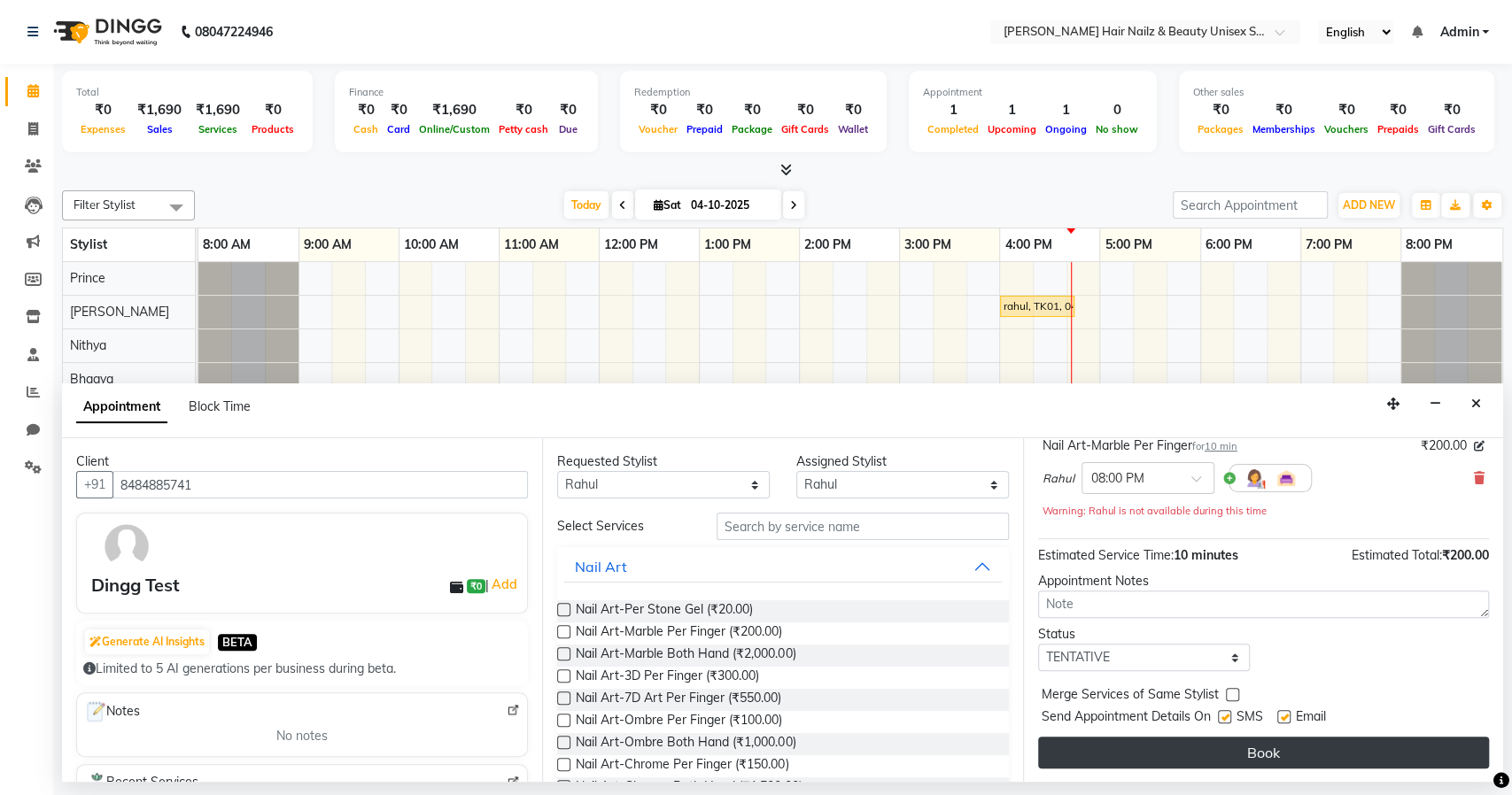
click at [1255, 754] on button "Book" at bounding box center [1264, 752] width 451 height 32
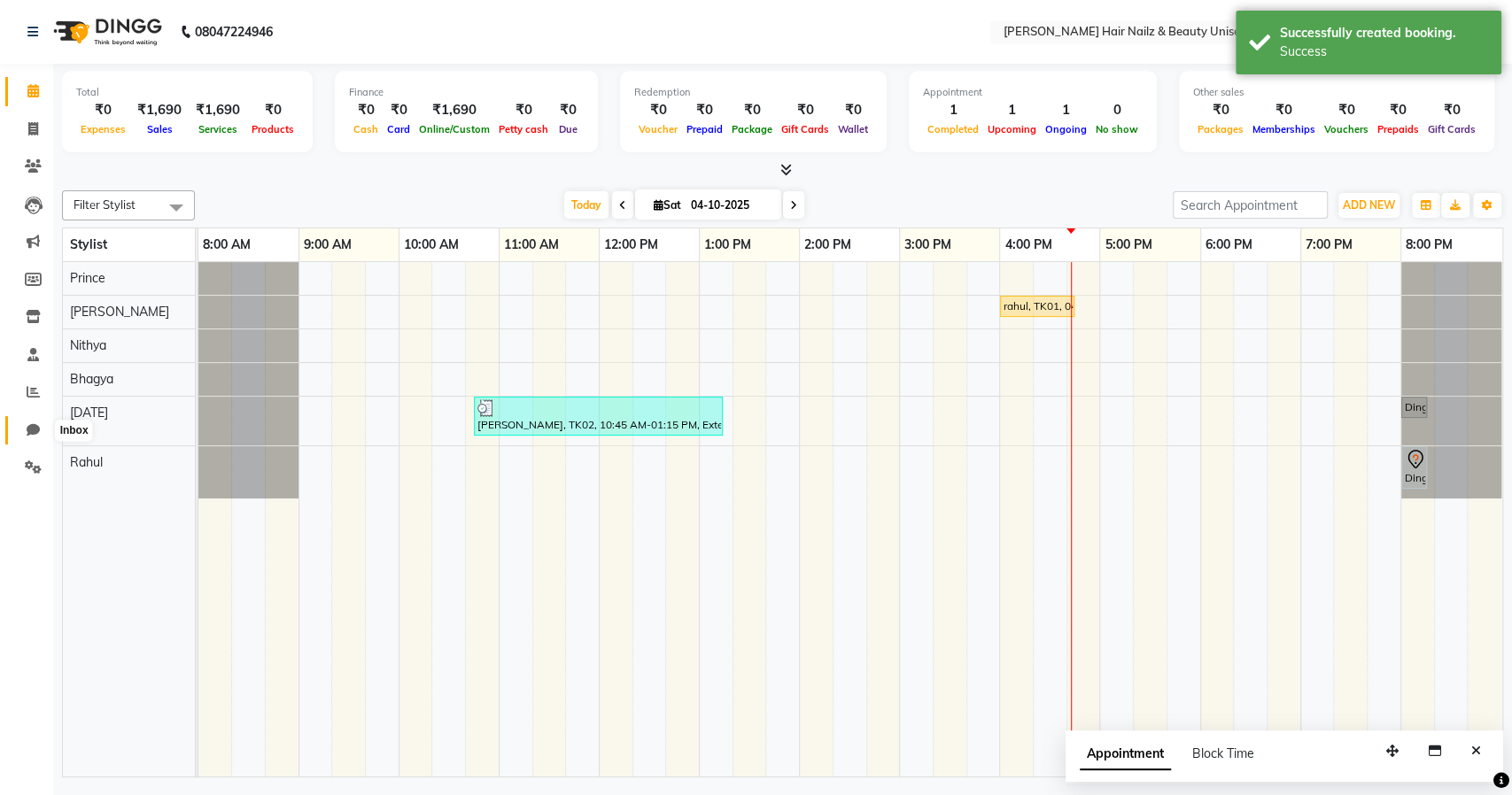
click at [22, 430] on span at bounding box center [33, 430] width 31 height 20
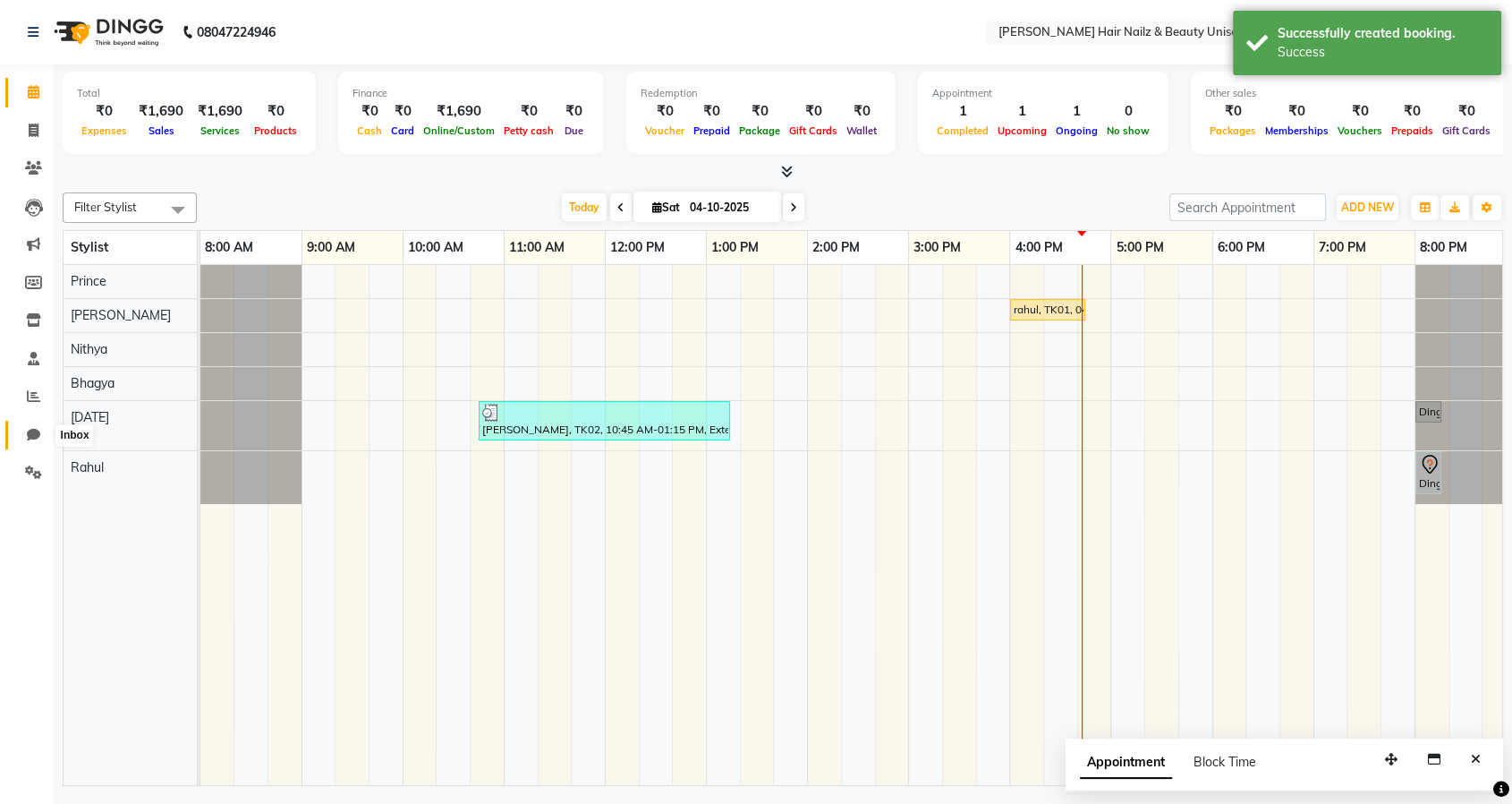
select select "100"
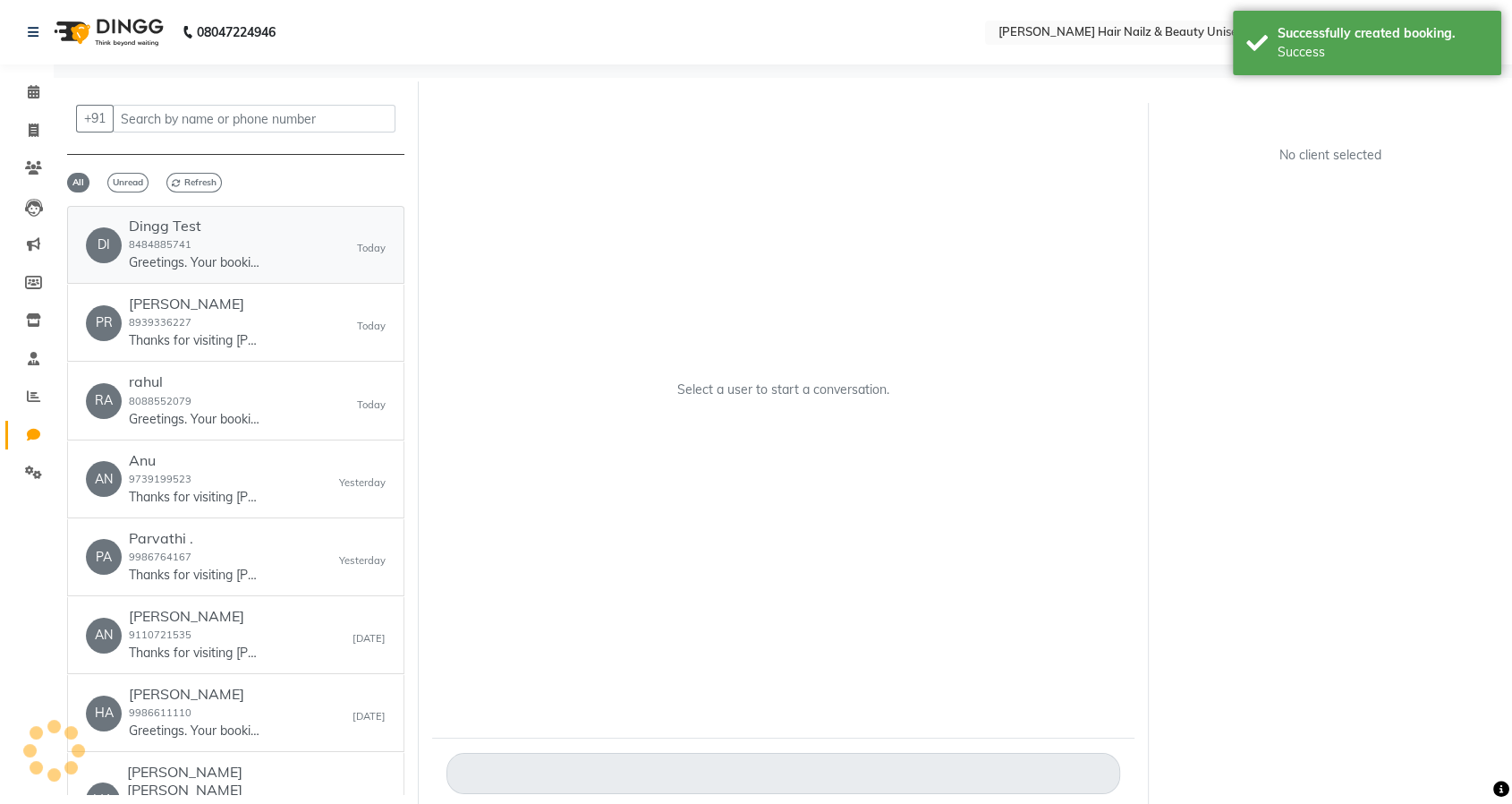
click at [150, 261] on p "Greetings. Your booking with [PERSON_NAME] Hair Nailz & Beauty... at 8:00 pm is…" at bounding box center [195, 263] width 134 height 19
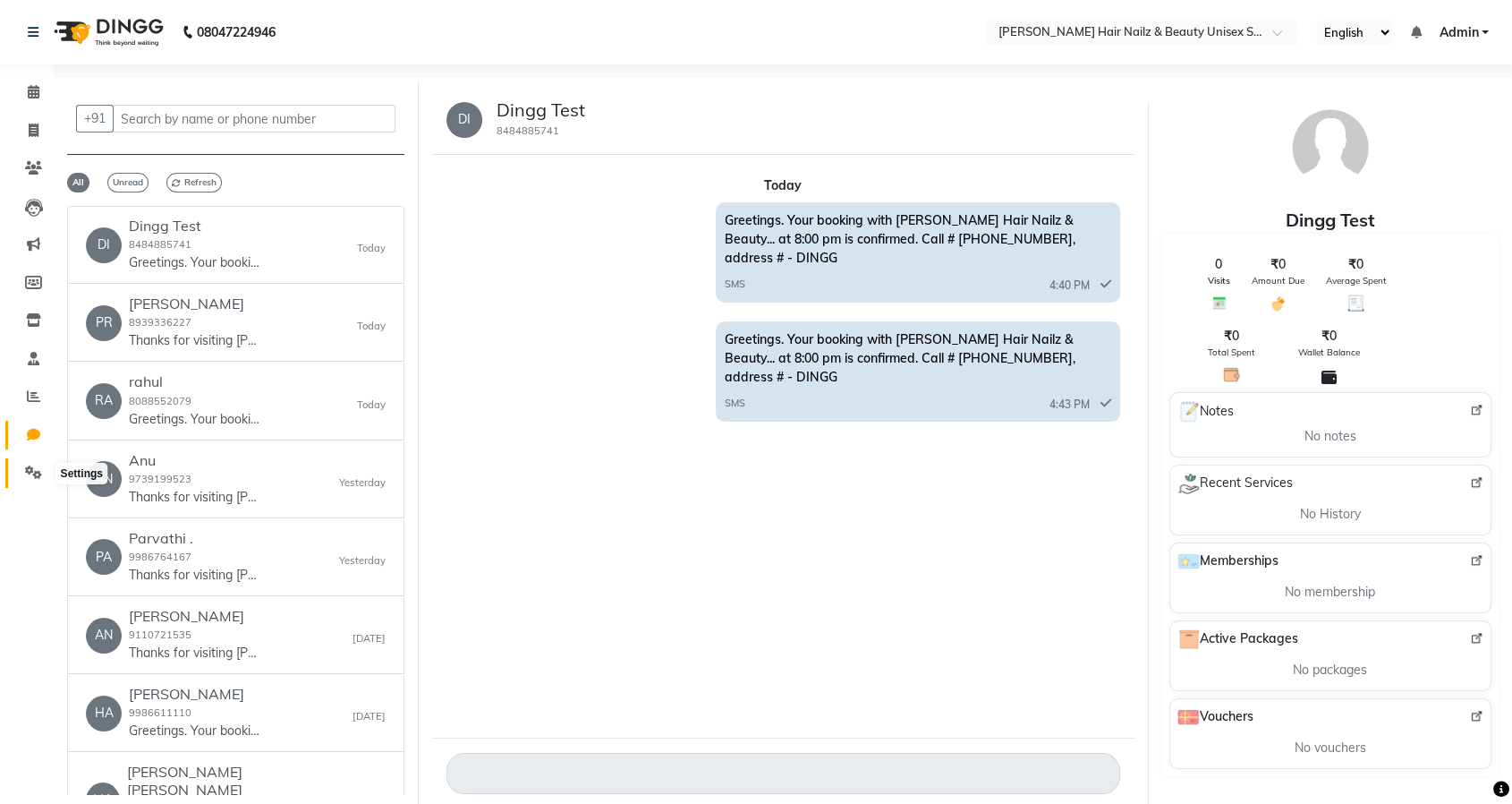
click at [29, 469] on icon at bounding box center [33, 472] width 17 height 13
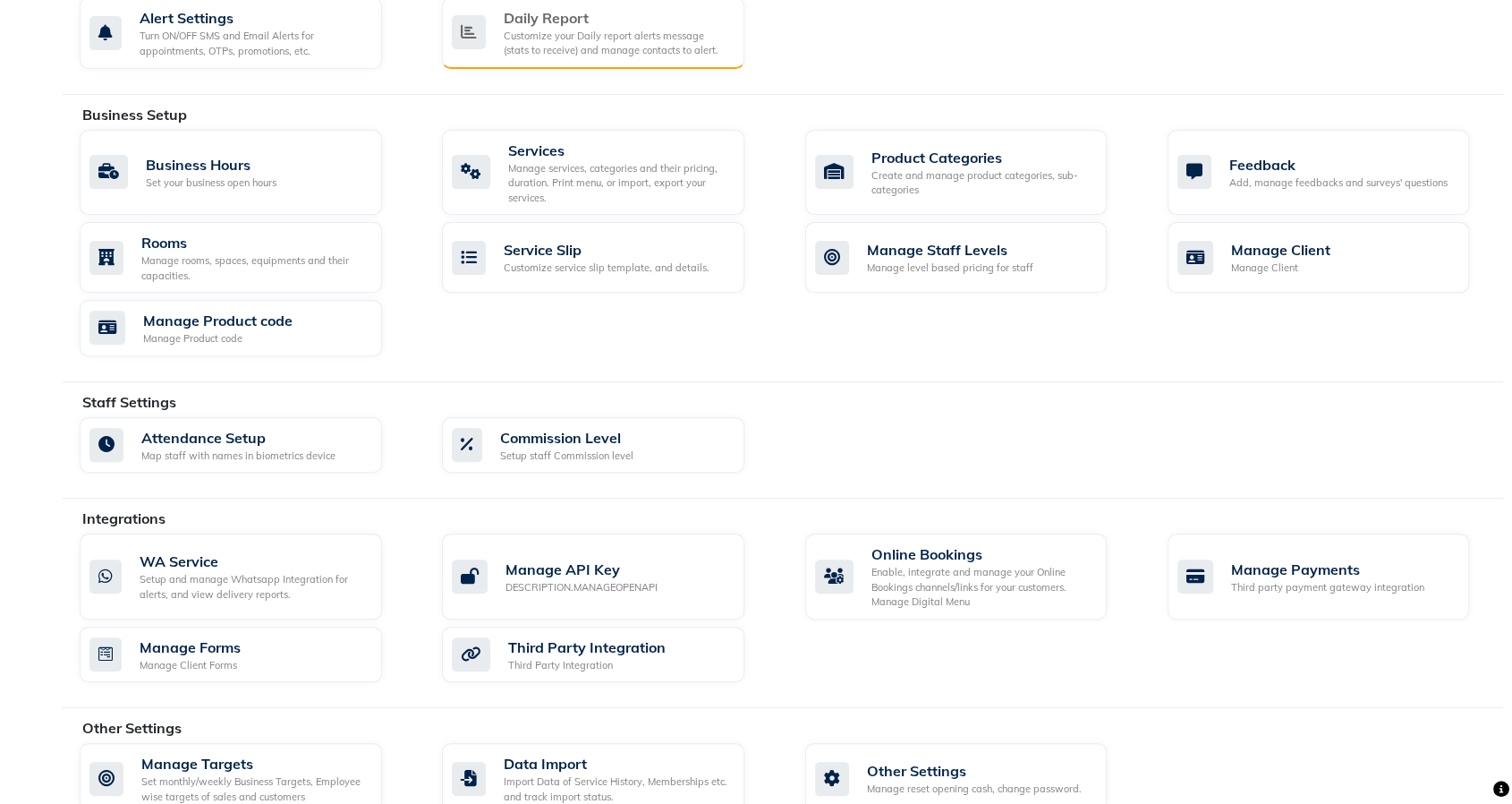
scroll to position [584, 0]
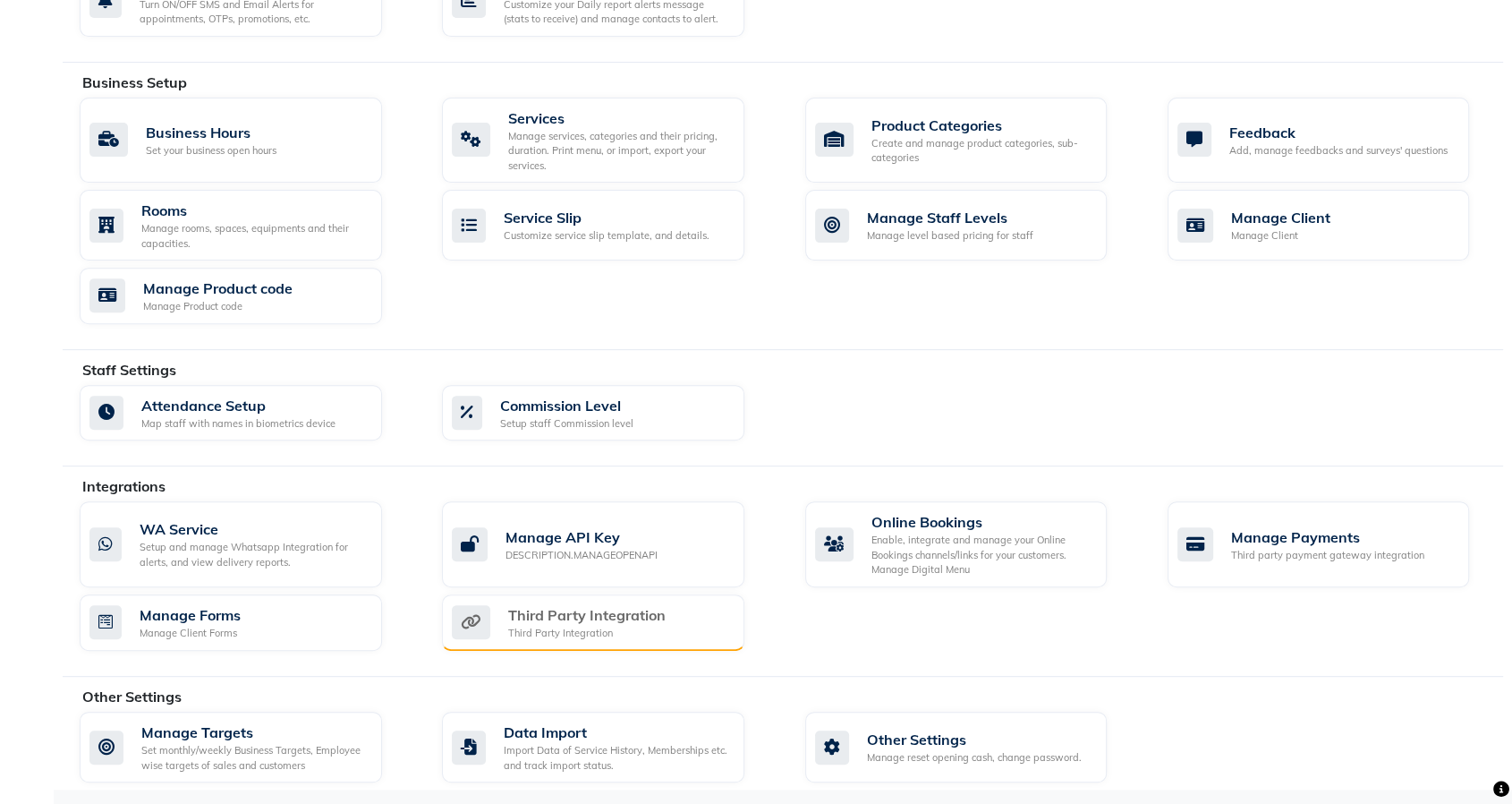
click at [573, 618] on div "Third Party Integration" at bounding box center [587, 614] width 157 height 21
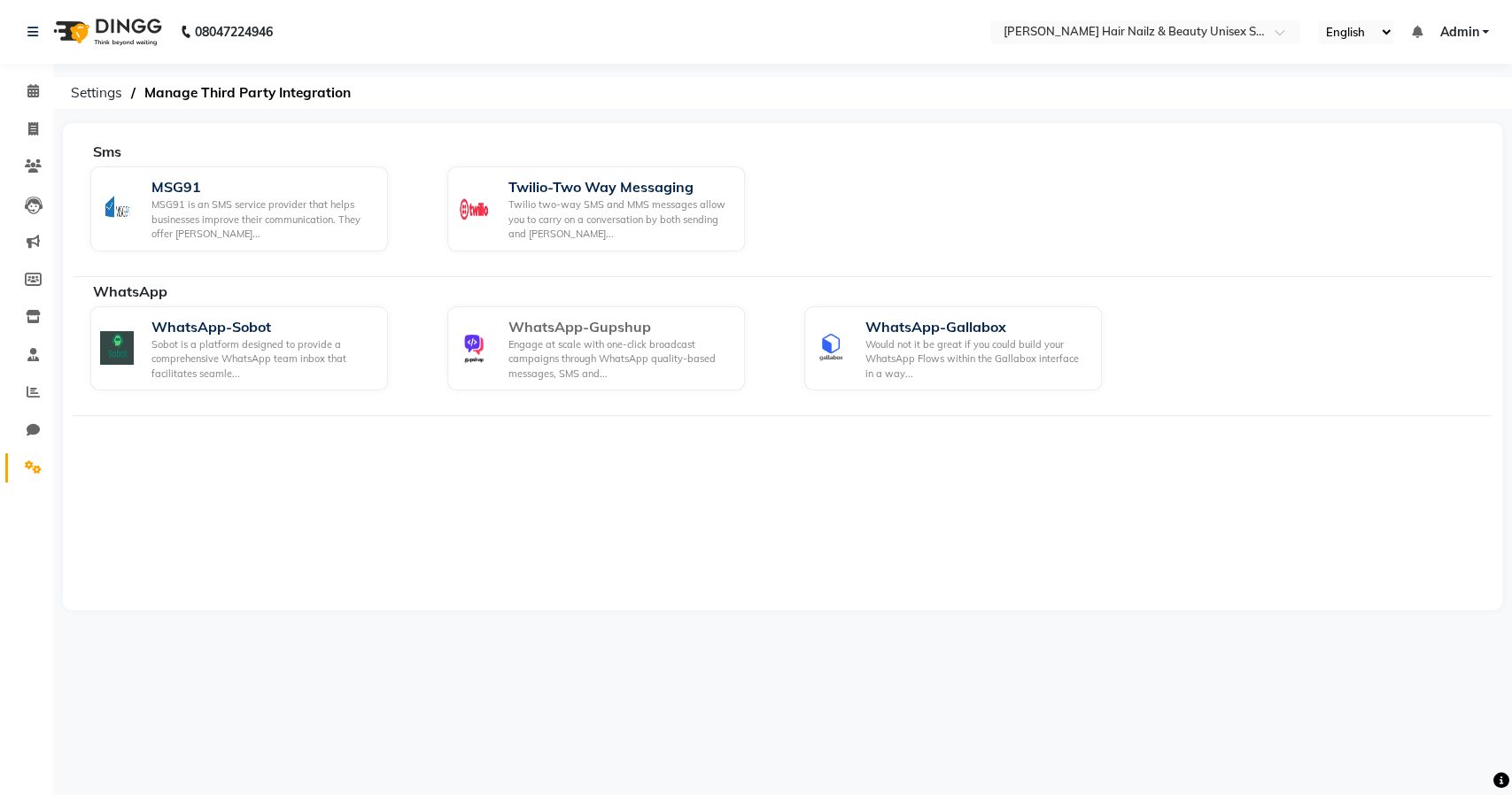
click at [575, 354] on div "Engage at scale with one-click broadcast campaigns through WhatsApp quality-bas…" at bounding box center [619, 359] width 223 height 44
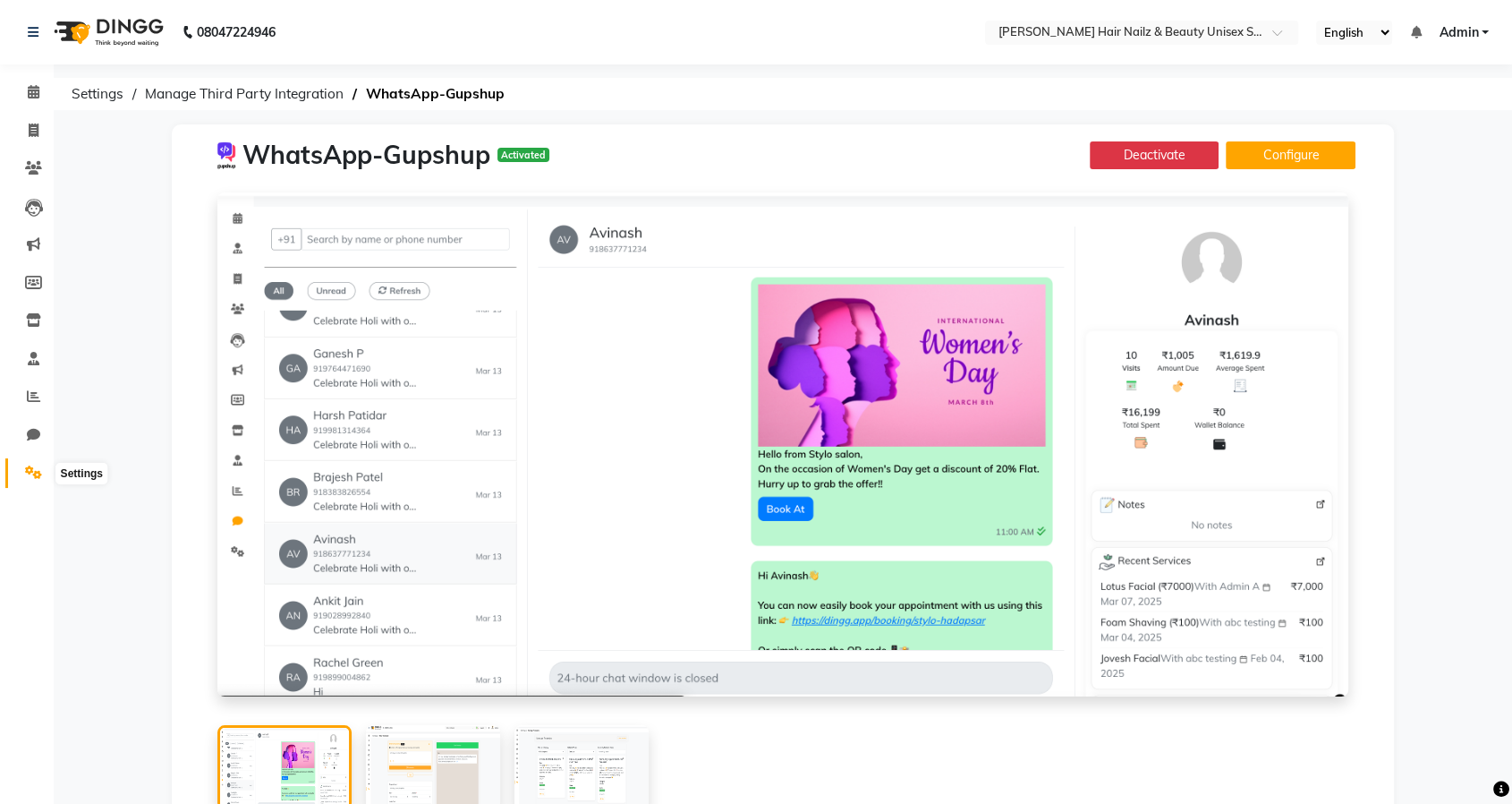
click at [22, 476] on span at bounding box center [33, 473] width 31 height 20
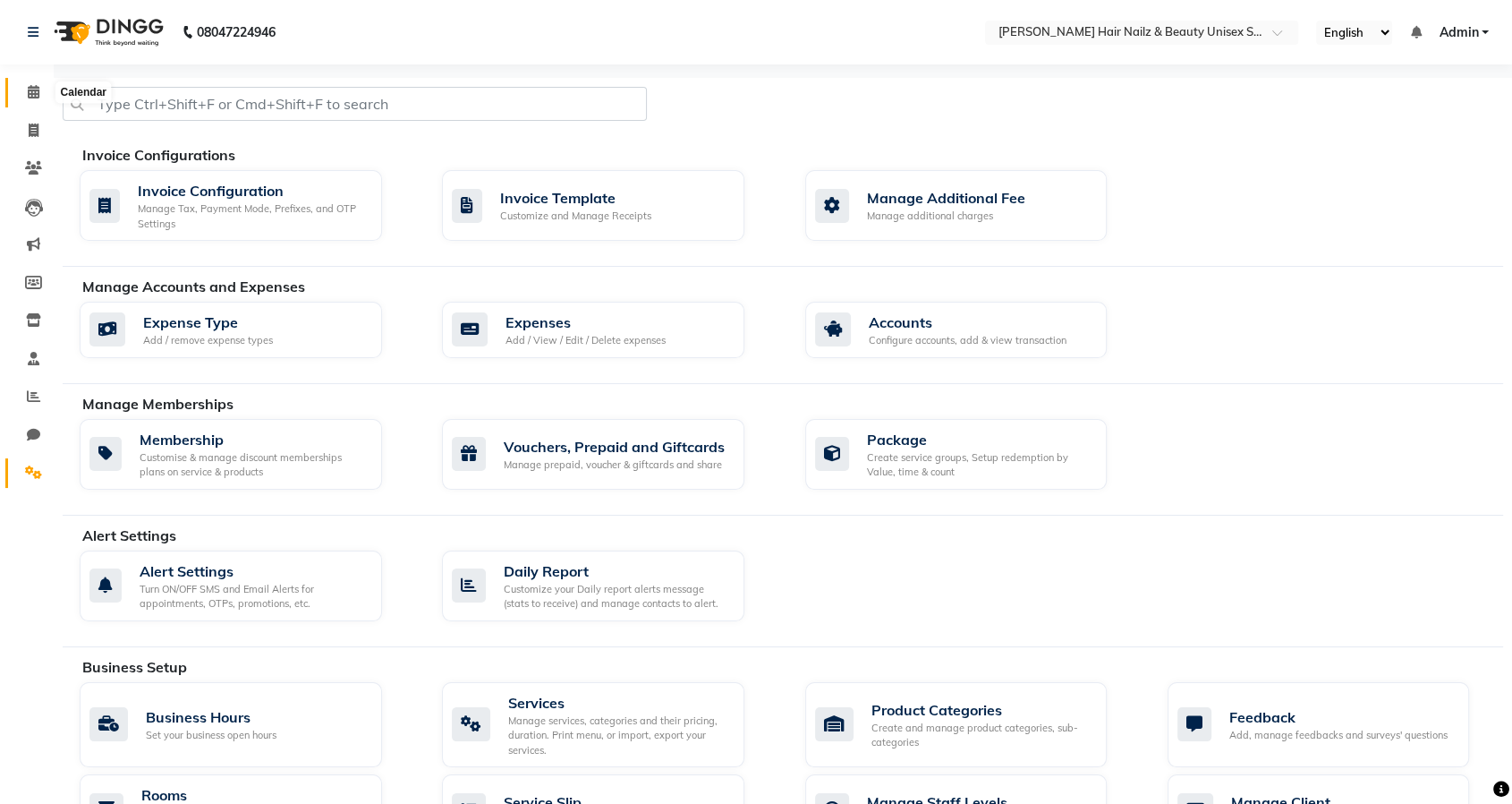
click at [33, 86] on icon at bounding box center [33, 92] width 12 height 13
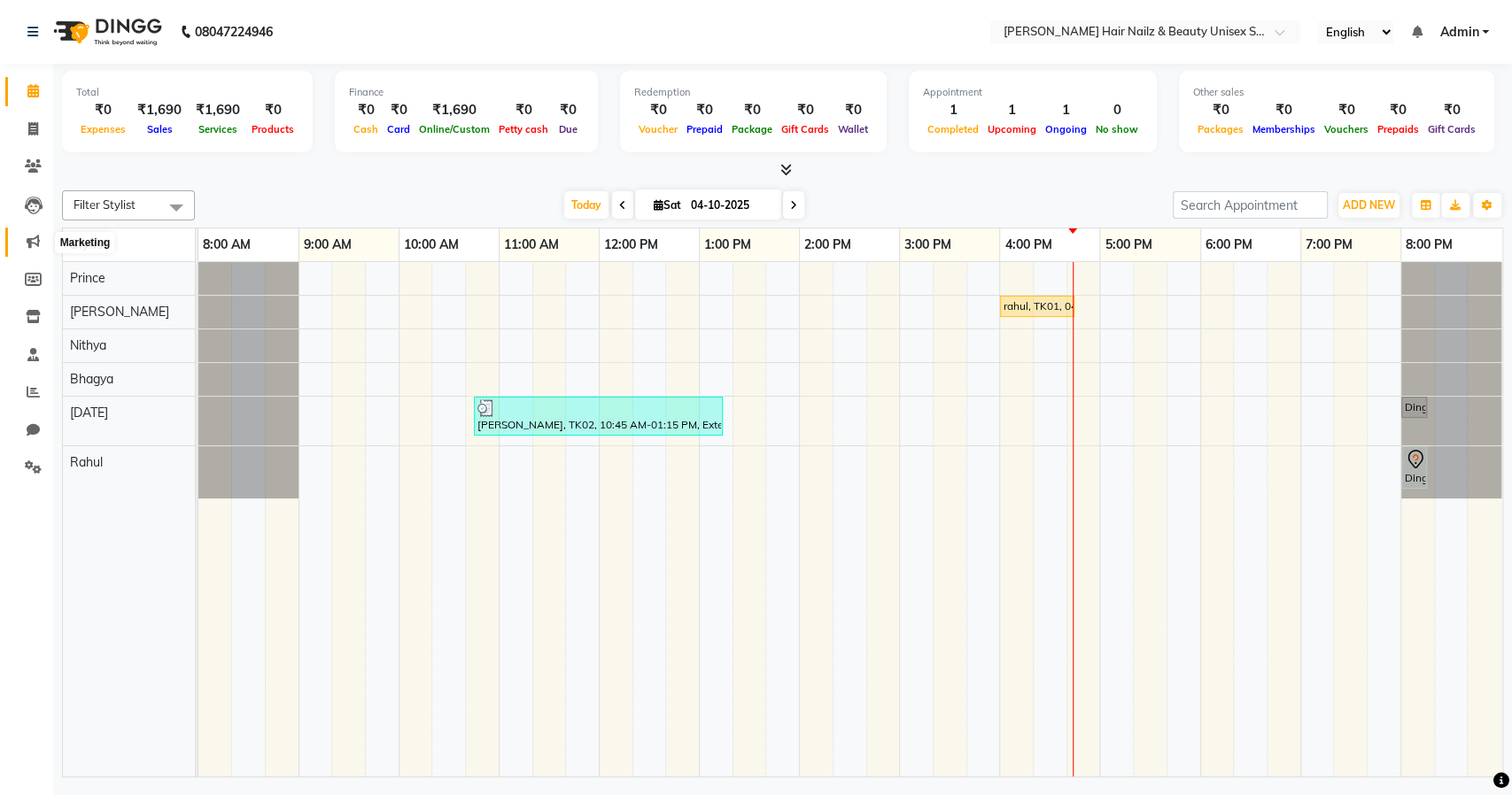
click at [35, 238] on icon at bounding box center [33, 241] width 13 height 13
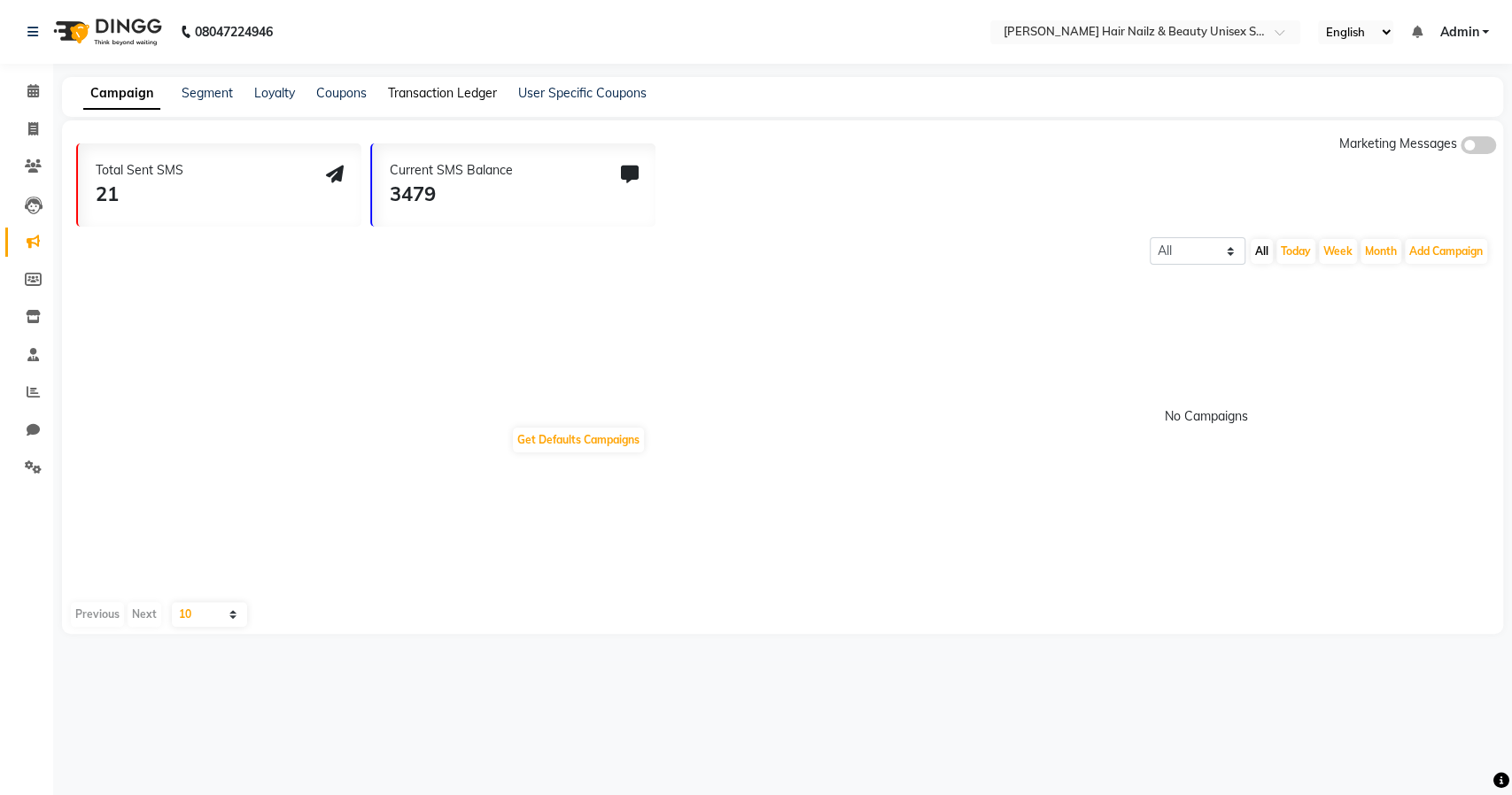
click at [403, 93] on link "Transaction Ledger" at bounding box center [442, 93] width 109 height 16
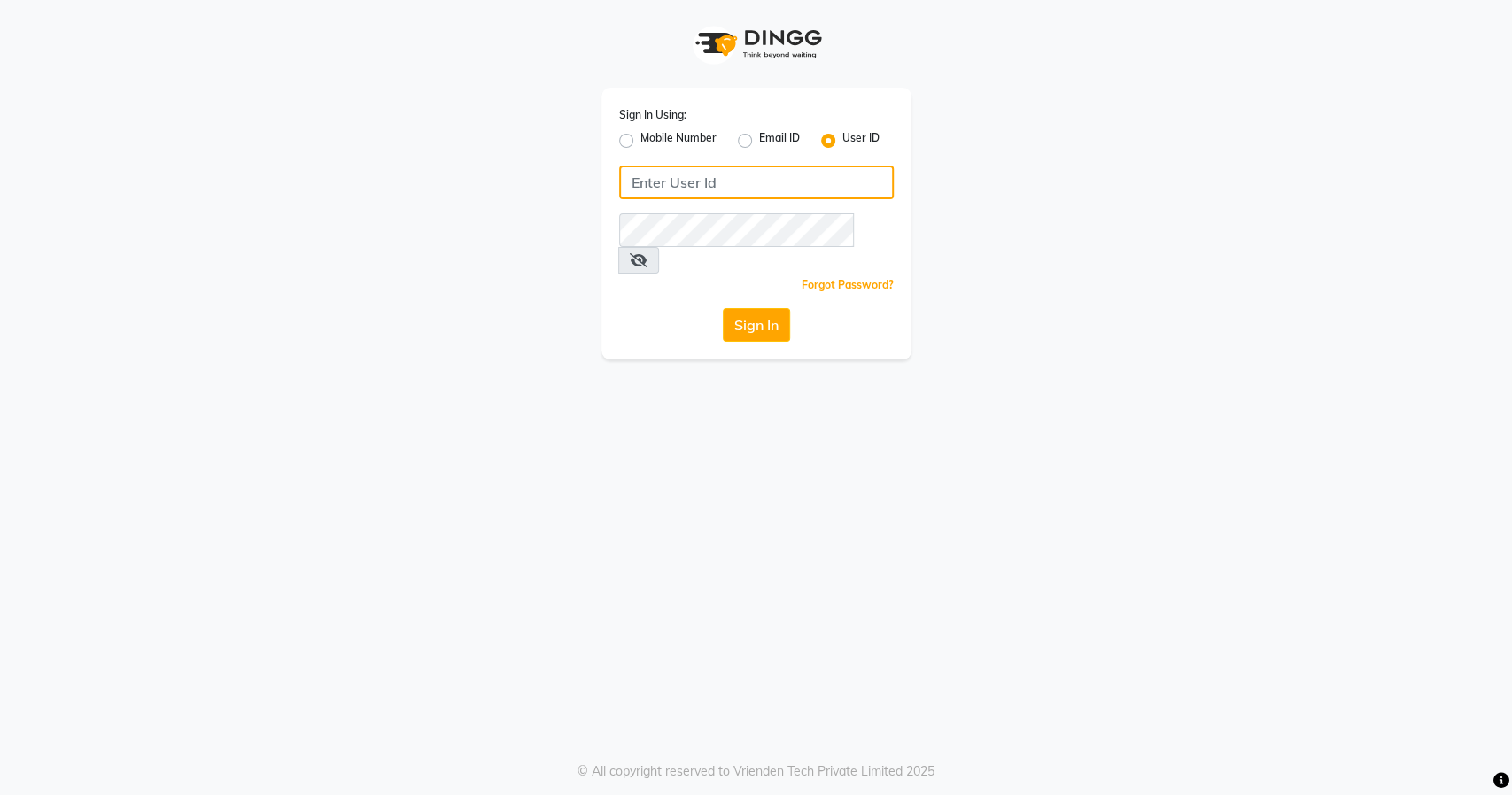
click at [739, 186] on input "Username" at bounding box center [757, 182] width 275 height 34
paste input "k3wellness"
type input "k3wellness"
click at [765, 308] on button "Sign In" at bounding box center [756, 324] width 67 height 34
click at [767, 308] on button "Sign In" at bounding box center [756, 324] width 67 height 34
